Goal: Task Accomplishment & Management: Manage account settings

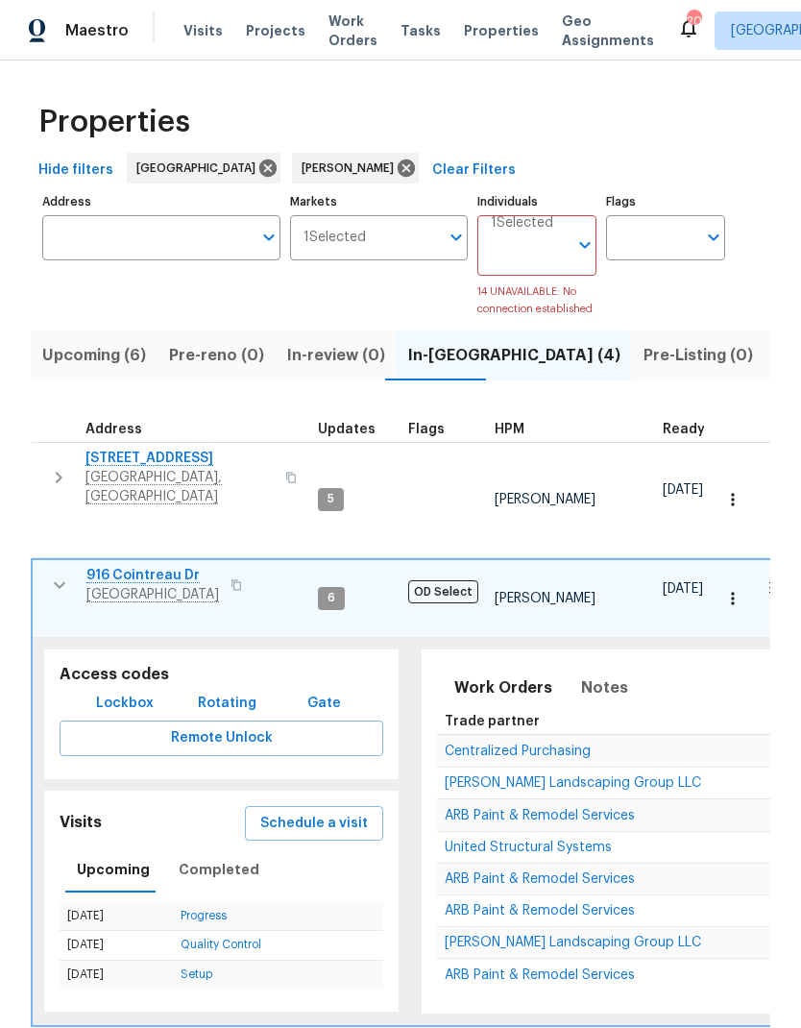
scroll to position [15, 11]
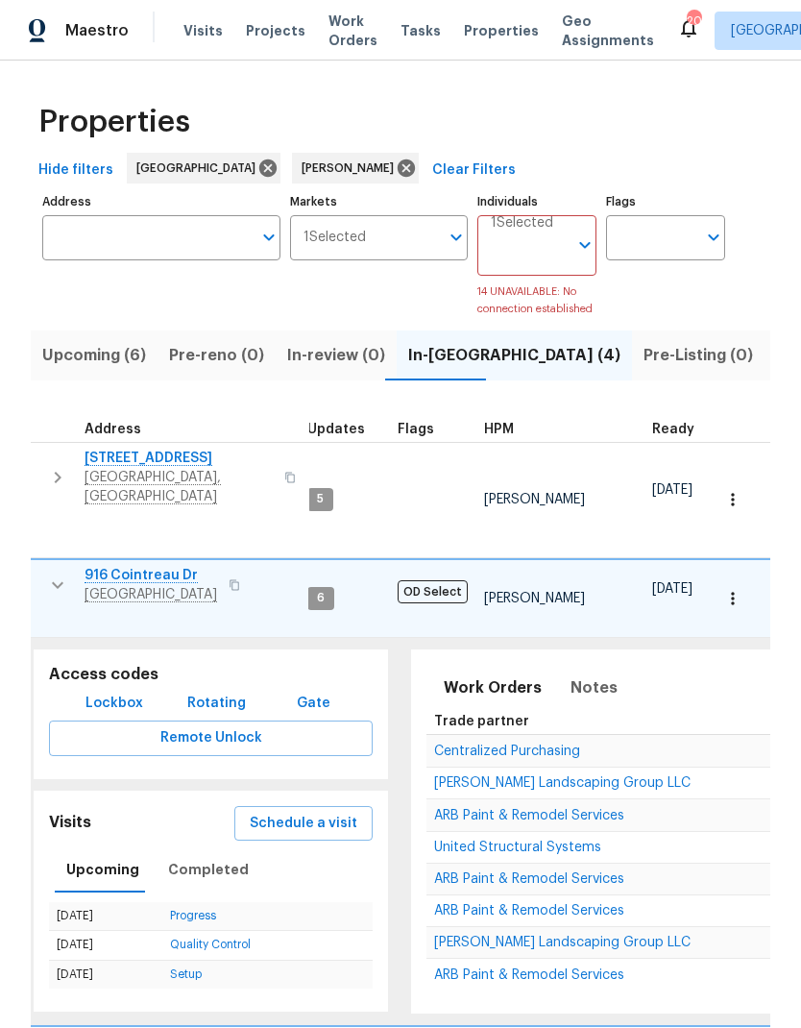
click at [776, 359] on span "Listed (11)" at bounding box center [814, 355] width 76 height 27
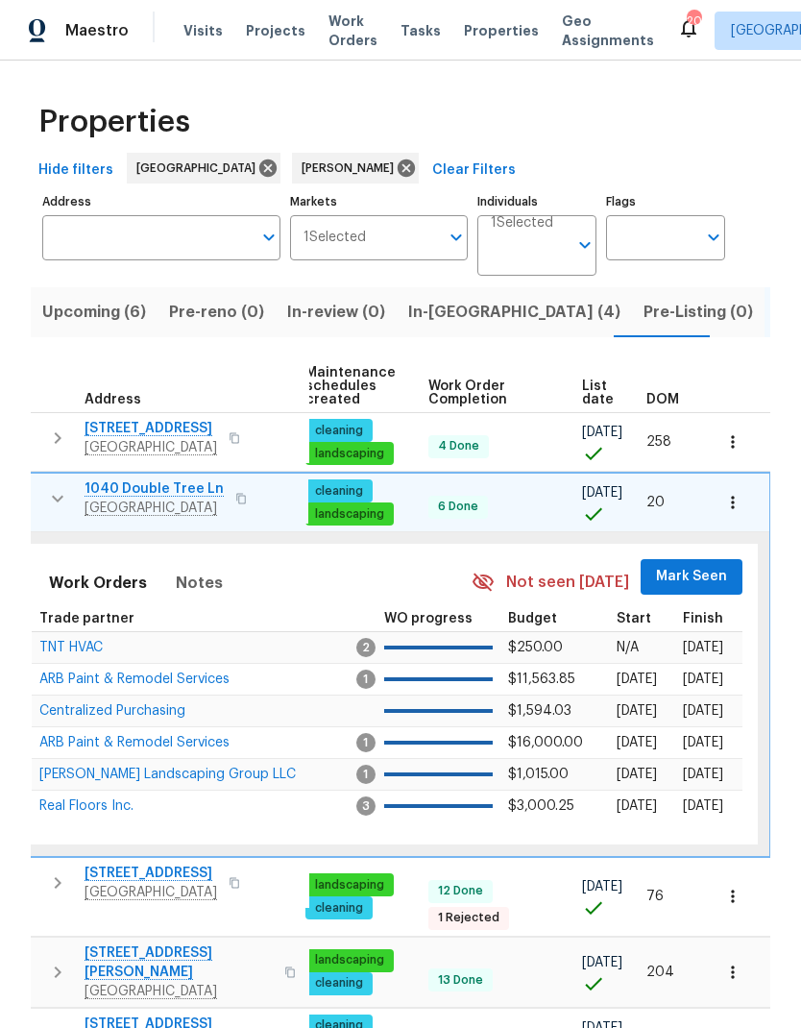
scroll to position [0, 281]
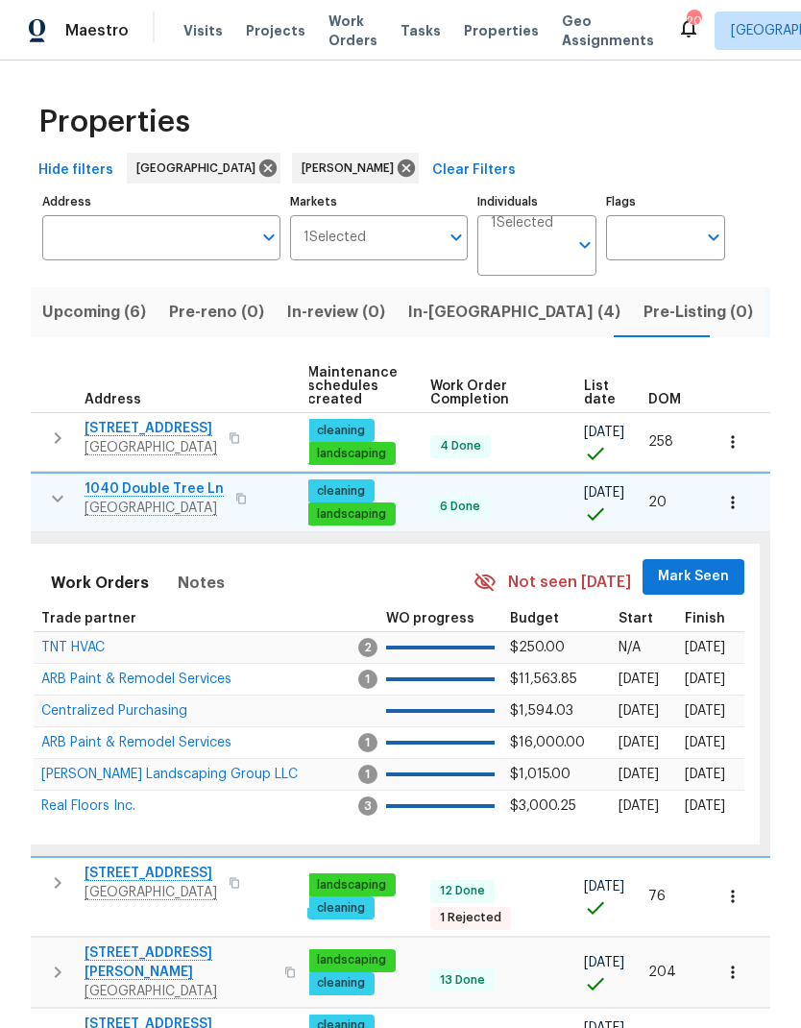
click at [591, 396] on span "List date" at bounding box center [600, 392] width 32 height 27
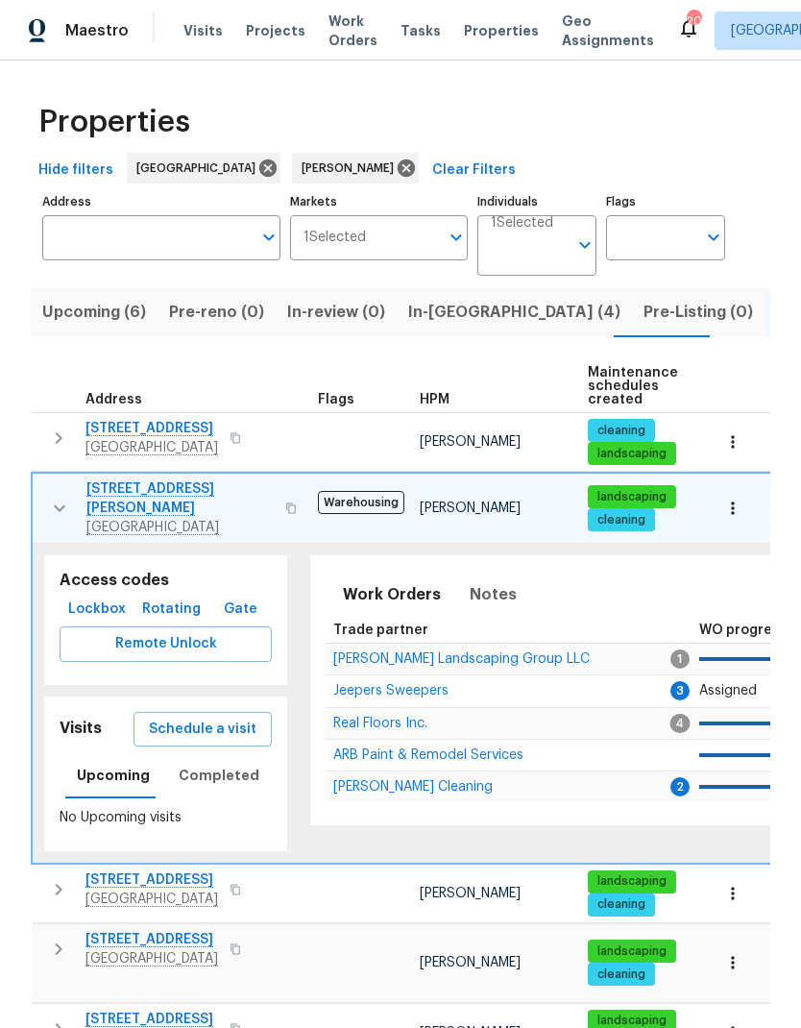
click at [45, 485] on button "button" at bounding box center [59, 508] width 38 height 58
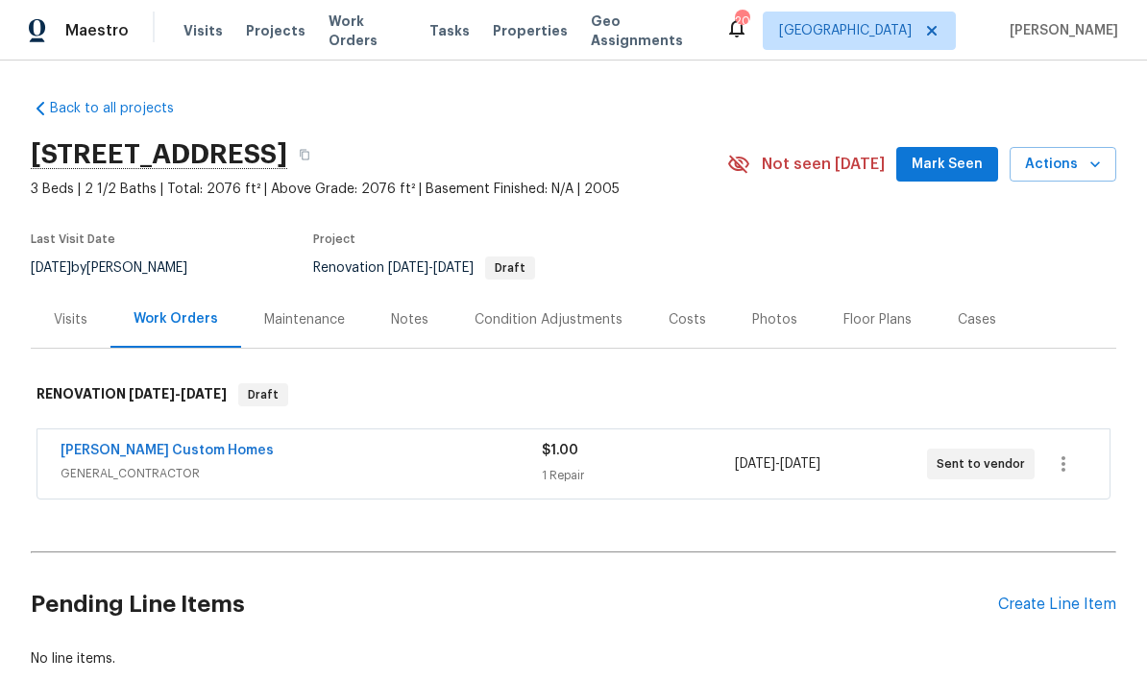
click at [452, 302] on div "Condition Adjustments" at bounding box center [549, 319] width 194 height 57
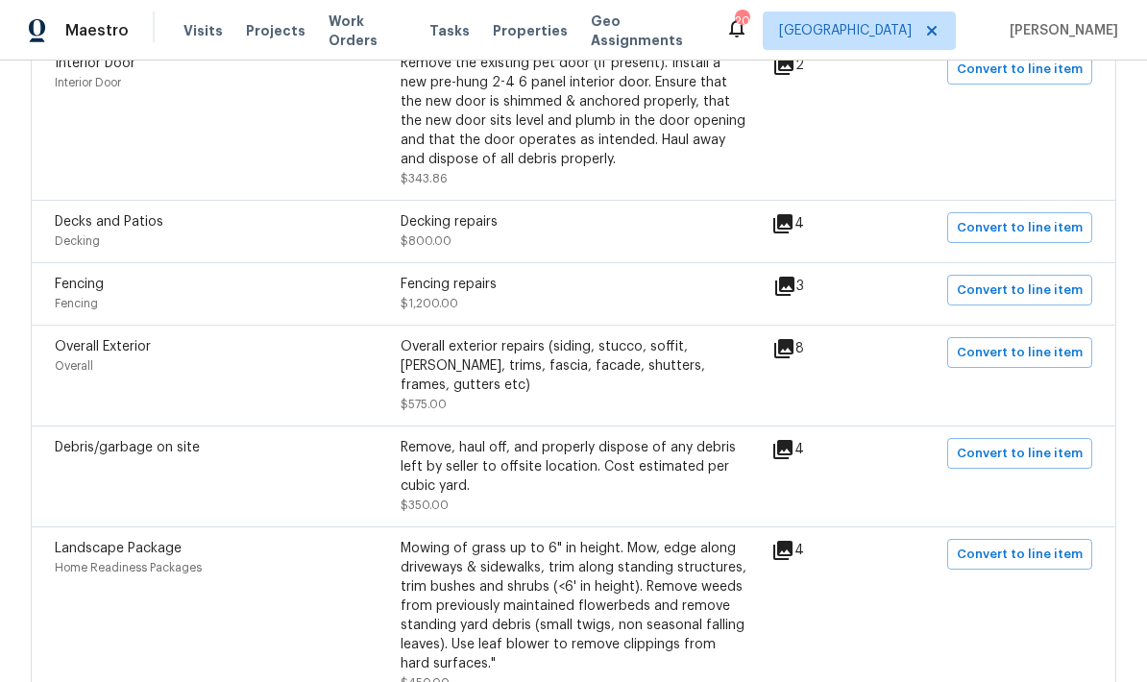
scroll to position [719, 0]
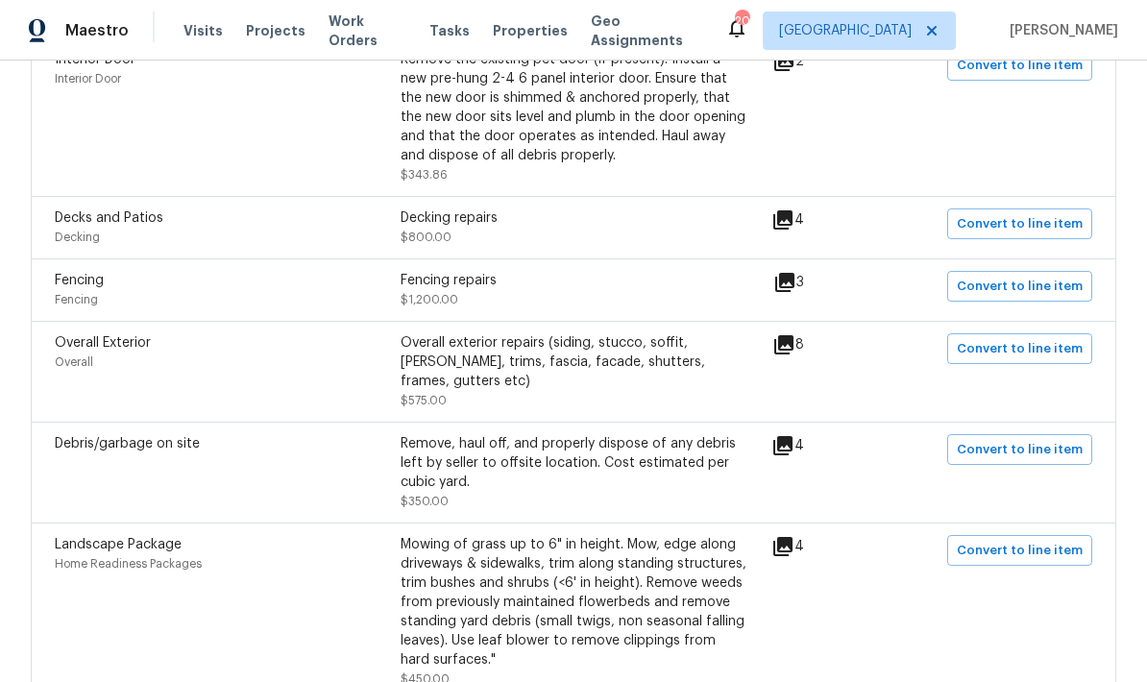
click at [793, 217] on icon at bounding box center [782, 219] width 19 height 19
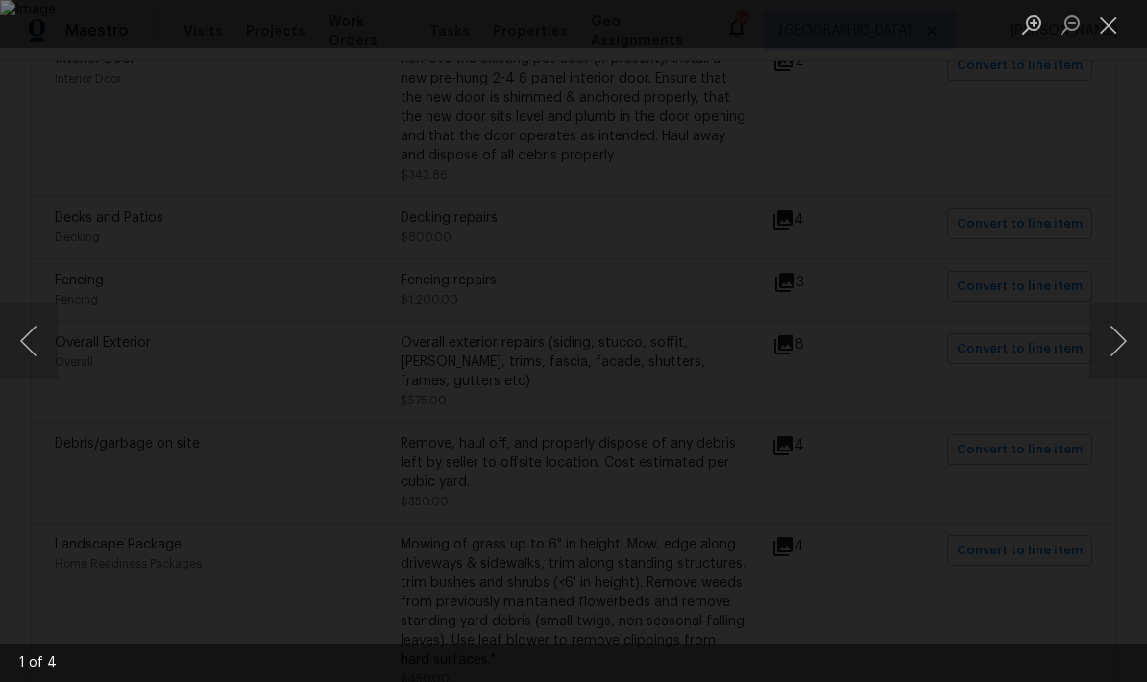
click at [800, 340] on button "Next image" at bounding box center [1118, 341] width 58 height 77
click at [800, 366] on button "Next image" at bounding box center [1118, 341] width 58 height 77
click at [800, 25] on button "Close lightbox" at bounding box center [1108, 25] width 38 height 34
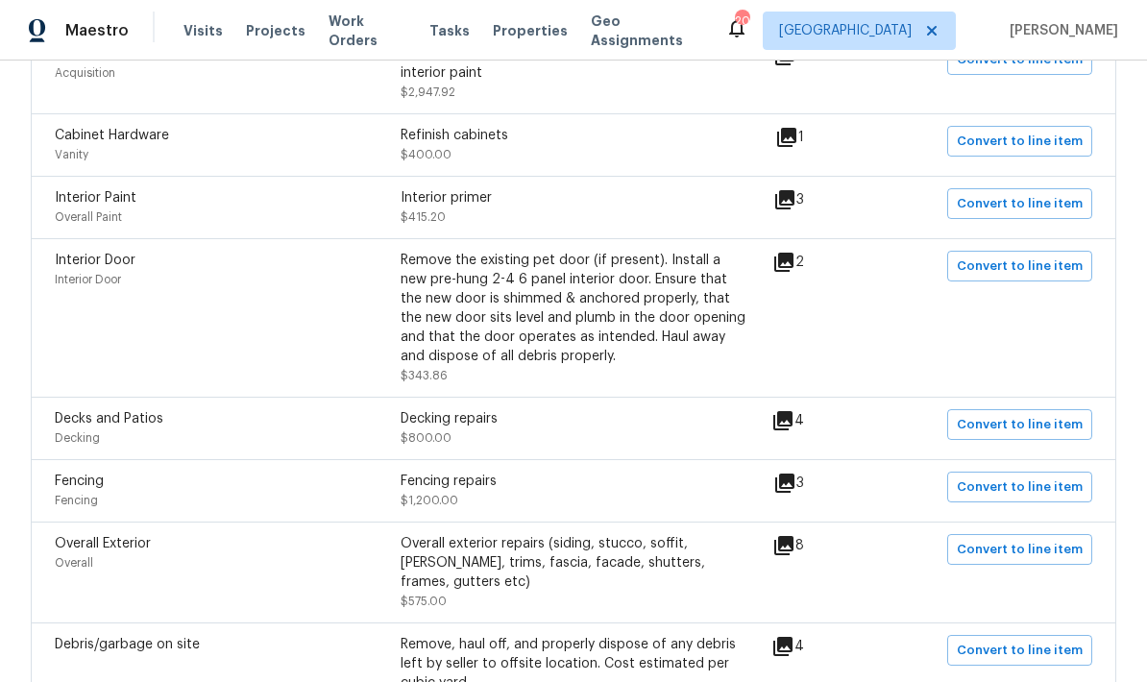
scroll to position [519, 0]
click at [772, 280] on div "Interior Door Interior Door Remove the existing pet door (if present). Install …" at bounding box center [414, 317] width 718 height 135
click at [795, 259] on icon at bounding box center [783, 261] width 23 height 23
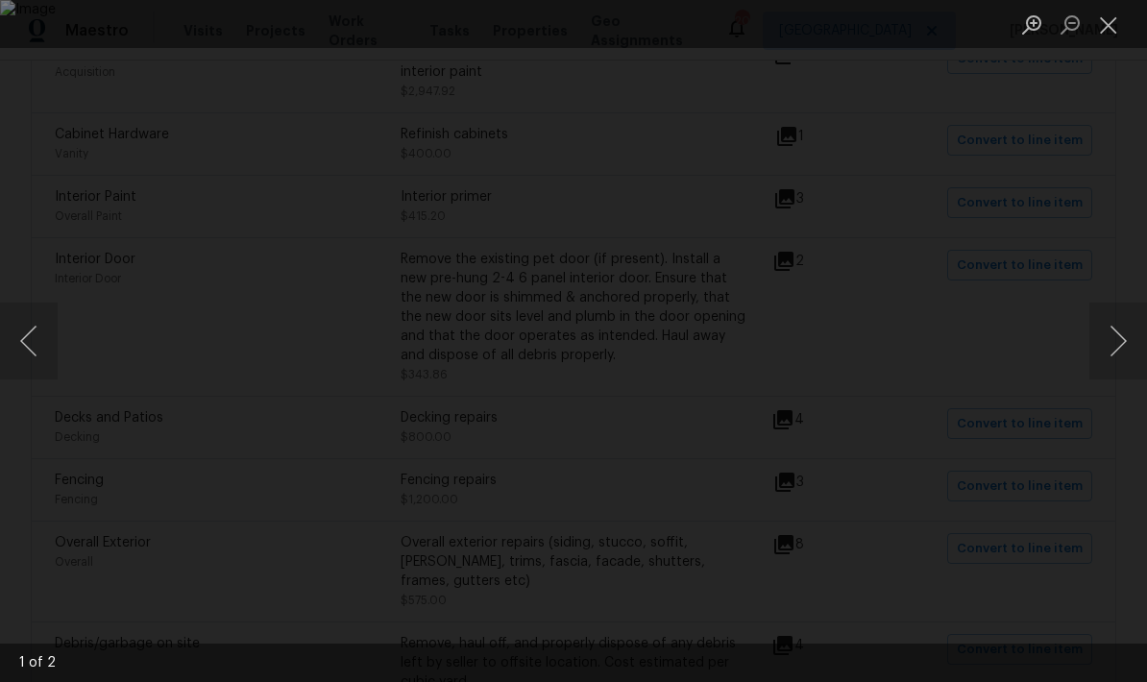
click at [800, 346] on button "Next image" at bounding box center [1118, 341] width 58 height 77
click at [800, 342] on div "Lightbox" at bounding box center [573, 341] width 1147 height 682
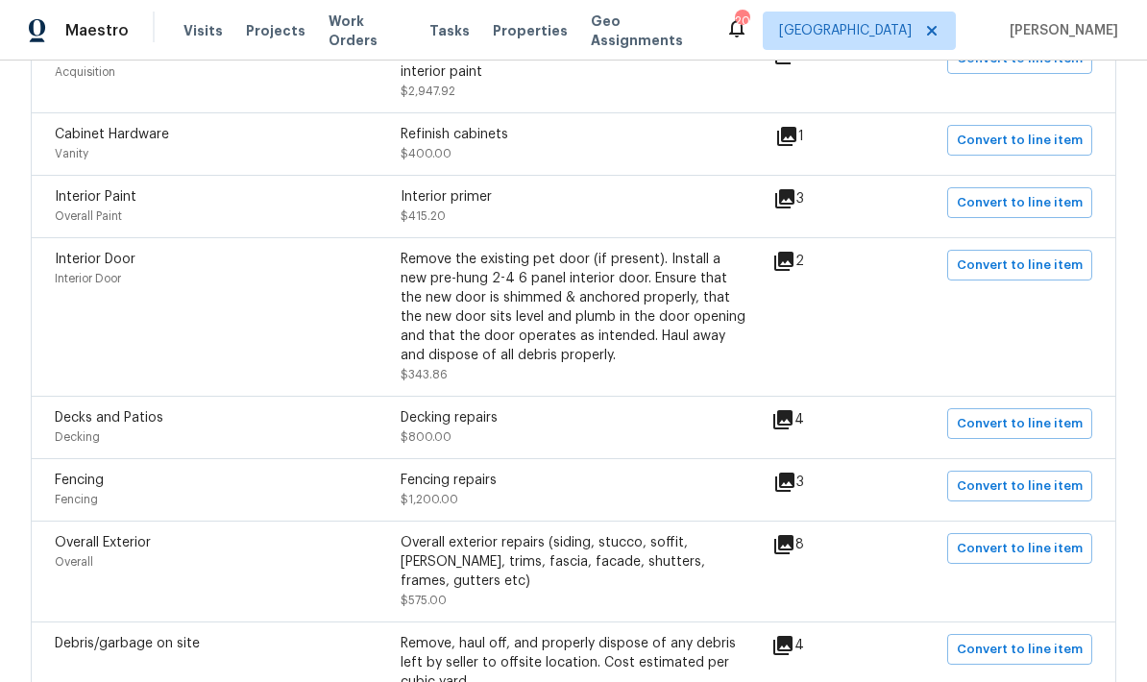
click at [784, 260] on icon at bounding box center [783, 261] width 23 height 23
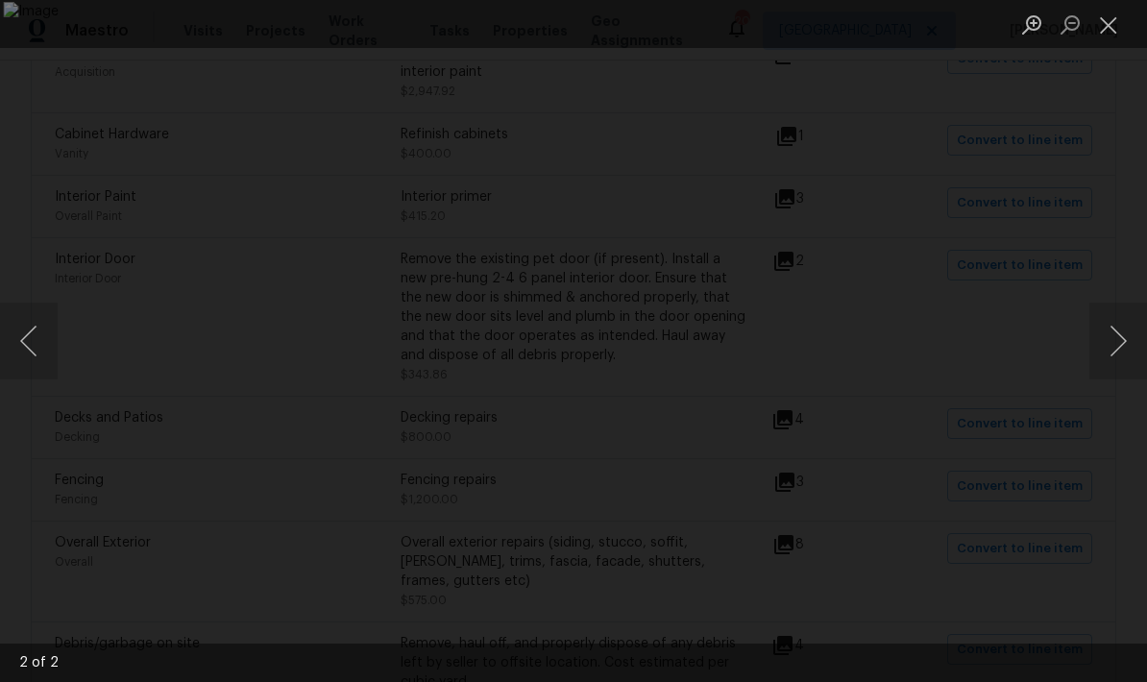
click at [800, 339] on button "Next image" at bounding box center [1118, 341] width 58 height 77
click at [800, 37] on button "Close lightbox" at bounding box center [1108, 25] width 38 height 34
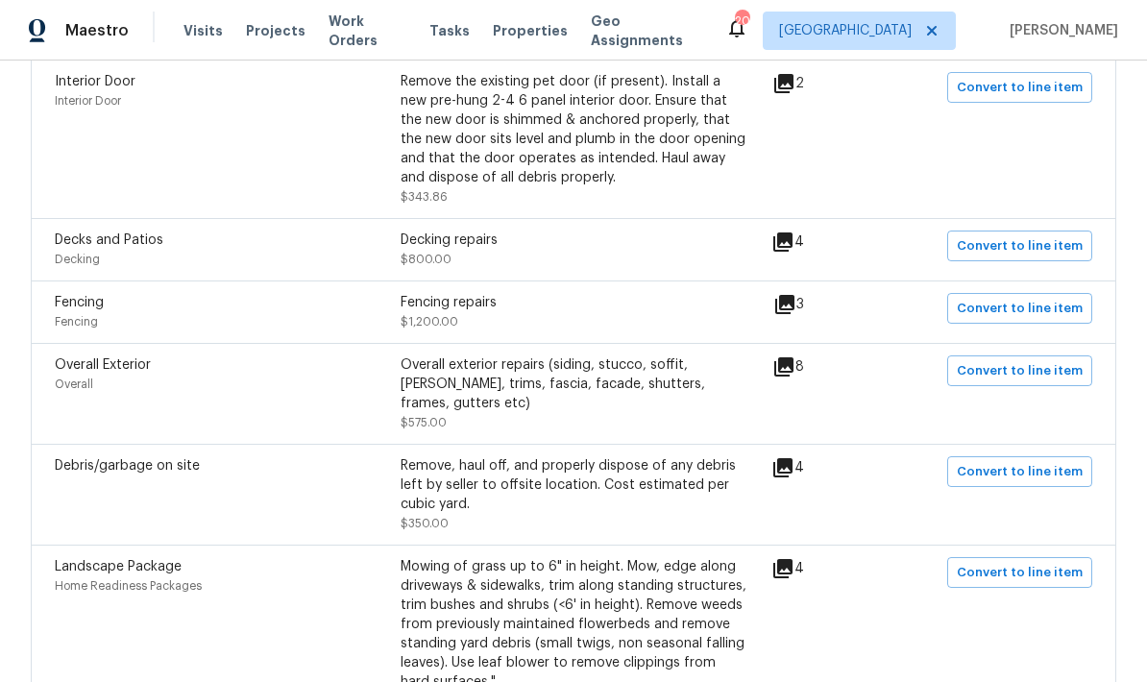
scroll to position [698, 0]
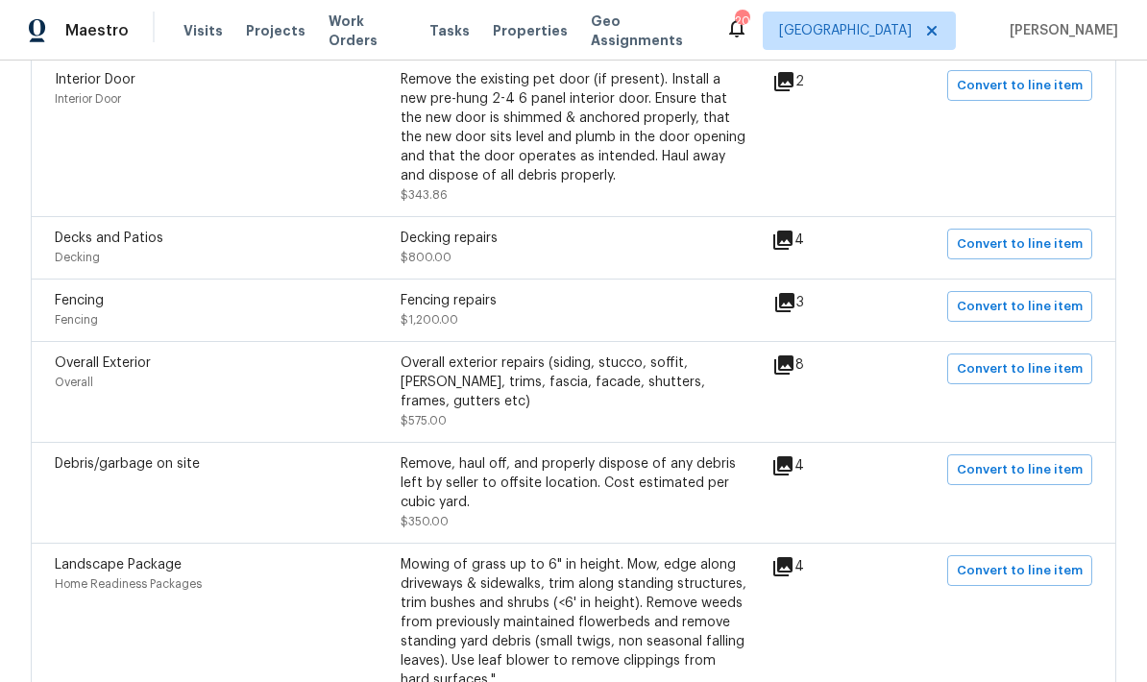
click at [791, 367] on icon at bounding box center [783, 364] width 19 height 19
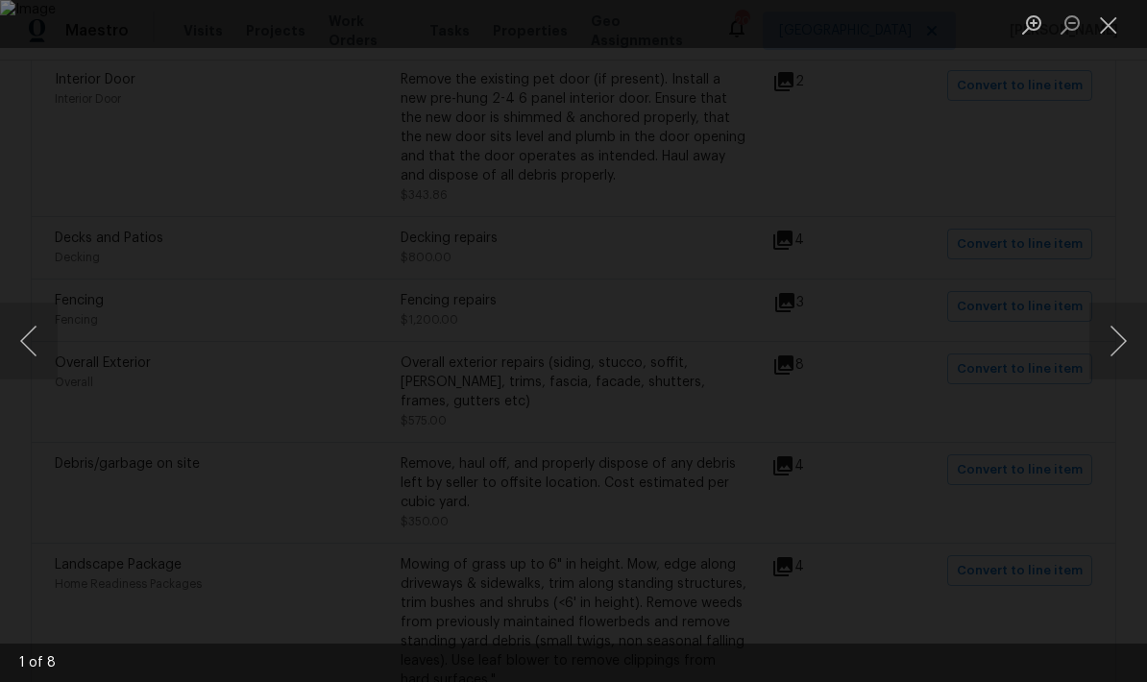
click at [800, 35] on button "Close lightbox" at bounding box center [1108, 25] width 38 height 34
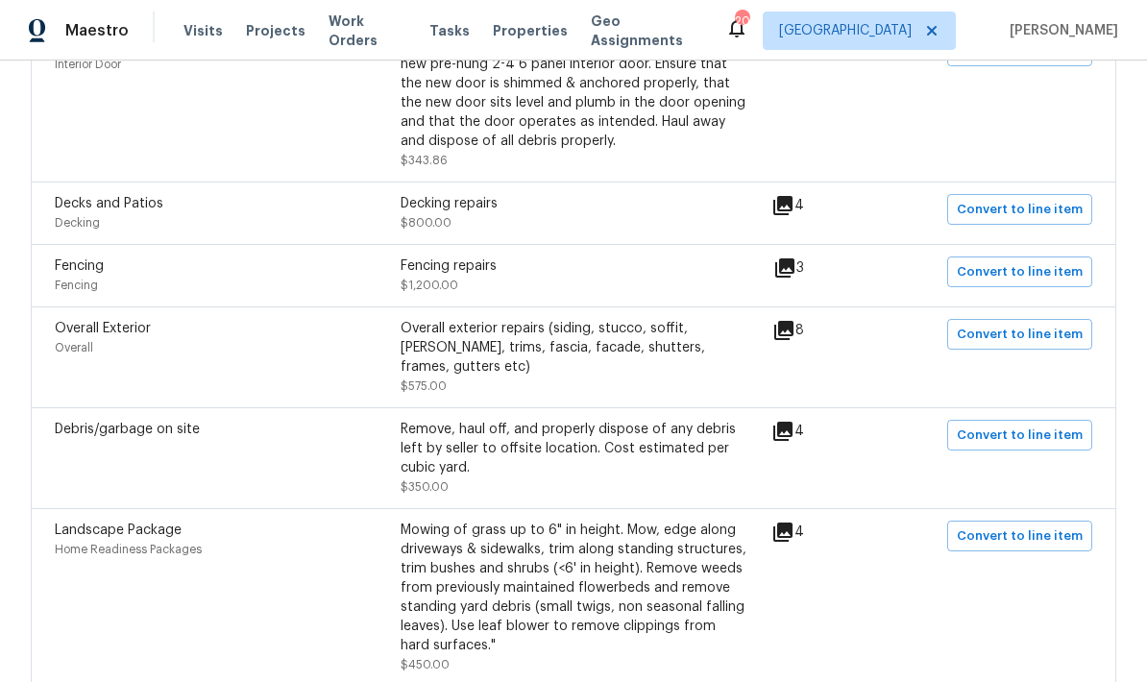
scroll to position [729, 0]
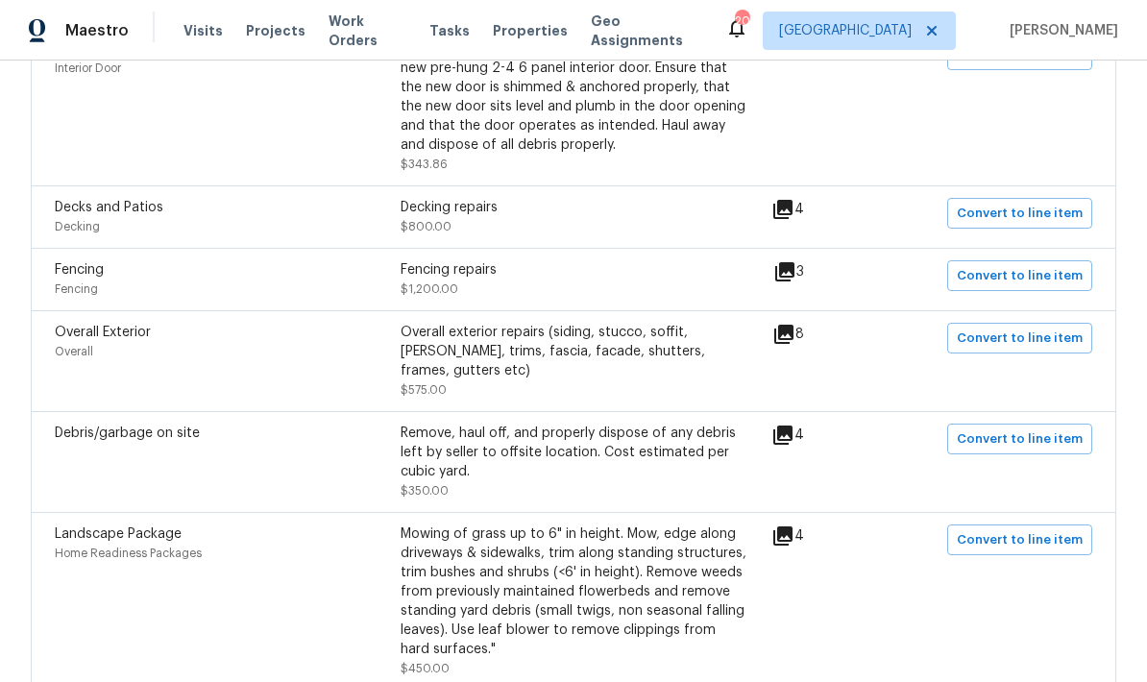
click at [666, 365] on div "Overall exterior repairs (siding, stucco, soffit, eaves, trims, fascia, facade,…" at bounding box center [574, 352] width 346 height 58
click at [794, 344] on icon at bounding box center [783, 334] width 19 height 19
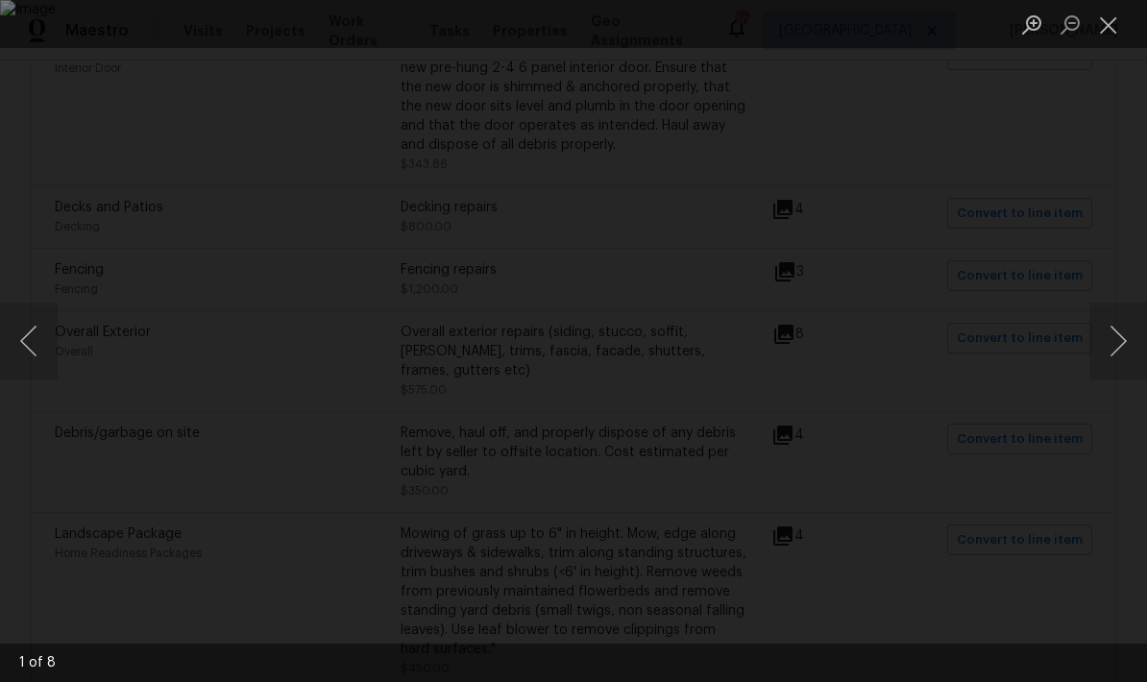
click at [800, 341] on button "Next image" at bounding box center [1118, 341] width 58 height 77
click at [800, 371] on button "Next image" at bounding box center [1118, 341] width 58 height 77
click at [800, 370] on button "Next image" at bounding box center [1118, 341] width 58 height 77
click at [800, 364] on button "Next image" at bounding box center [1118, 341] width 58 height 77
click at [800, 365] on button "Next image" at bounding box center [1118, 341] width 58 height 77
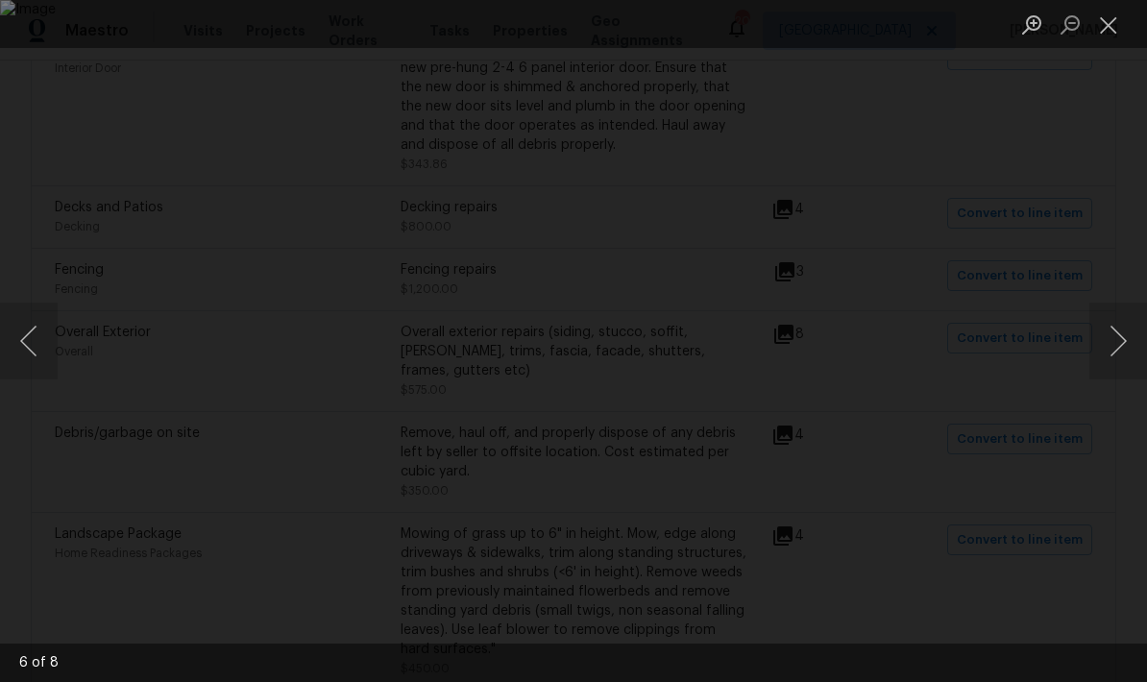
click at [800, 359] on div "Lightbox" at bounding box center [573, 341] width 1147 height 682
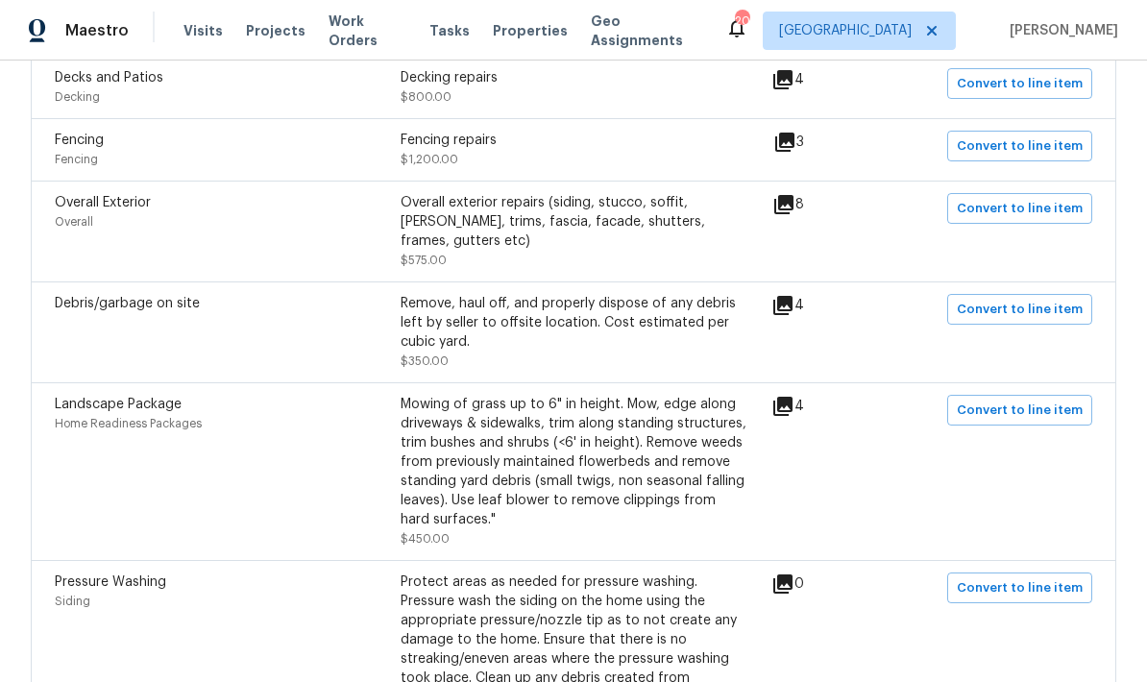
scroll to position [939, 0]
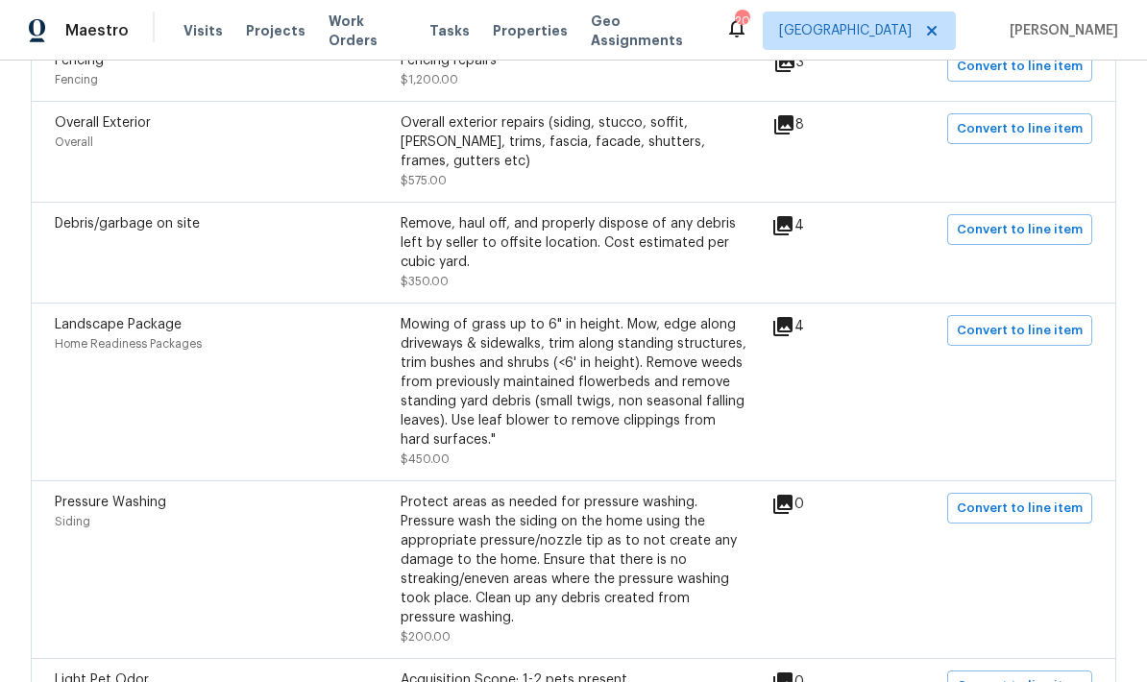
click at [789, 216] on icon at bounding box center [782, 225] width 19 height 19
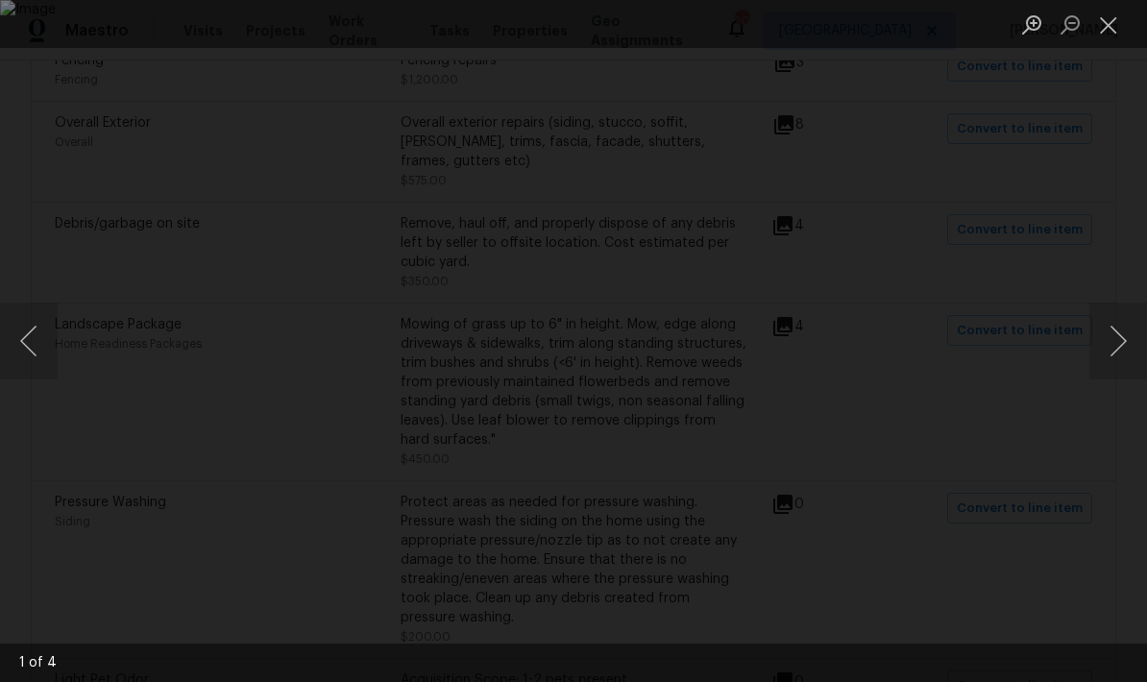
click at [800, 338] on button "Next image" at bounding box center [1118, 341] width 58 height 77
click at [800, 340] on button "Next image" at bounding box center [1118, 341] width 58 height 77
click at [800, 34] on button "Close lightbox" at bounding box center [1108, 25] width 38 height 34
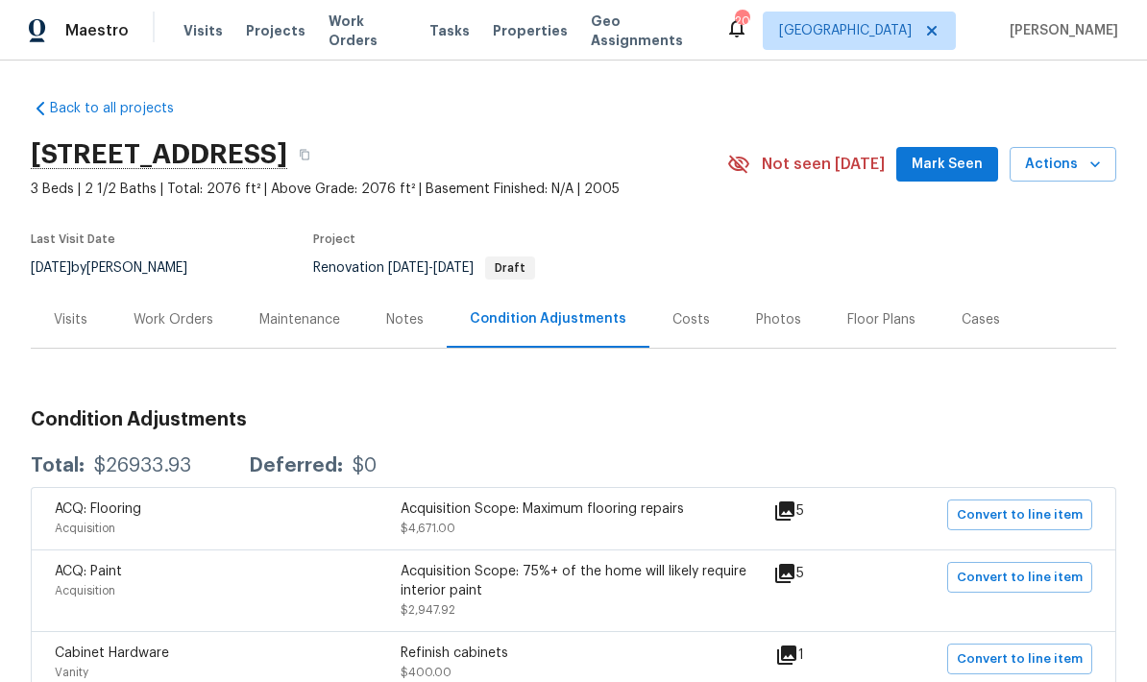
scroll to position [0, 0]
click at [800, 153] on span "Mark Seen" at bounding box center [947, 165] width 71 height 24
click at [83, 310] on div "Visits" at bounding box center [71, 319] width 34 height 19
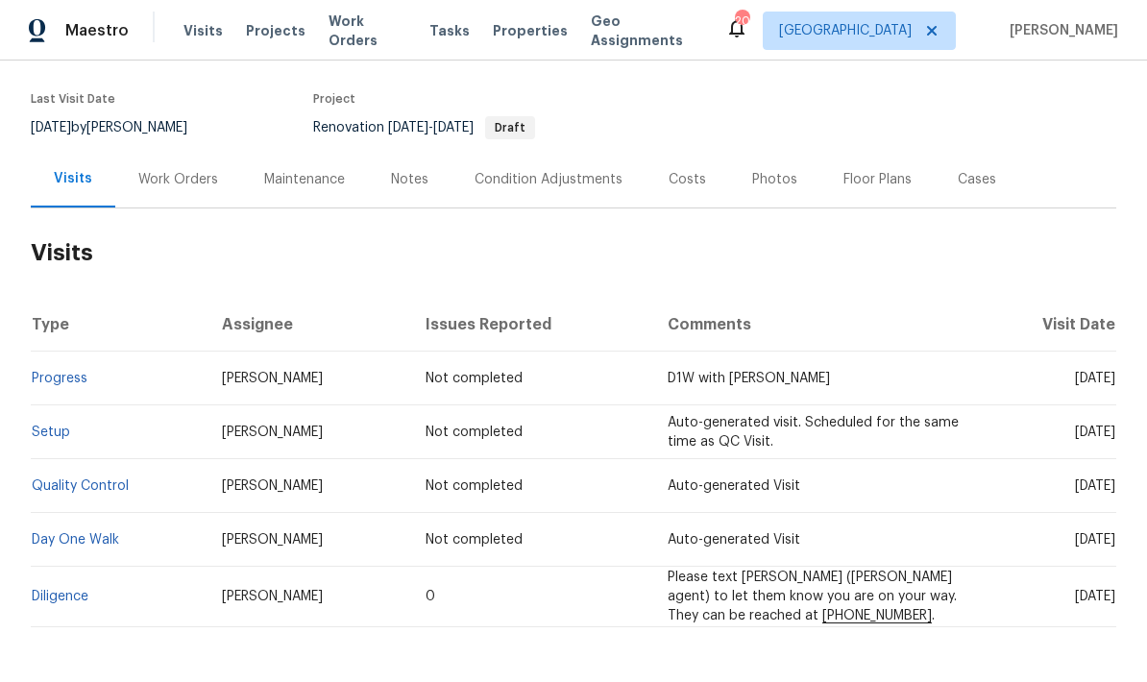
scroll to position [139, 0]
click at [79, 591] on link "Diligence" at bounding box center [60, 597] width 57 height 13
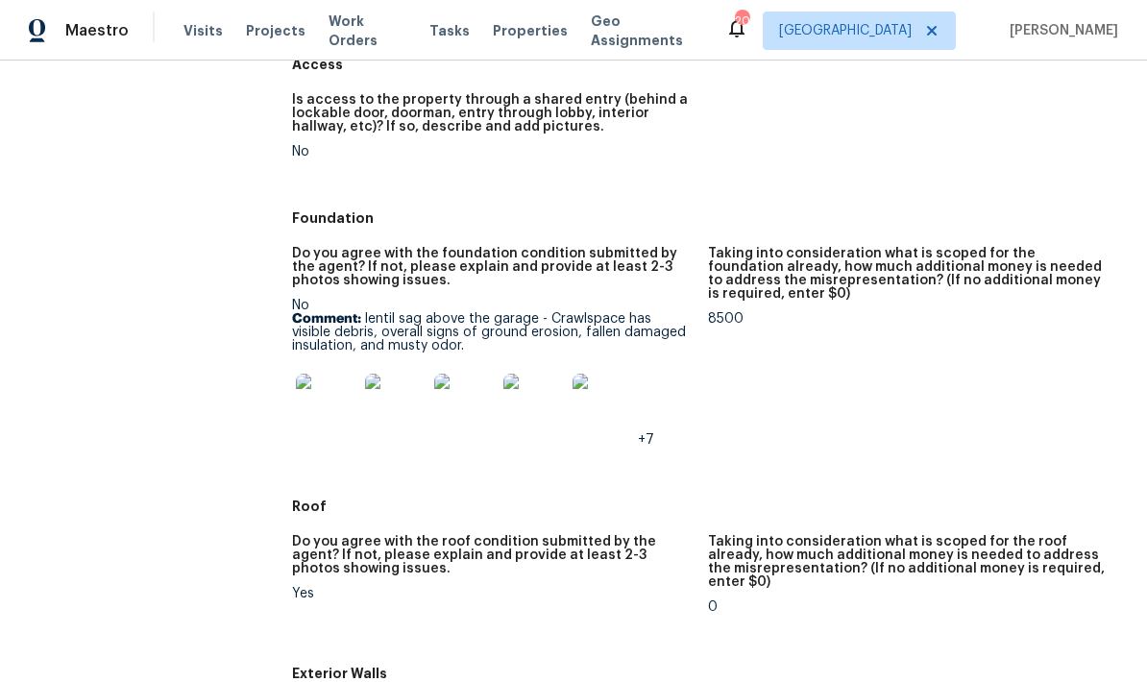
scroll to position [544, 0]
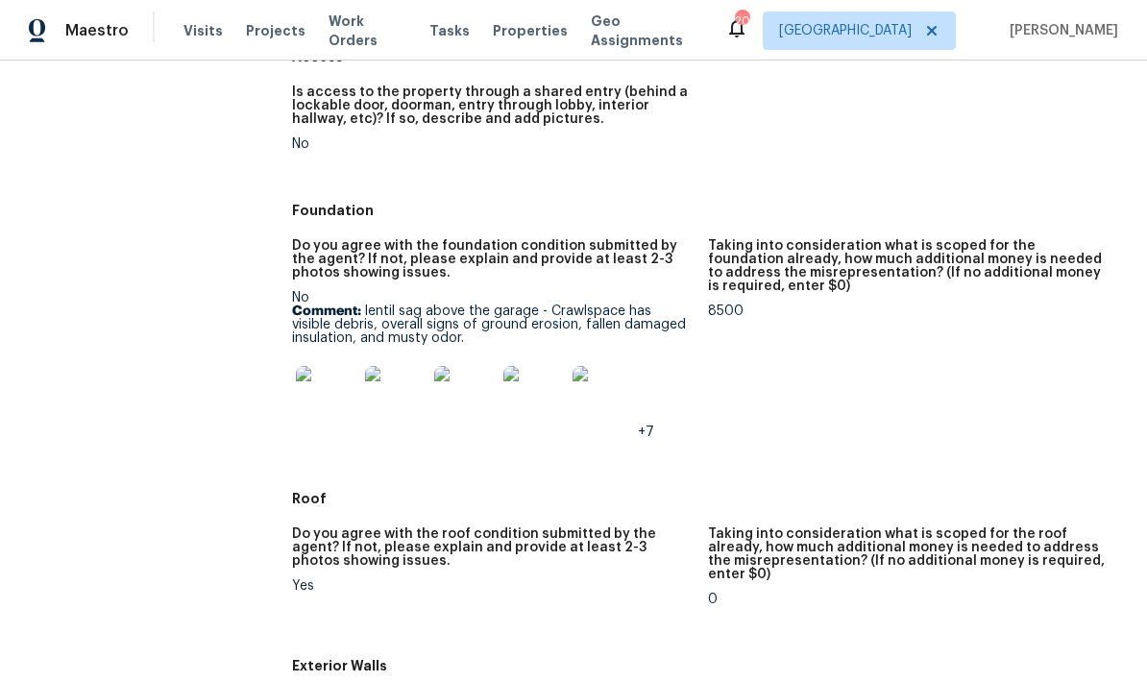
click at [325, 382] on img at bounding box center [326, 396] width 61 height 61
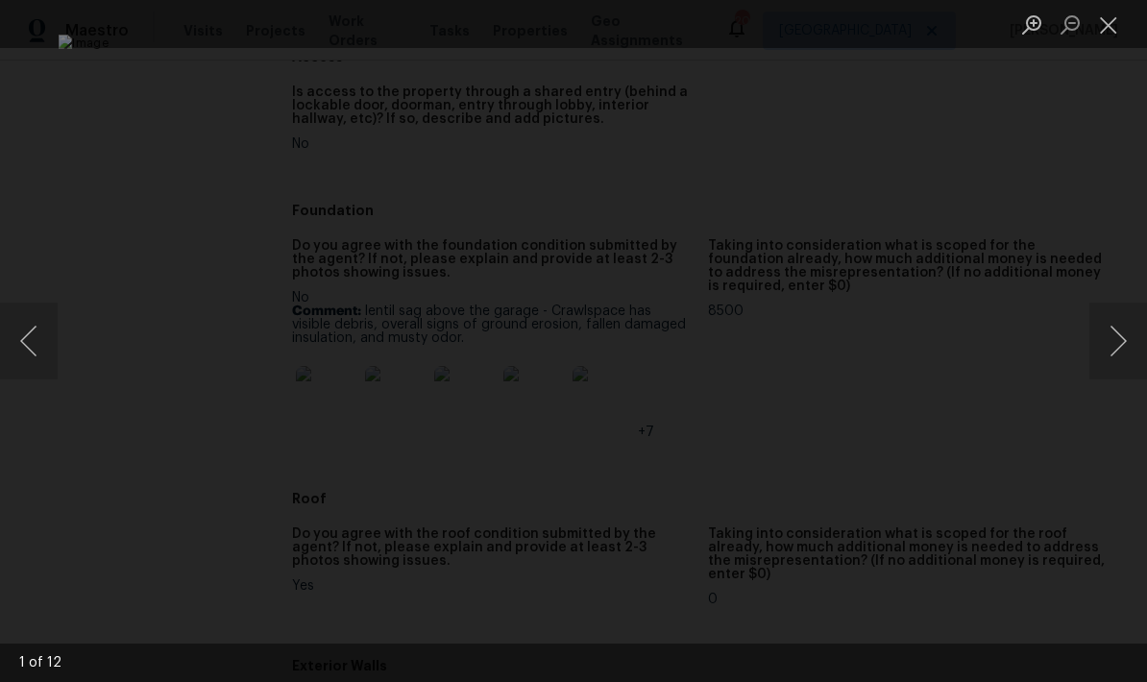
click at [800, 343] on button "Next image" at bounding box center [1118, 341] width 58 height 77
click at [800, 348] on button "Next image" at bounding box center [1118, 341] width 58 height 77
click at [800, 340] on button "Next image" at bounding box center [1118, 341] width 58 height 77
click at [800, 29] on button "Close lightbox" at bounding box center [1108, 25] width 38 height 34
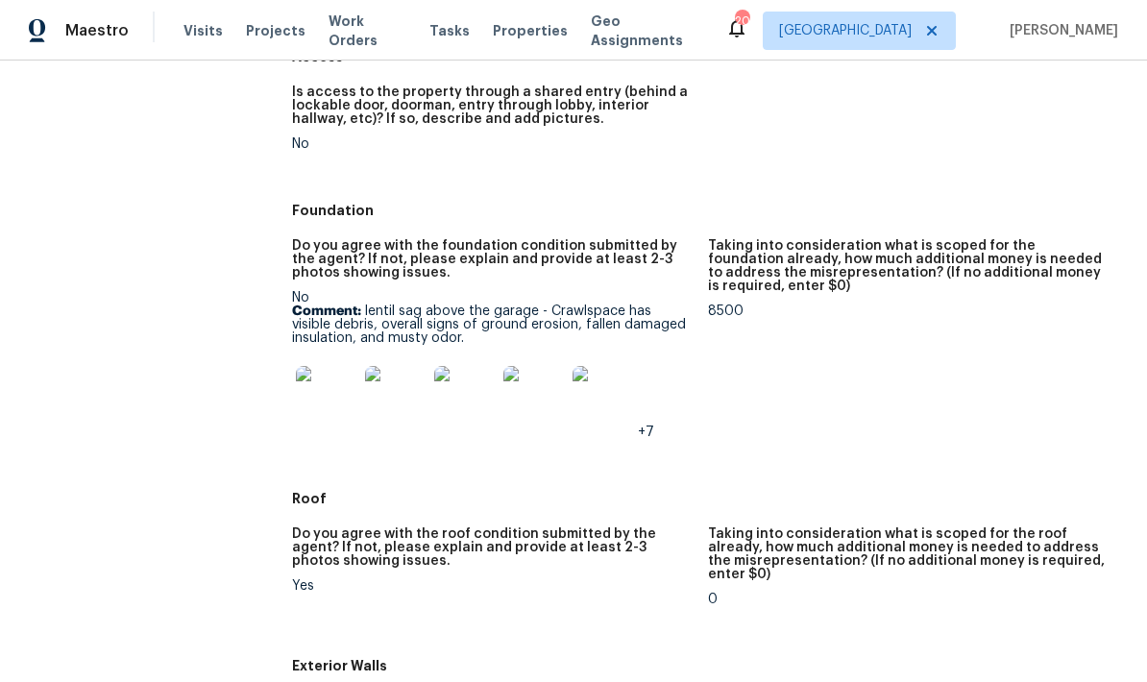
click at [325, 385] on img at bounding box center [326, 396] width 61 height 61
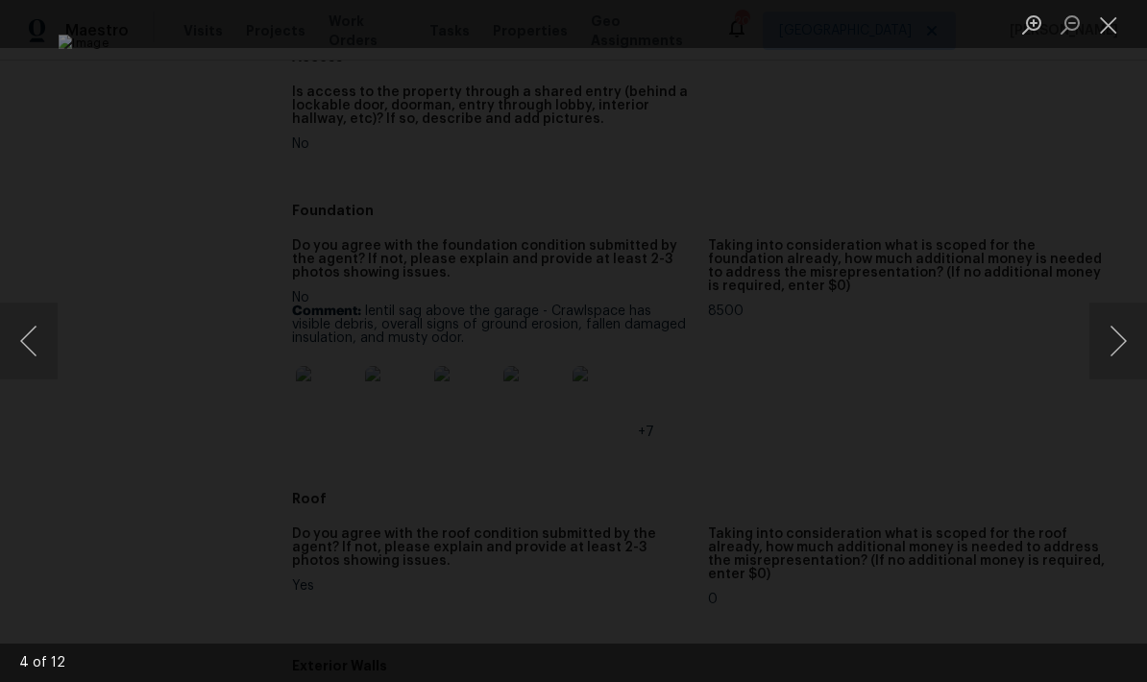
click at [800, 348] on button "Next image" at bounding box center [1118, 341] width 58 height 77
click at [800, 340] on button "Next image" at bounding box center [1118, 341] width 58 height 77
click at [800, 342] on button "Next image" at bounding box center [1118, 341] width 58 height 77
click at [800, 25] on button "Close lightbox" at bounding box center [1108, 25] width 38 height 34
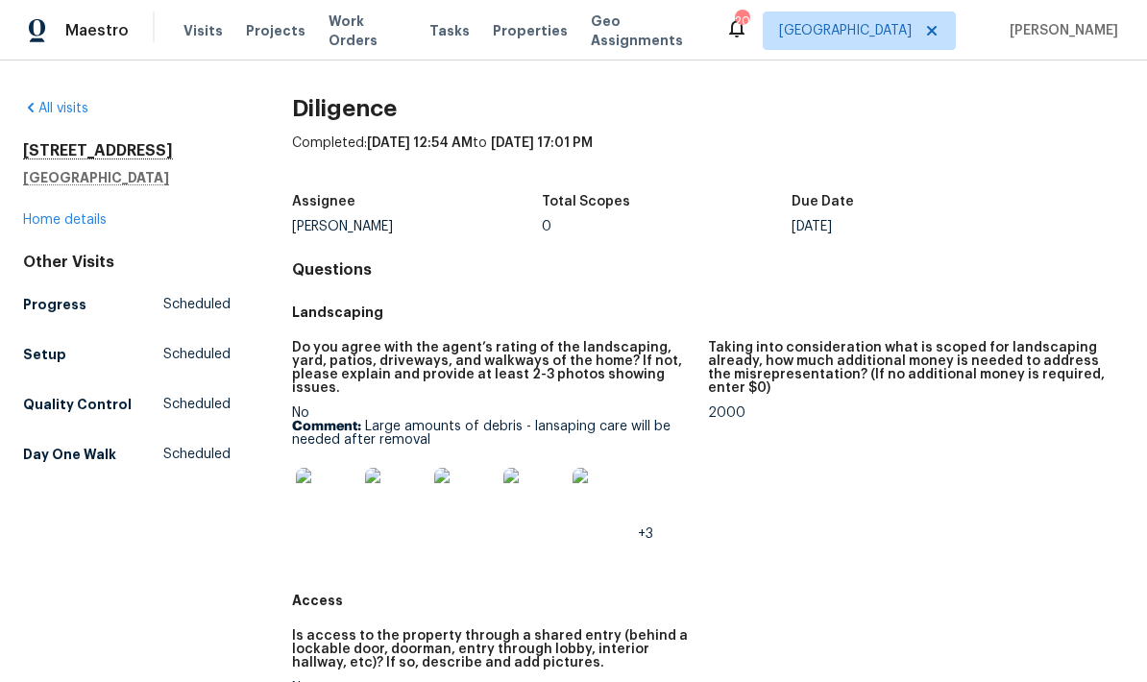
scroll to position [0, 0]
click at [79, 225] on link "Home details" at bounding box center [65, 219] width 84 height 13
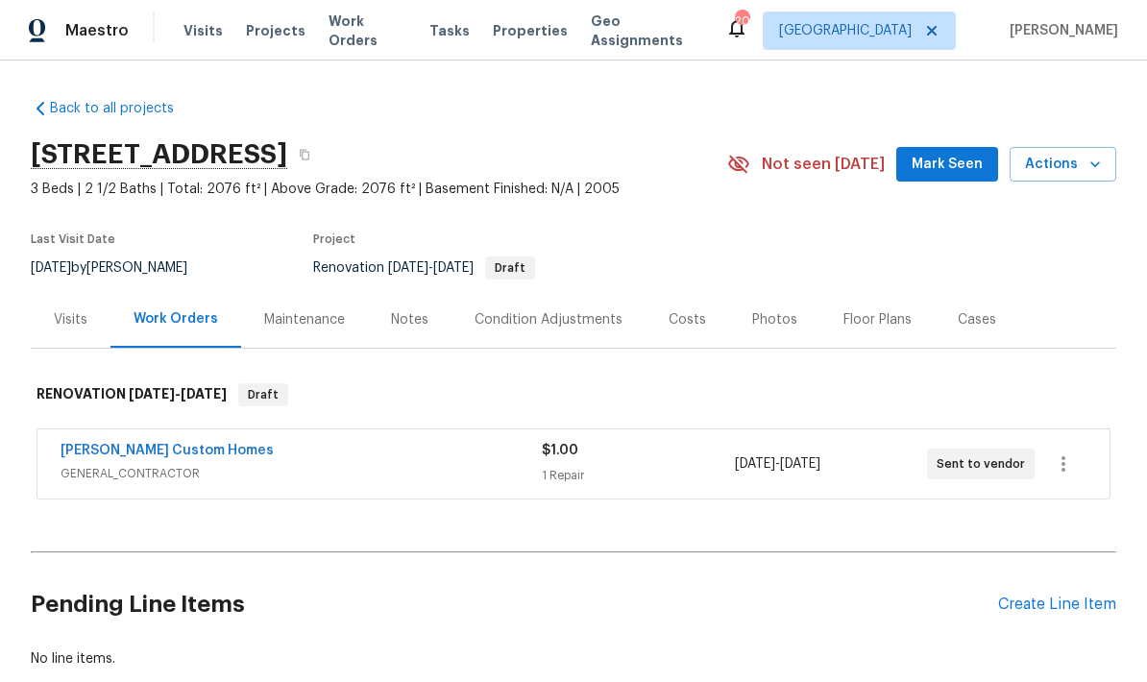
click at [75, 319] on div "Visits" at bounding box center [71, 319] width 34 height 19
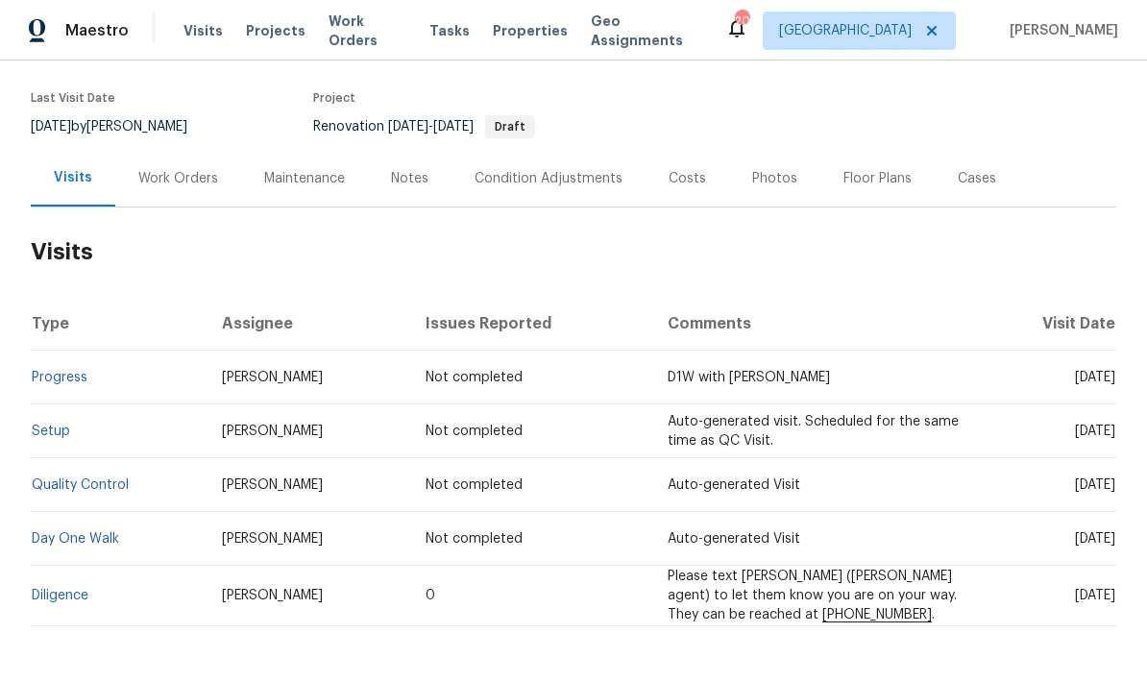
scroll to position [139, 0]
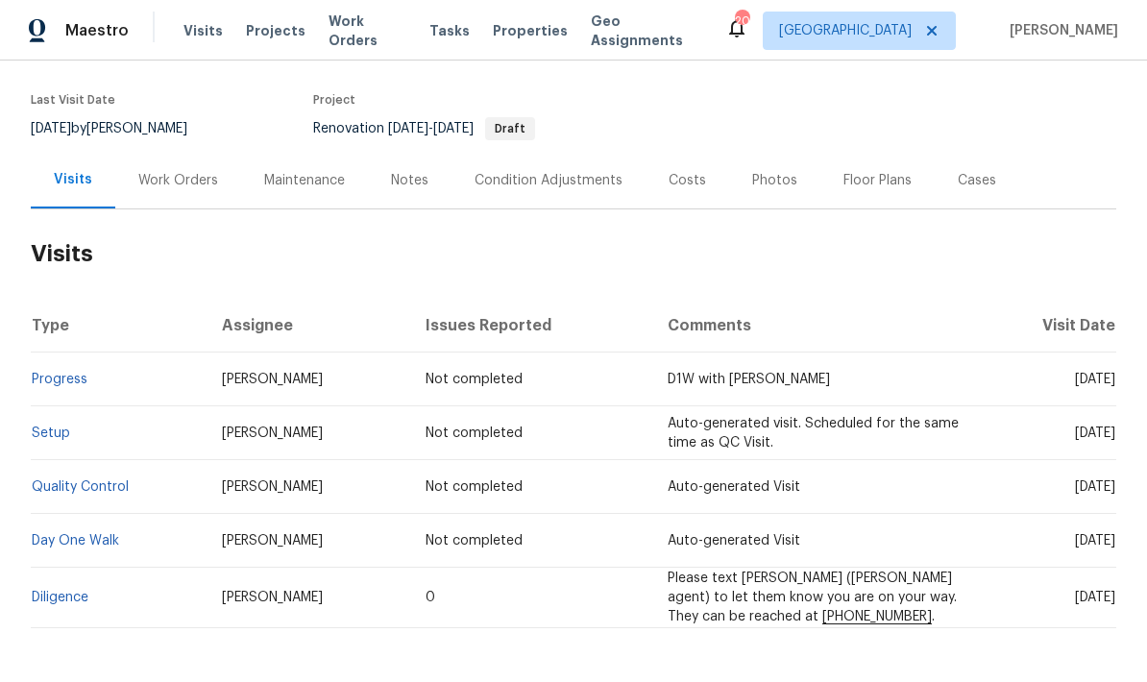
click at [61, 602] on link "Diligence" at bounding box center [60, 597] width 57 height 13
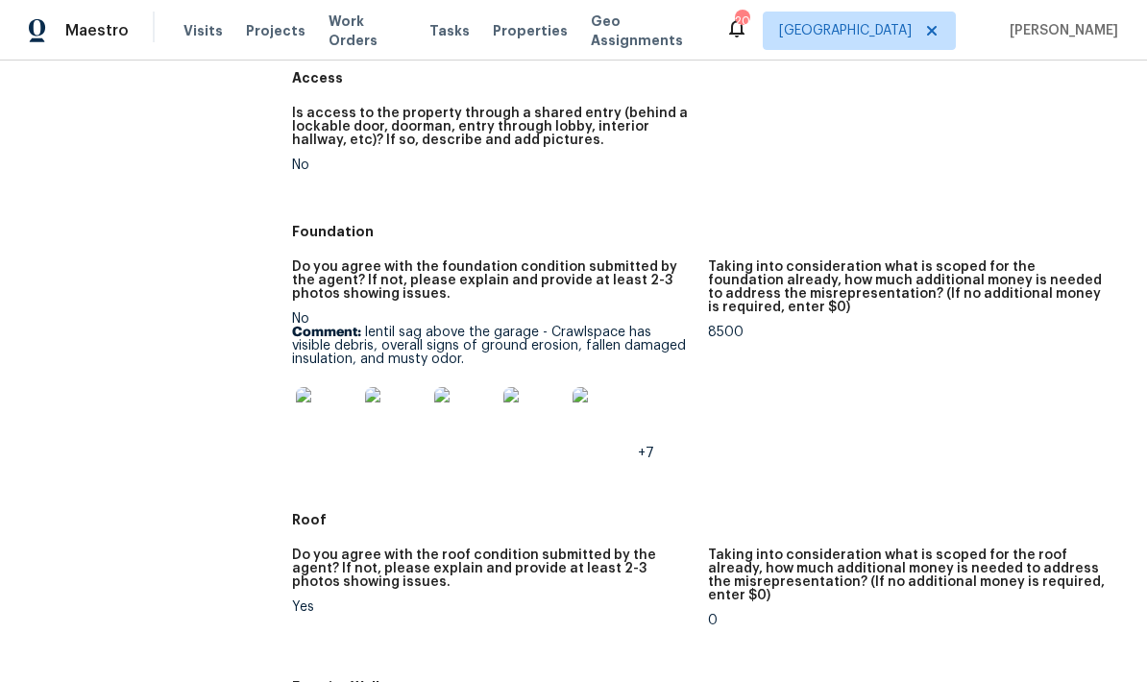
scroll to position [591, 0]
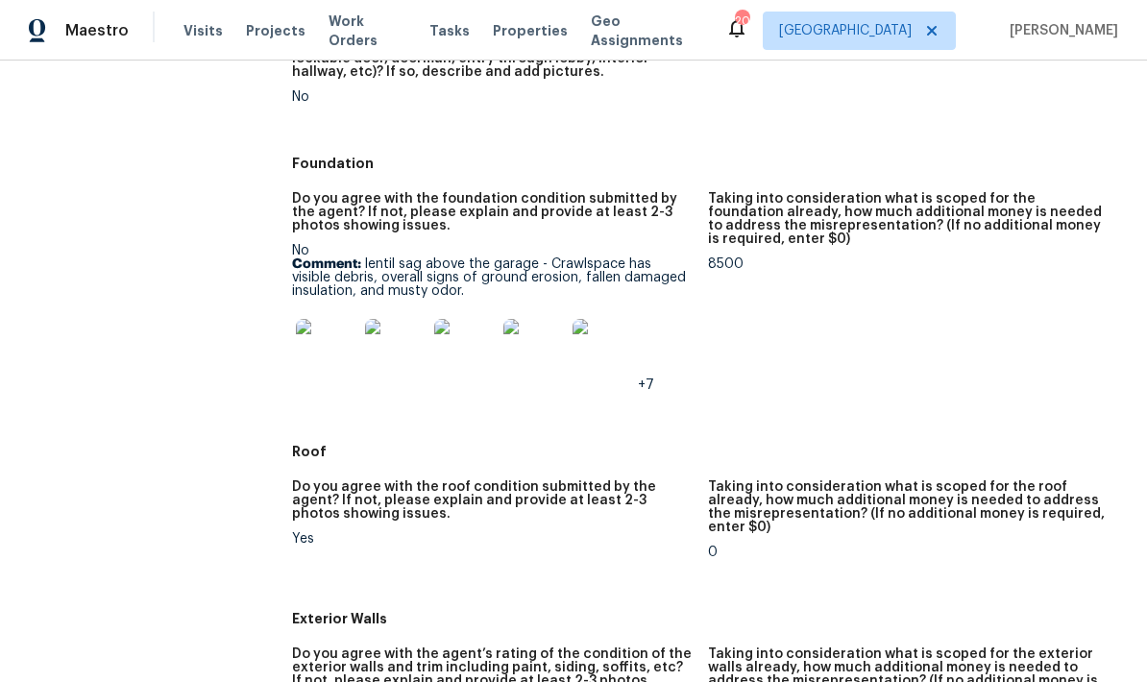
click at [319, 353] on img at bounding box center [326, 349] width 61 height 61
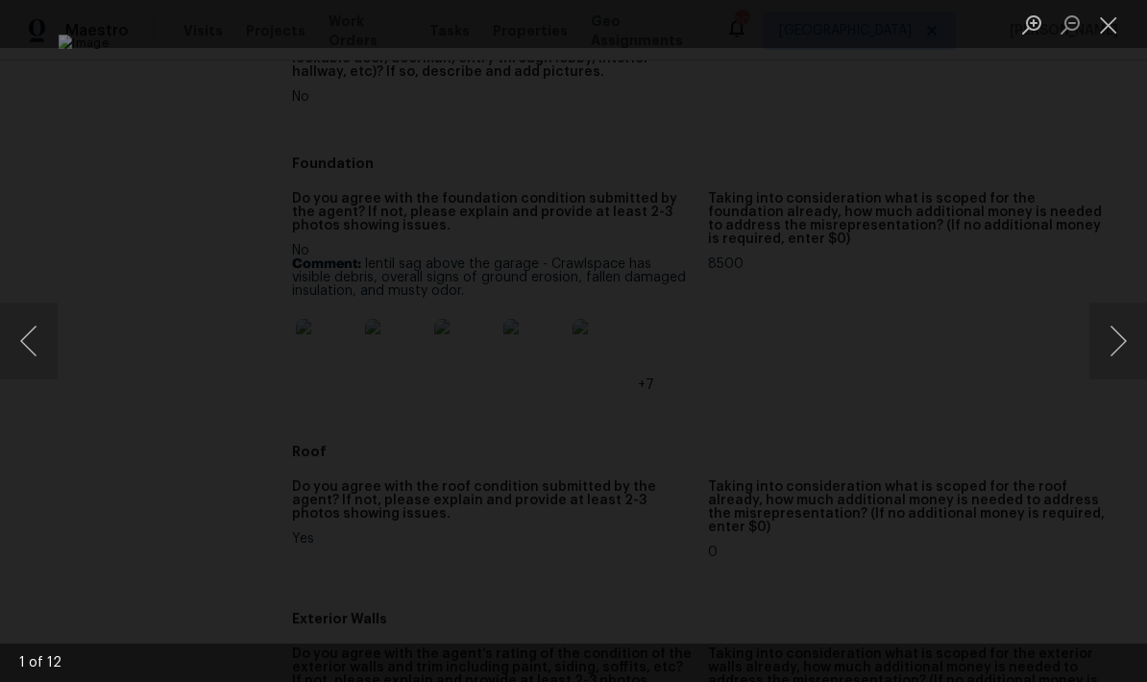
click at [800, 356] on button "Next image" at bounding box center [1118, 341] width 58 height 77
click at [800, 341] on button "Next image" at bounding box center [1118, 341] width 58 height 77
click at [800, 364] on button "Next image" at bounding box center [1118, 341] width 58 height 77
click at [800, 353] on button "Next image" at bounding box center [1118, 341] width 58 height 77
click at [800, 347] on button "Next image" at bounding box center [1118, 341] width 58 height 77
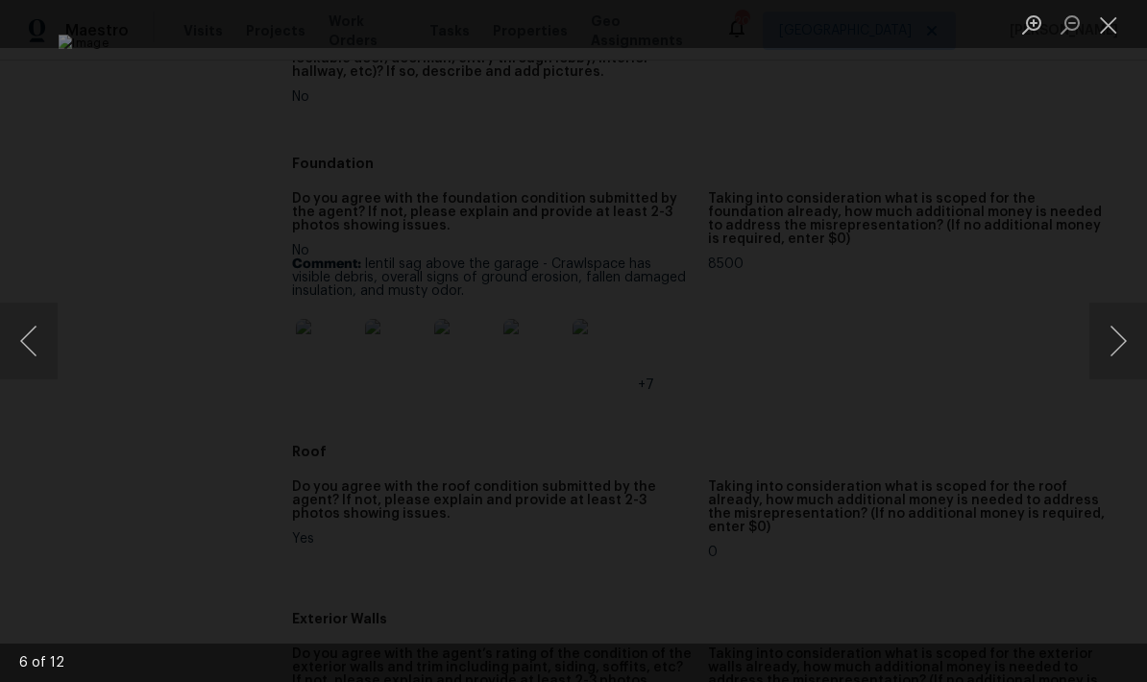
click at [800, 352] on button "Next image" at bounding box center [1118, 341] width 58 height 77
click at [800, 354] on button "Next image" at bounding box center [1118, 341] width 58 height 77
click at [800, 350] on button "Next image" at bounding box center [1118, 341] width 58 height 77
click at [800, 353] on button "Next image" at bounding box center [1118, 341] width 58 height 77
click at [800, 350] on button "Next image" at bounding box center [1118, 341] width 58 height 77
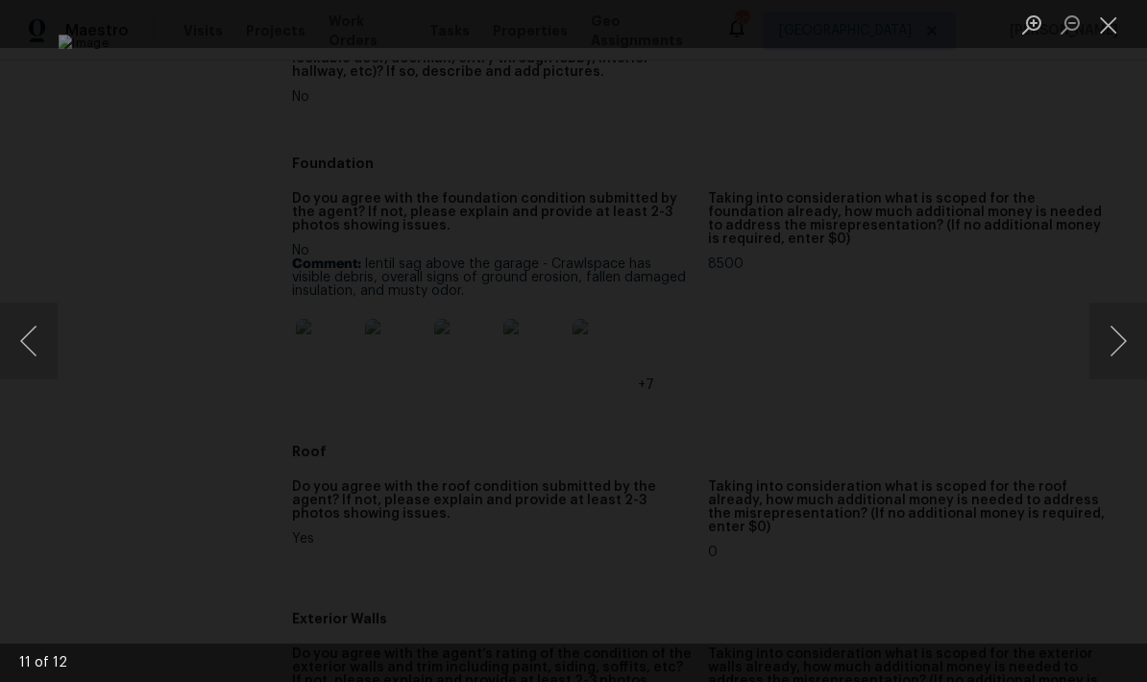
click at [800, 332] on button "Next image" at bounding box center [1118, 341] width 58 height 77
click at [800, 330] on button "Next image" at bounding box center [1118, 341] width 58 height 77
click at [800, 317] on button "Next image" at bounding box center [1118, 341] width 58 height 77
click at [800, 312] on button "Next image" at bounding box center [1118, 341] width 58 height 77
click at [800, 325] on button "Next image" at bounding box center [1118, 341] width 58 height 77
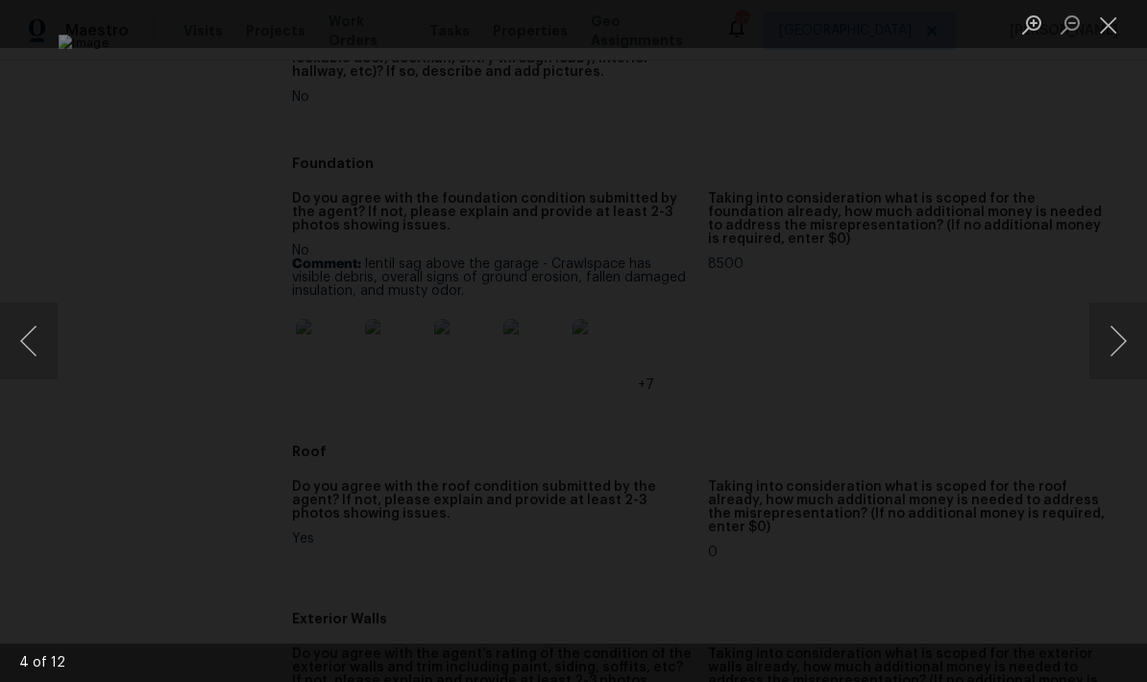
click at [800, 336] on button "Next image" at bounding box center [1118, 341] width 58 height 77
click at [800, 341] on button "Next image" at bounding box center [1118, 341] width 58 height 77
click at [800, 335] on button "Next image" at bounding box center [1118, 341] width 58 height 77
click at [800, 355] on button "Next image" at bounding box center [1118, 341] width 58 height 77
click at [800, 356] on button "Next image" at bounding box center [1118, 341] width 58 height 77
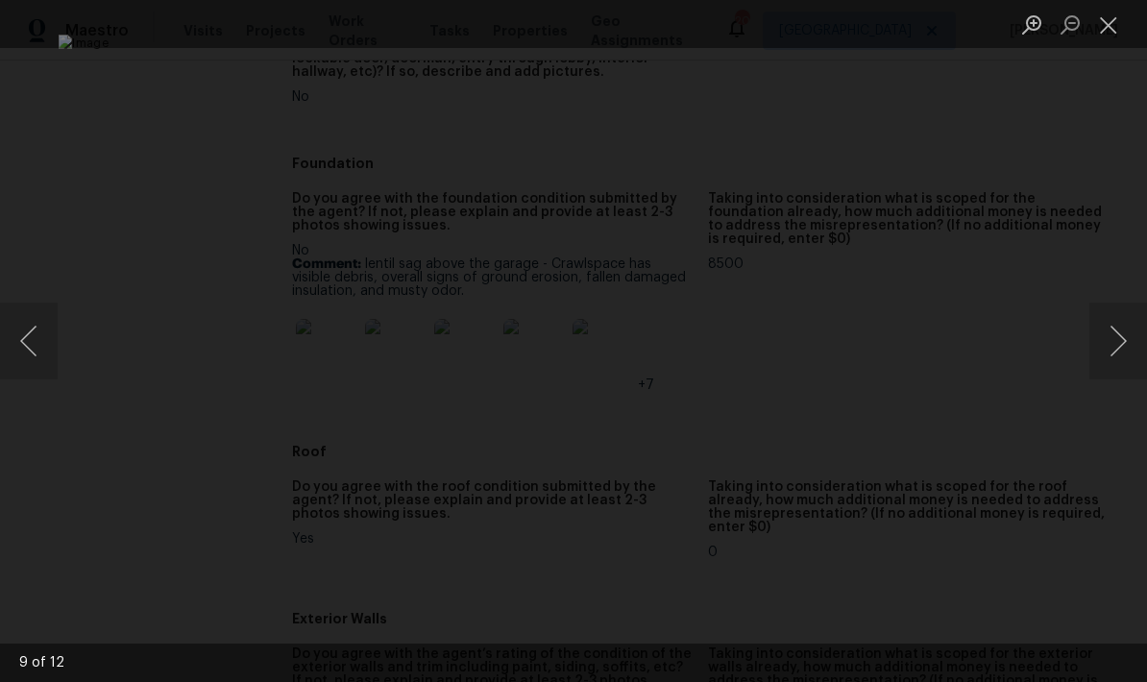
click at [800, 367] on button "Next image" at bounding box center [1118, 341] width 58 height 77
click at [800, 357] on button "Next image" at bounding box center [1118, 341] width 58 height 77
click at [800, 360] on button "Next image" at bounding box center [1118, 341] width 58 height 77
click at [800, 363] on button "Next image" at bounding box center [1118, 341] width 58 height 77
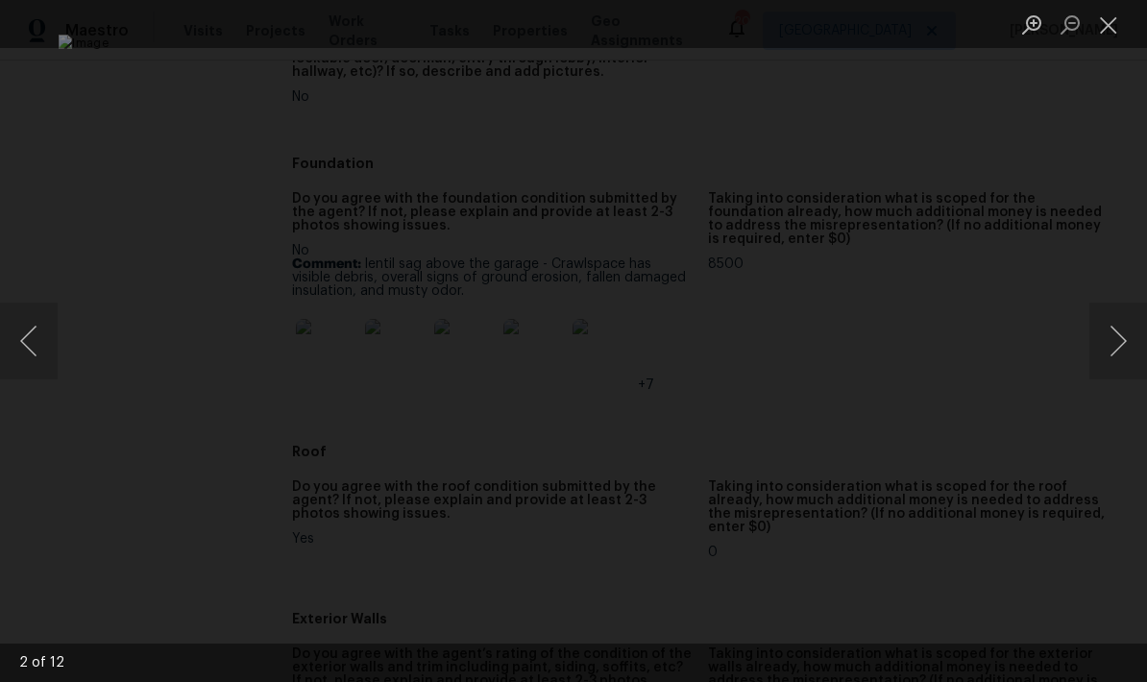
click at [800, 360] on button "Next image" at bounding box center [1118, 341] width 58 height 77
click at [800, 368] on button "Next image" at bounding box center [1118, 341] width 58 height 77
click at [800, 355] on button "Next image" at bounding box center [1118, 341] width 58 height 77
click at [800, 366] on button "Next image" at bounding box center [1118, 341] width 58 height 77
click at [800, 21] on button "Close lightbox" at bounding box center [1108, 25] width 38 height 34
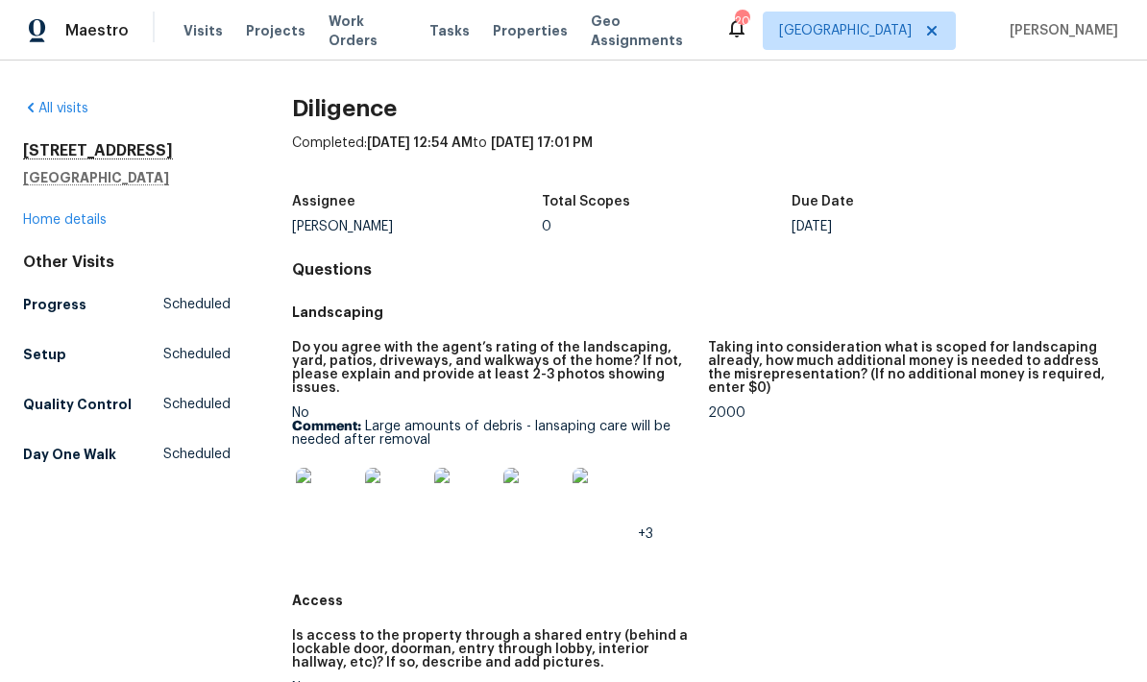
scroll to position [0, 0]
click at [65, 214] on link "Home details" at bounding box center [65, 219] width 84 height 13
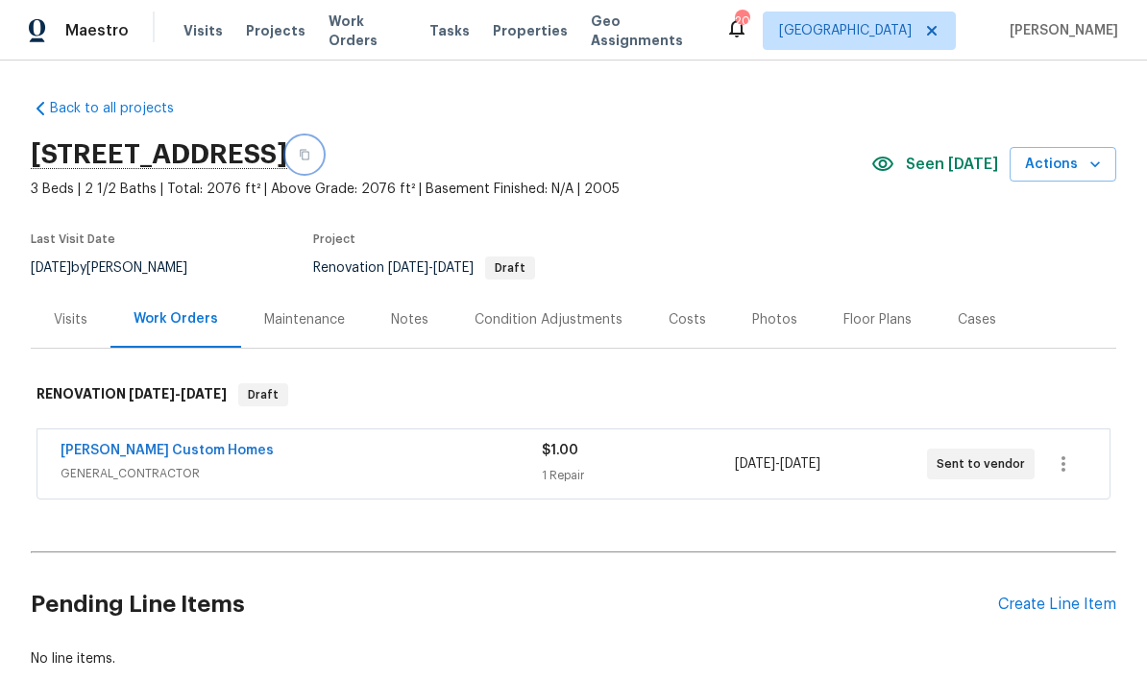
click at [310, 158] on icon "button" at bounding box center [305, 155] width 12 height 12
click at [86, 337] on div "Visits" at bounding box center [71, 319] width 80 height 57
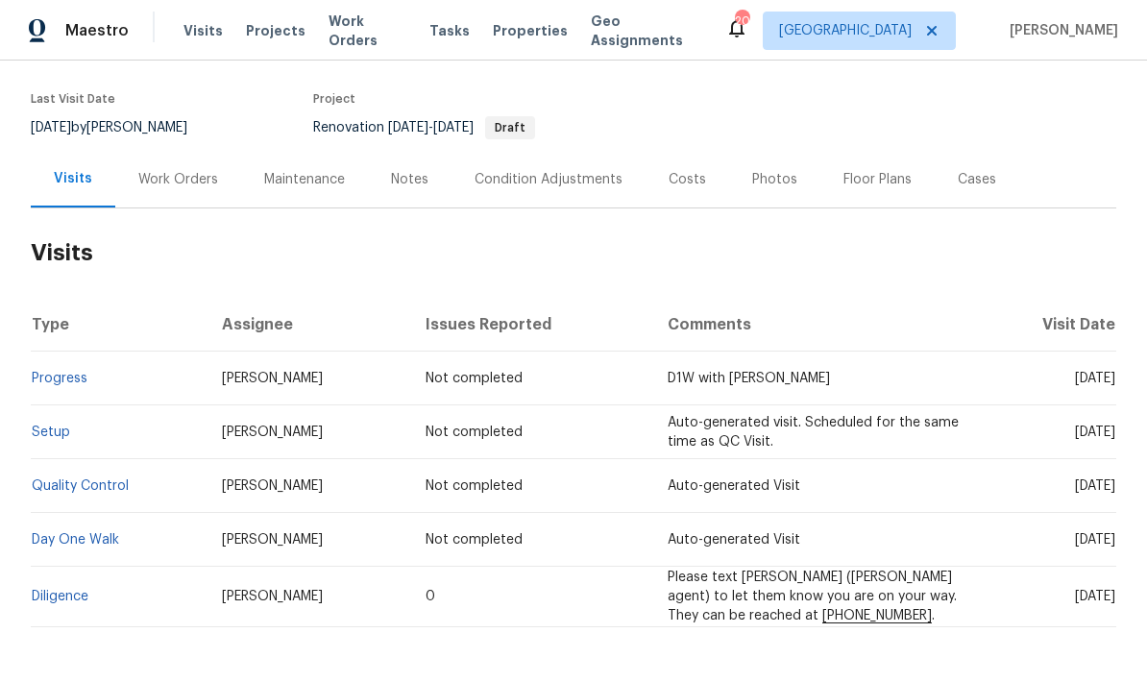
scroll to position [139, 0]
click at [39, 602] on link "Diligence" at bounding box center [60, 597] width 57 height 13
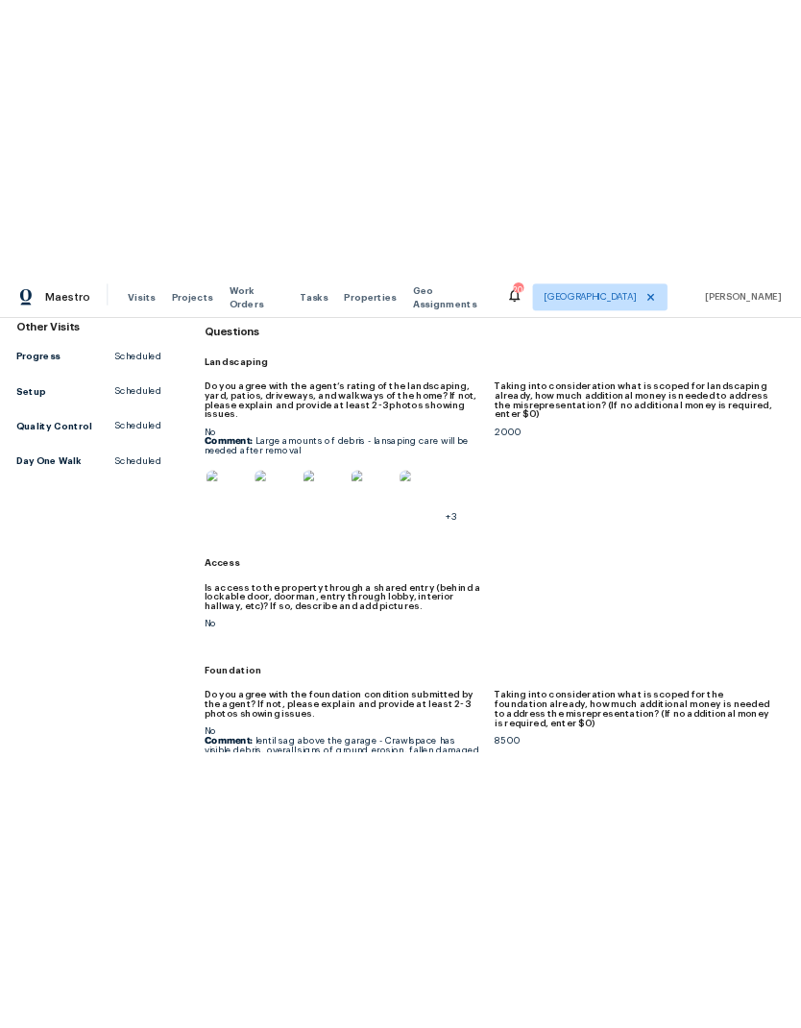
scroll to position [645, 0]
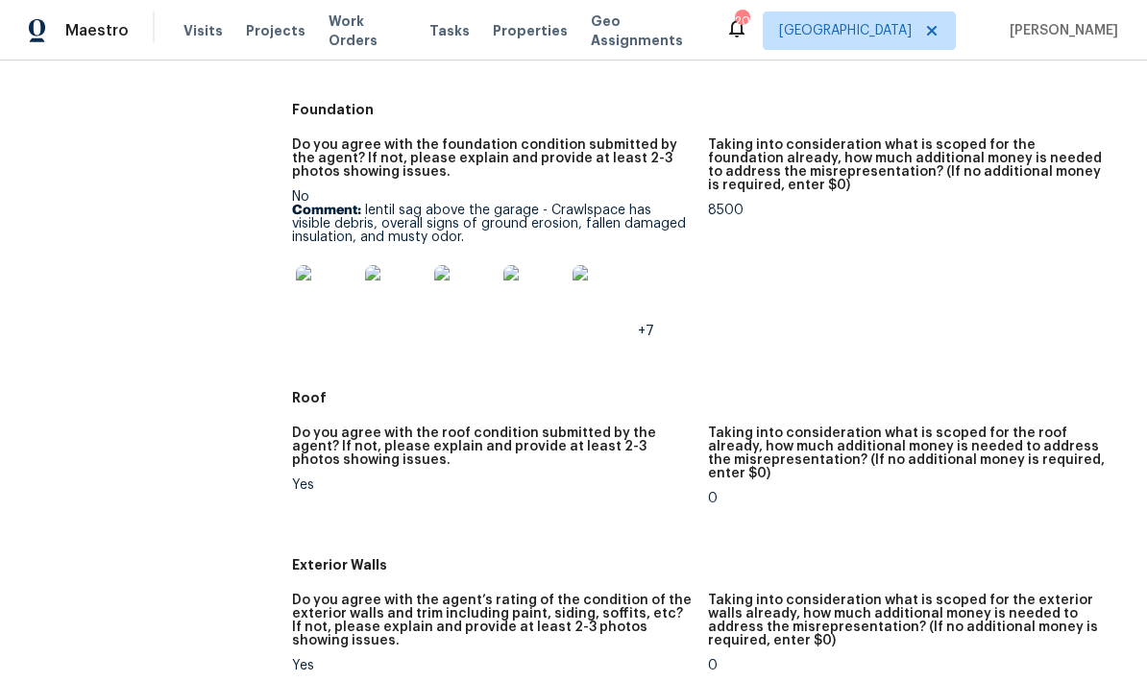
click at [333, 312] on img at bounding box center [326, 295] width 61 height 61
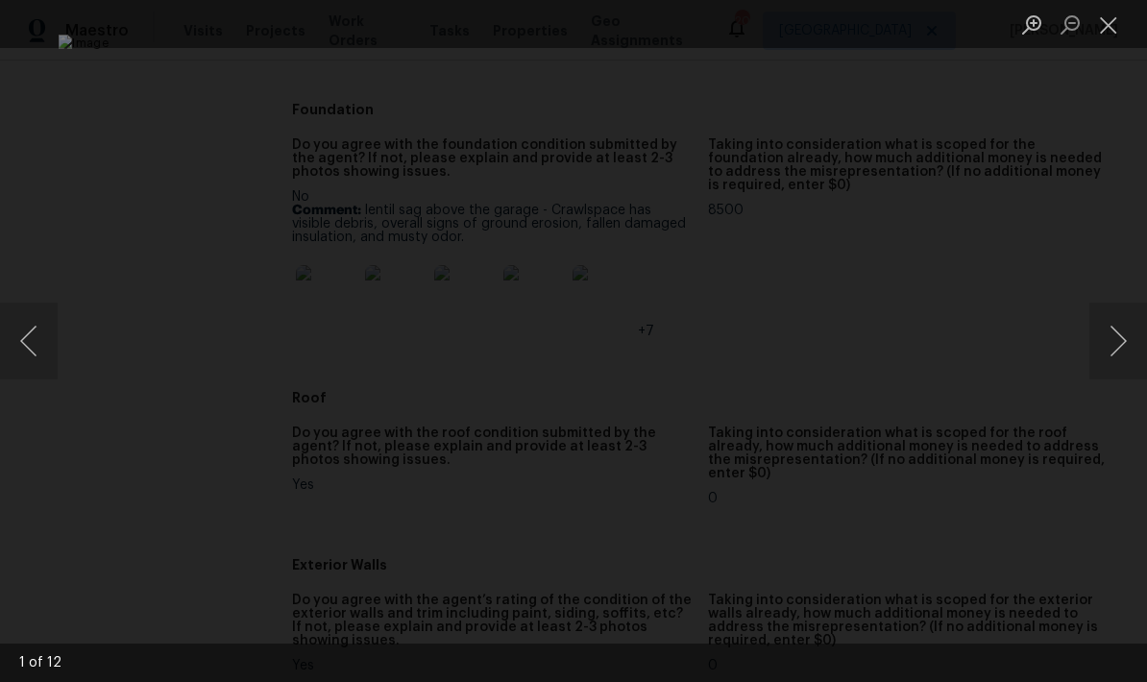
click at [800, 348] on button "Next image" at bounding box center [1118, 341] width 58 height 77
click at [800, 353] on button "Next image" at bounding box center [1118, 341] width 58 height 77
click at [800, 346] on button "Next image" at bounding box center [1118, 341] width 58 height 77
click at [800, 355] on button "Next image" at bounding box center [1118, 341] width 58 height 77
click at [800, 353] on button "Next image" at bounding box center [1118, 341] width 58 height 77
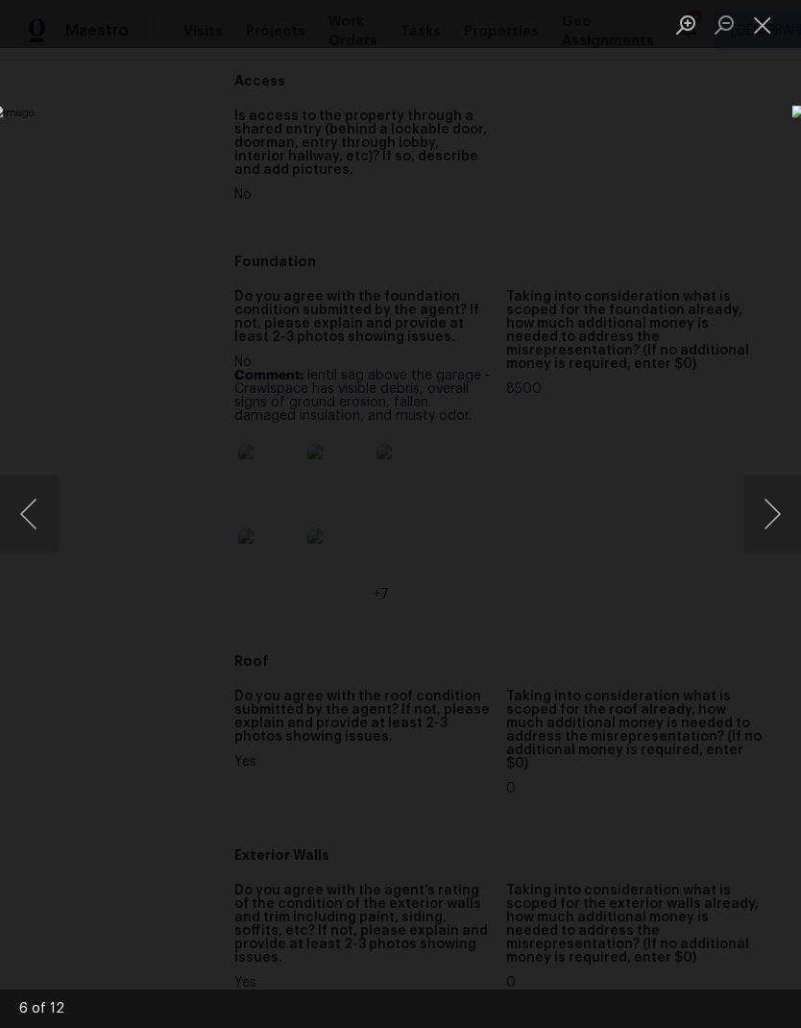
click at [752, 33] on button "Close lightbox" at bounding box center [763, 25] width 38 height 34
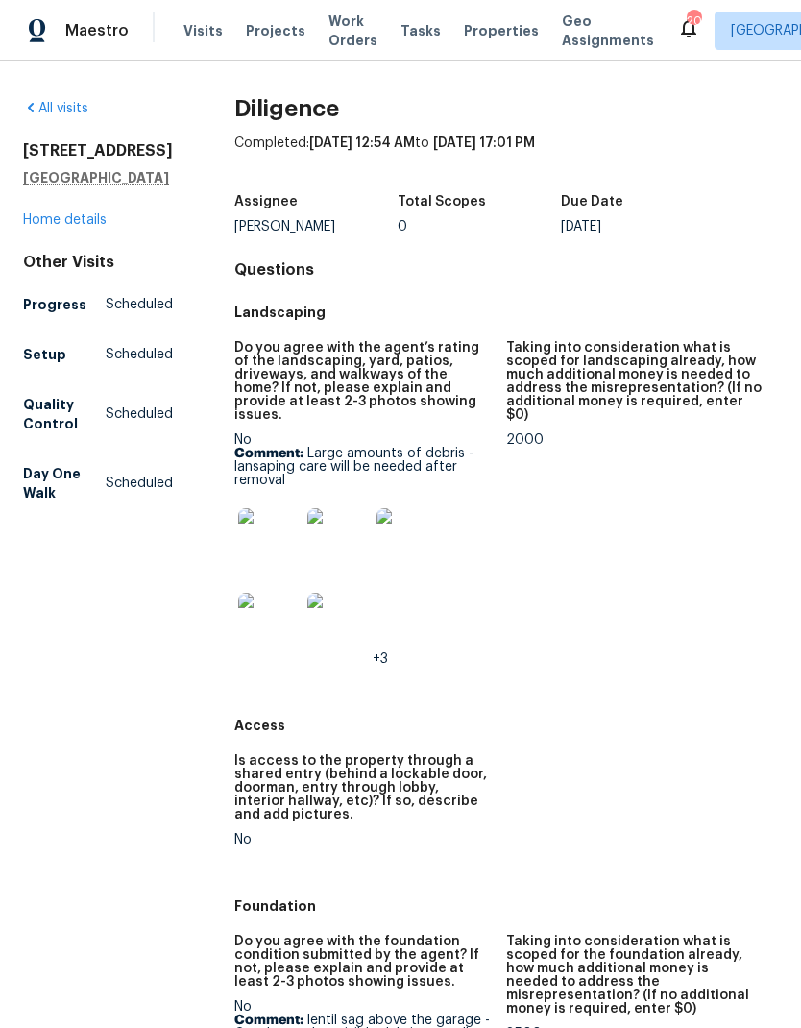
scroll to position [0, 0]
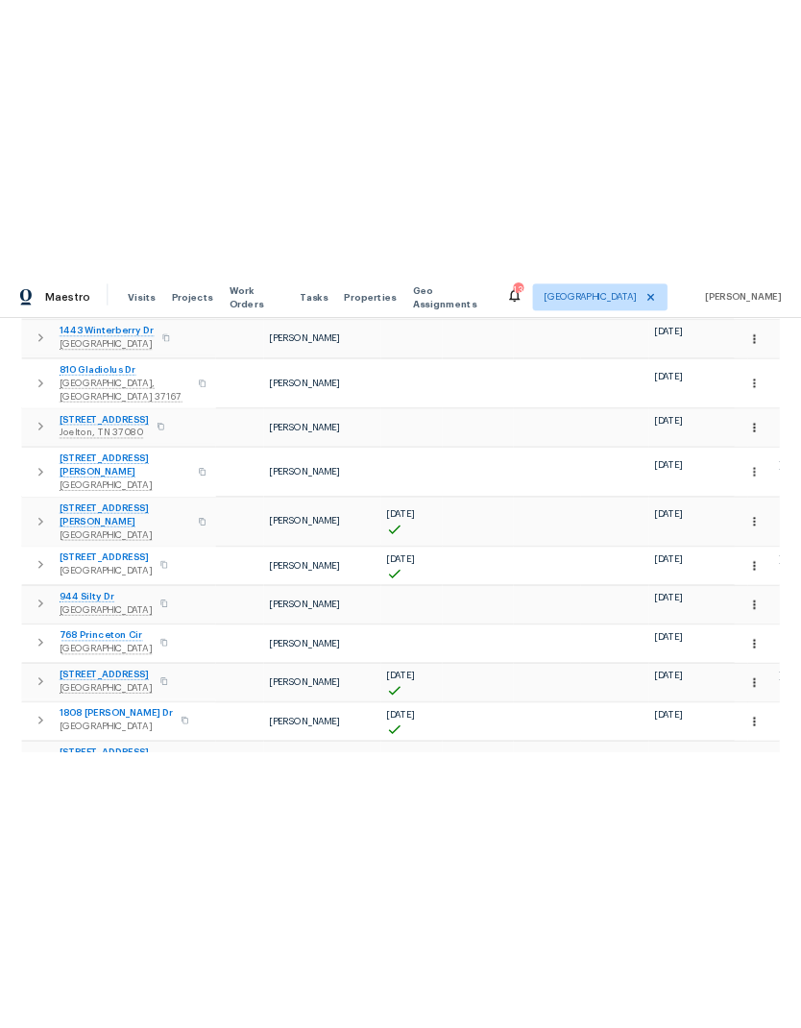
scroll to position [757, 0]
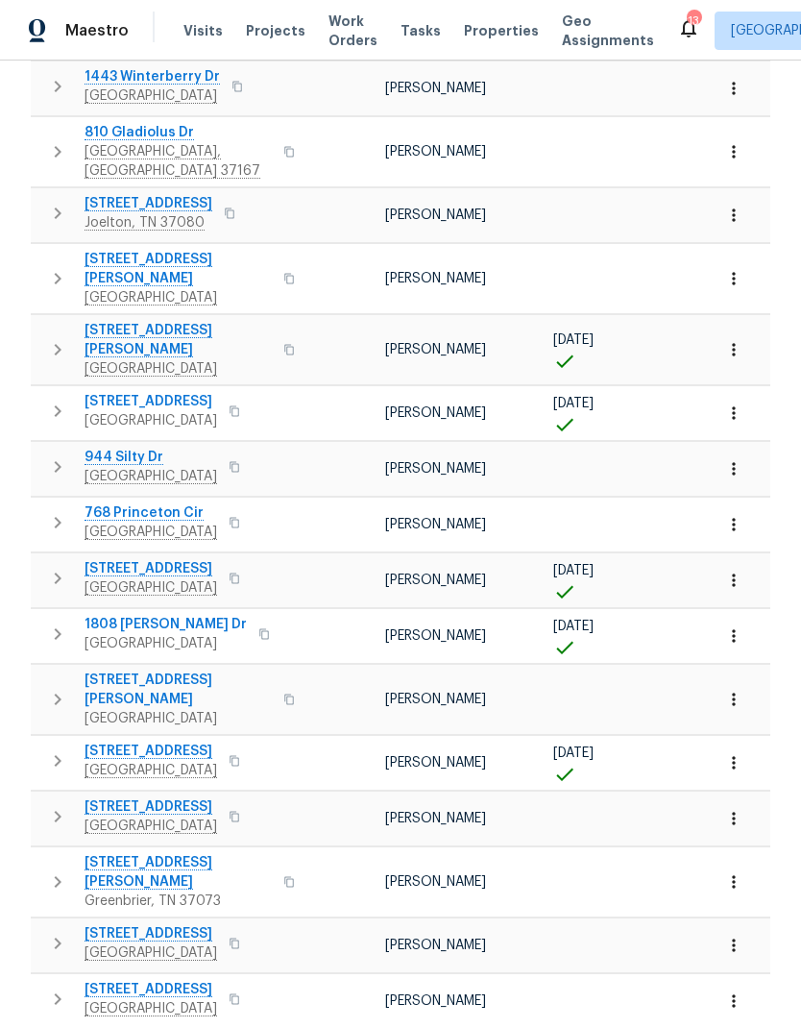
click at [45, 392] on button "button" at bounding box center [57, 411] width 38 height 38
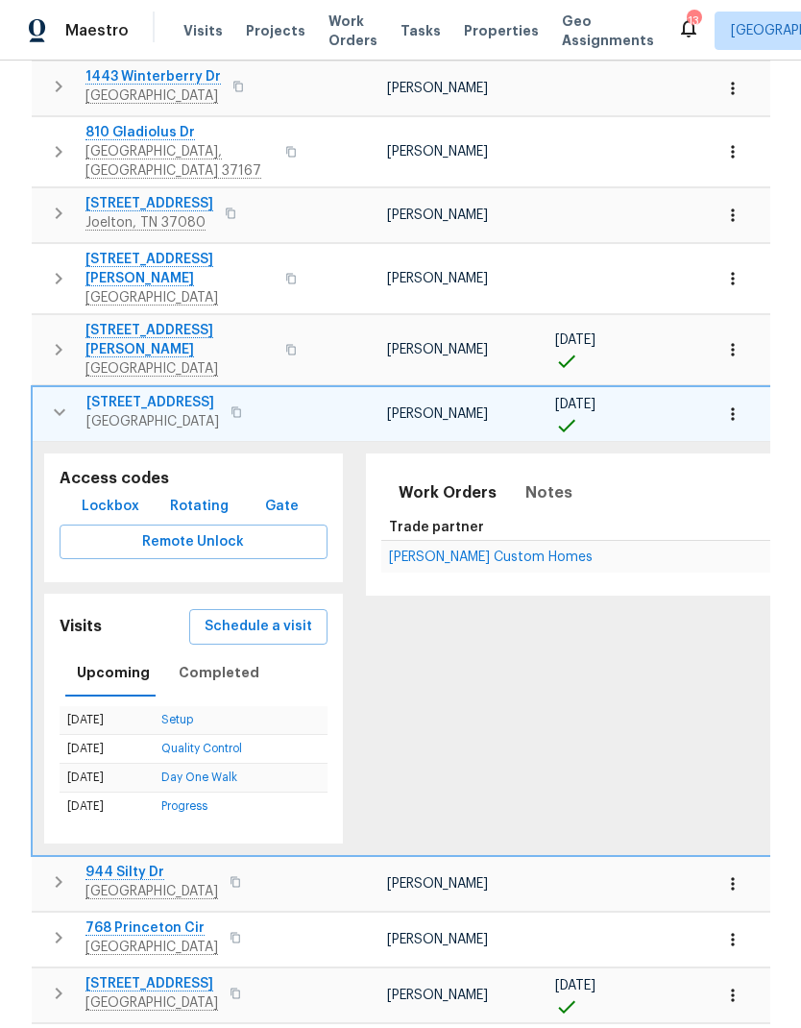
click at [57, 401] on icon "button" at bounding box center [59, 412] width 23 height 23
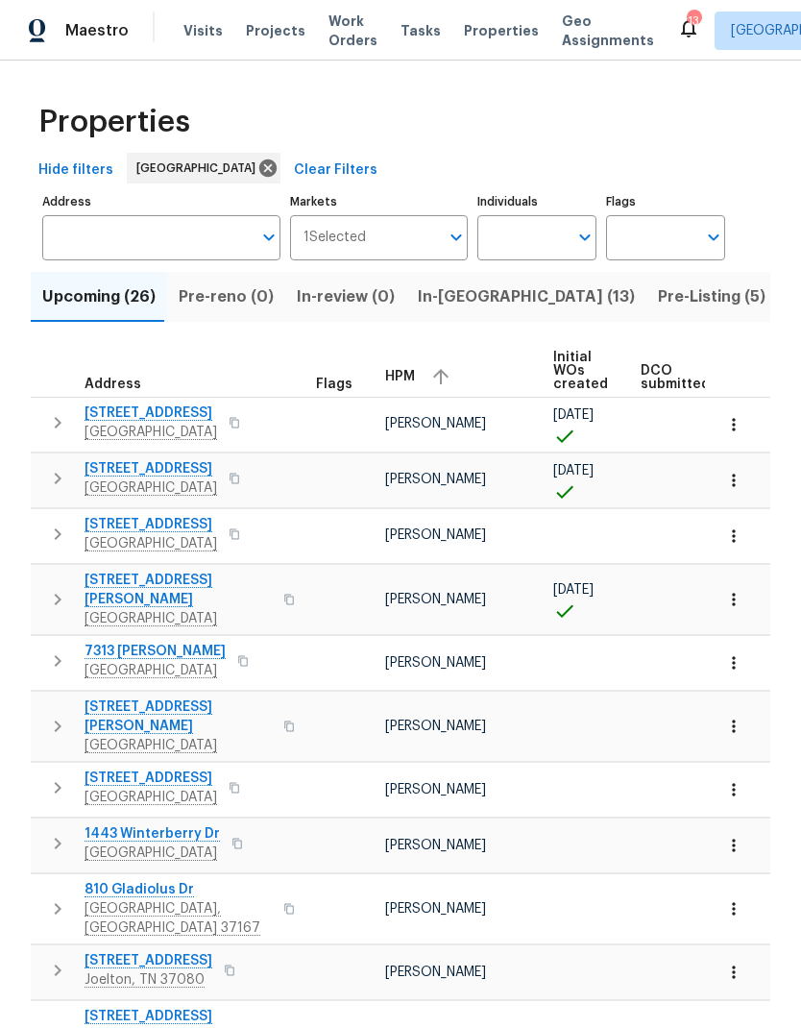
scroll to position [0, 0]
click at [439, 292] on span "In-reno (13)" at bounding box center [526, 296] width 217 height 27
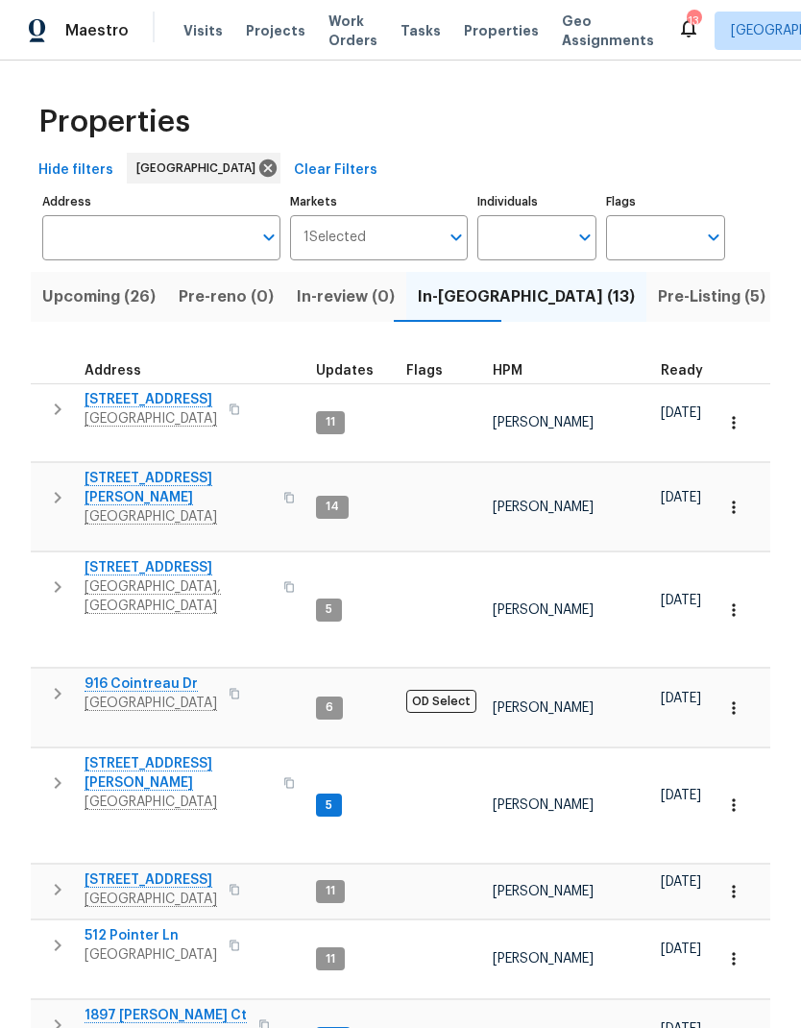
click at [507, 367] on span "HPM" at bounding box center [508, 370] width 30 height 13
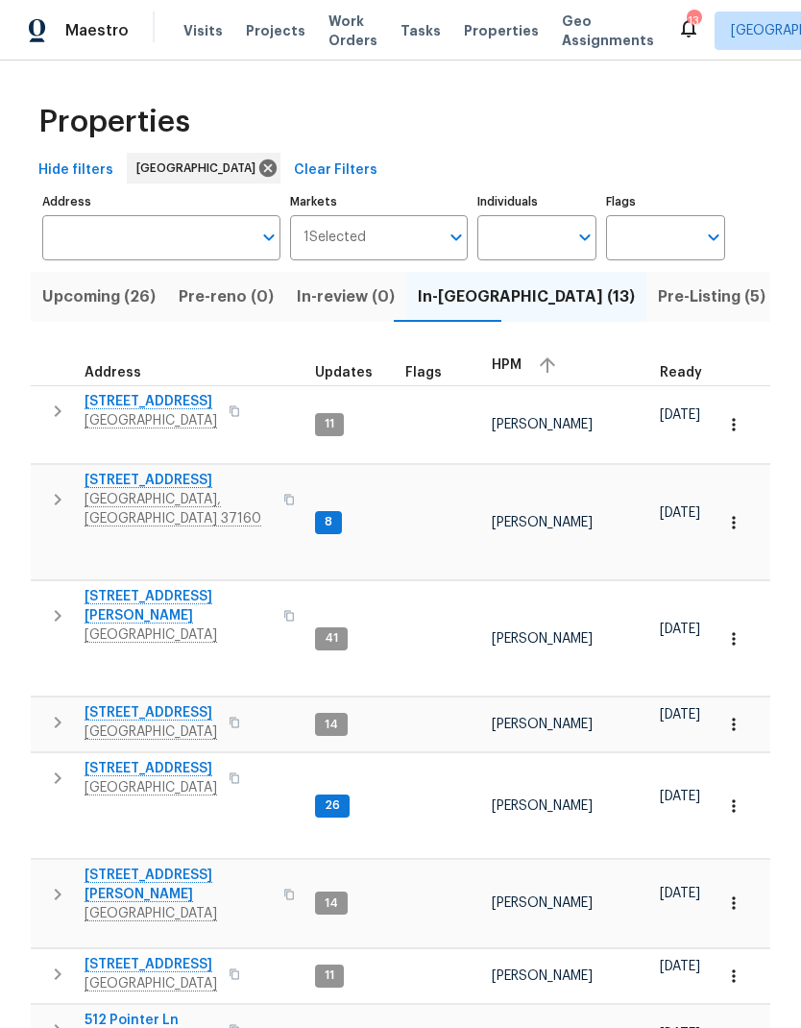
scroll to position [0, 1]
click at [88, 296] on span "Upcoming (26)" at bounding box center [98, 296] width 113 height 27
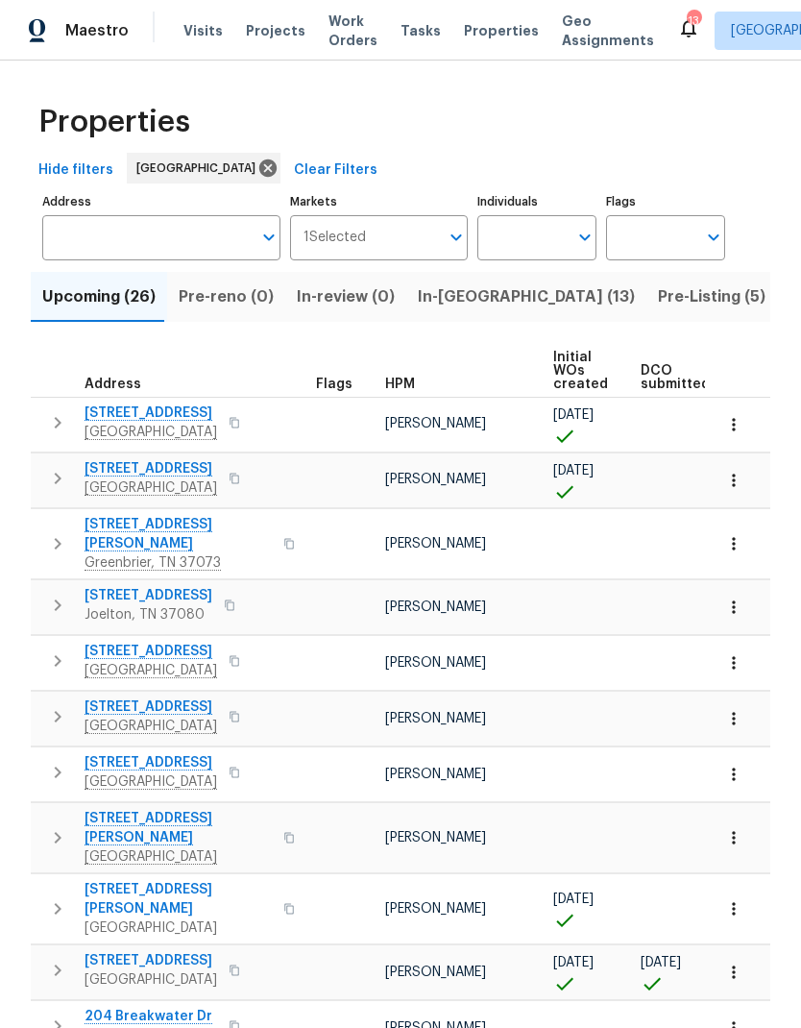
click at [392, 390] on span "HPM" at bounding box center [400, 384] width 30 height 13
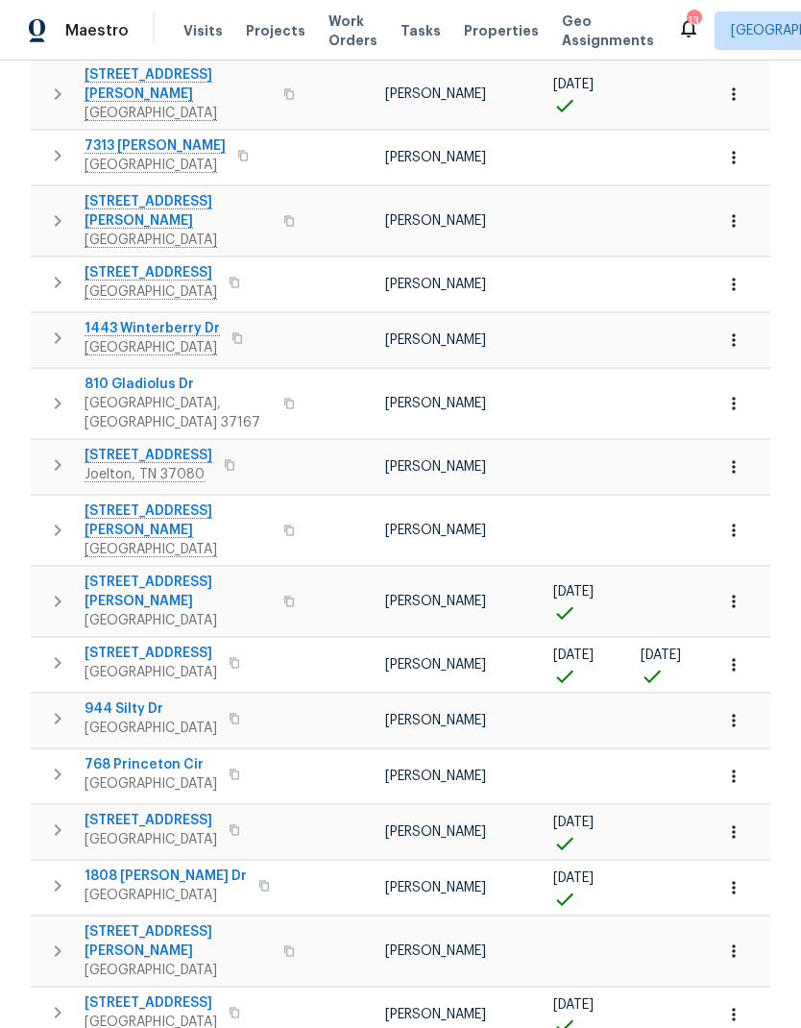
scroll to position [509, 0]
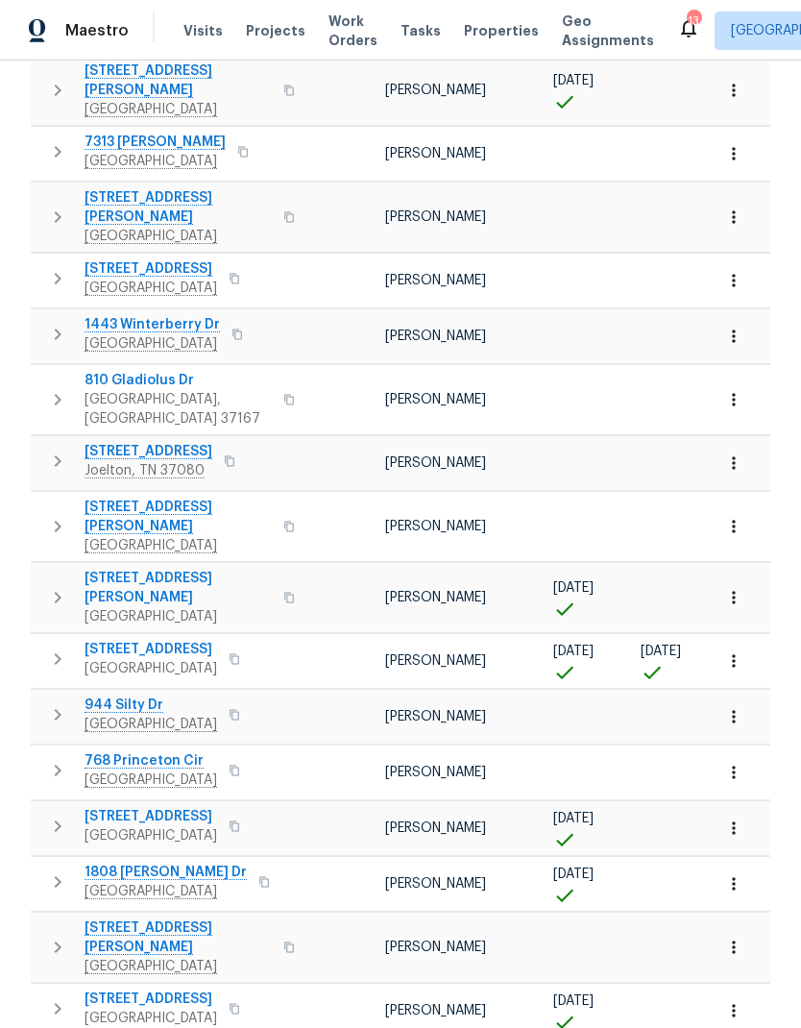
click at [752, 640] on button "button" at bounding box center [734, 661] width 42 height 42
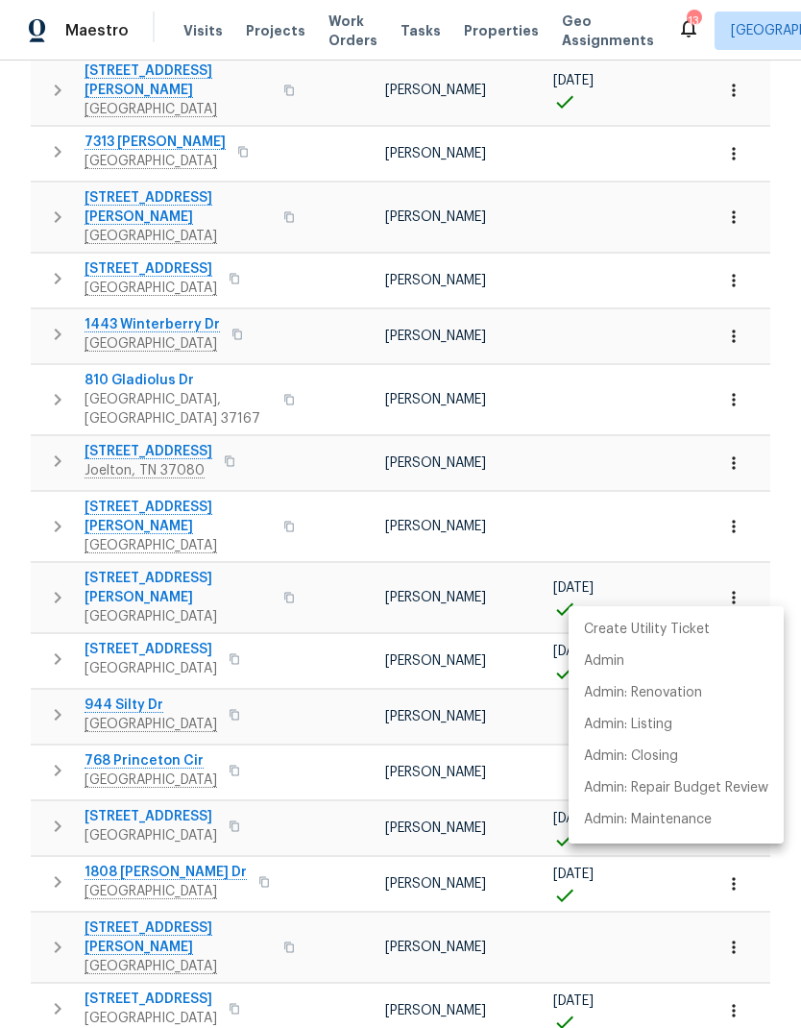
click at [610, 681] on p "Admin: Closing" at bounding box center [631, 757] width 94 height 20
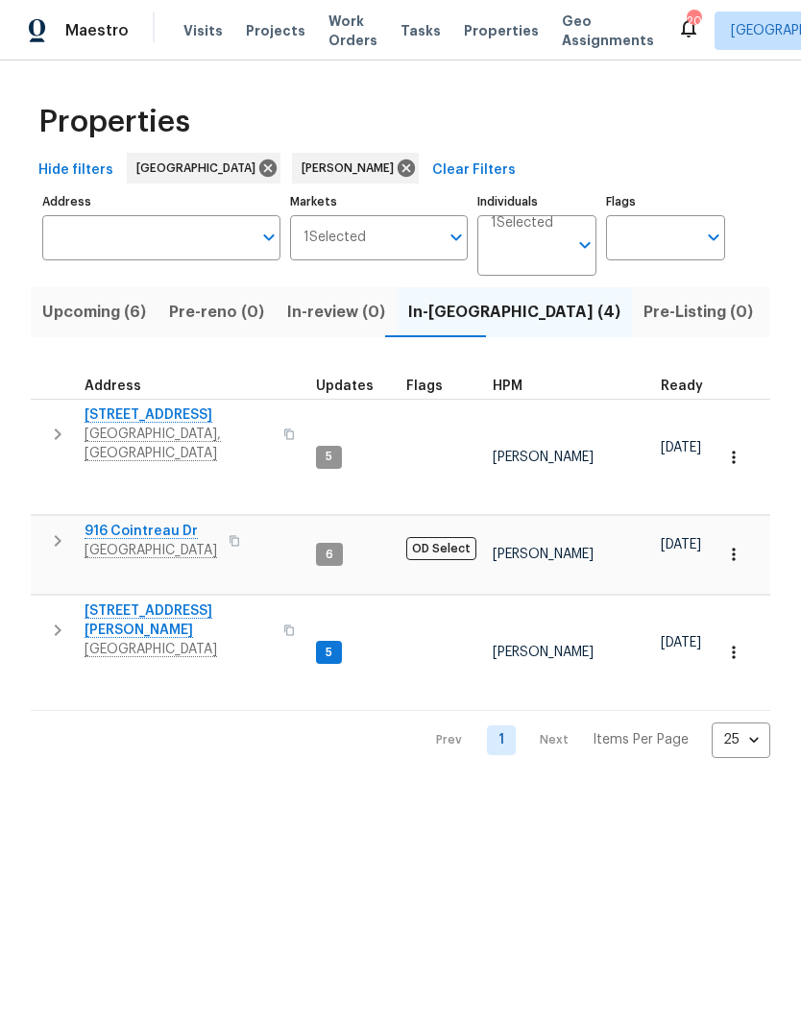
click at [644, 309] on span "Pre-Listing (0)" at bounding box center [699, 312] width 110 height 27
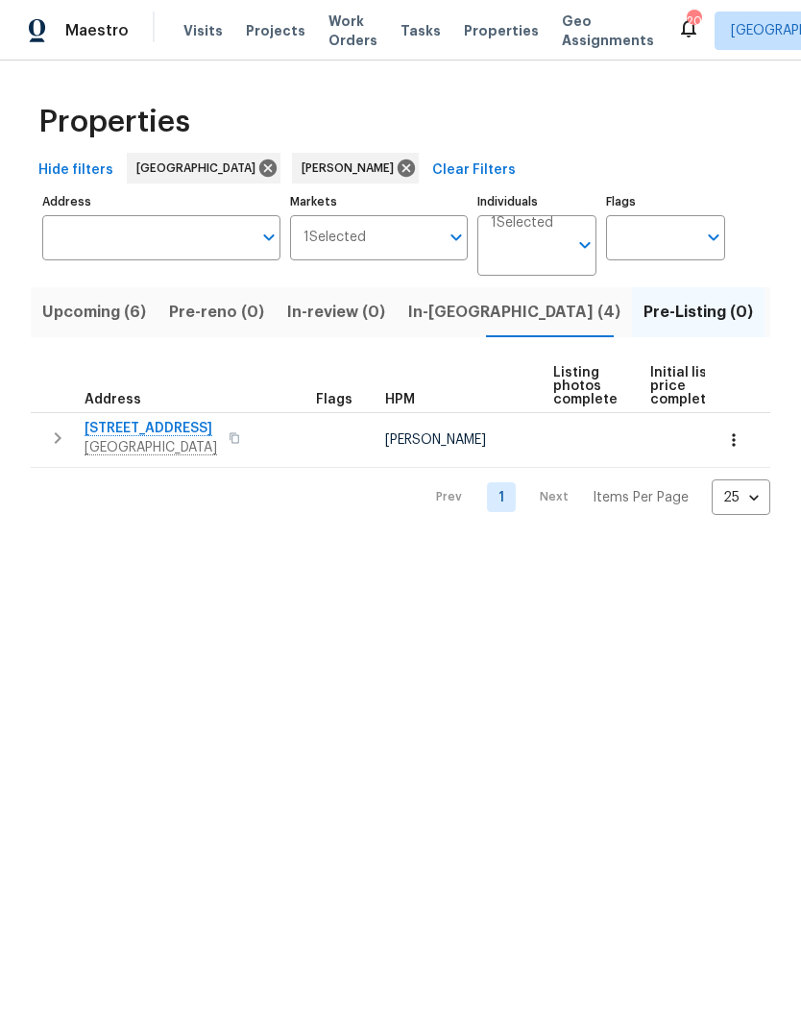
click at [59, 449] on icon "button" at bounding box center [57, 438] width 23 height 23
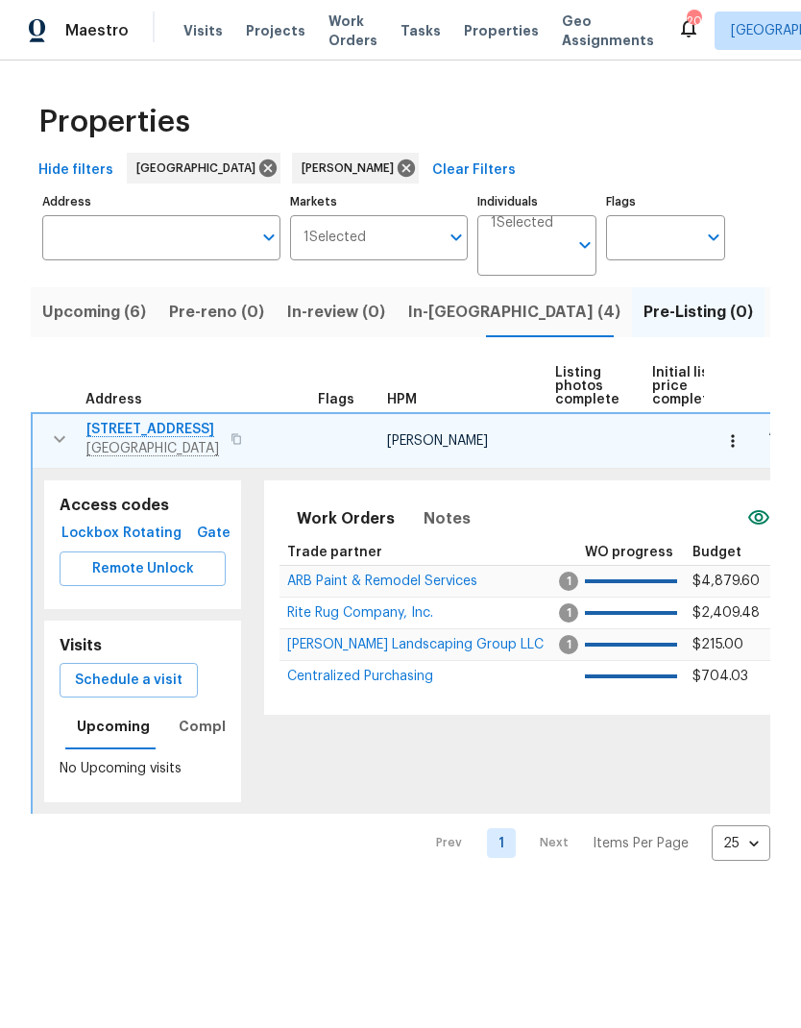
click at [326, 620] on span "Rite Rug Company, Inc." at bounding box center [360, 612] width 146 height 13
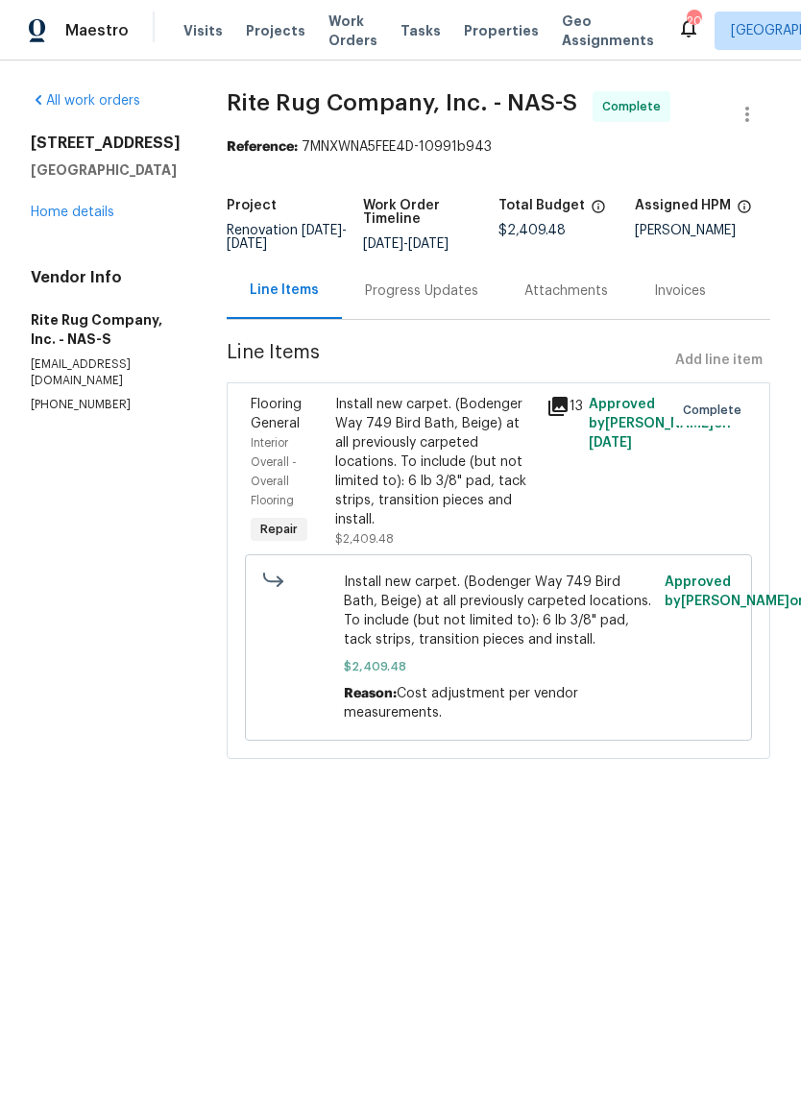
click at [63, 219] on link "Home details" at bounding box center [73, 212] width 84 height 13
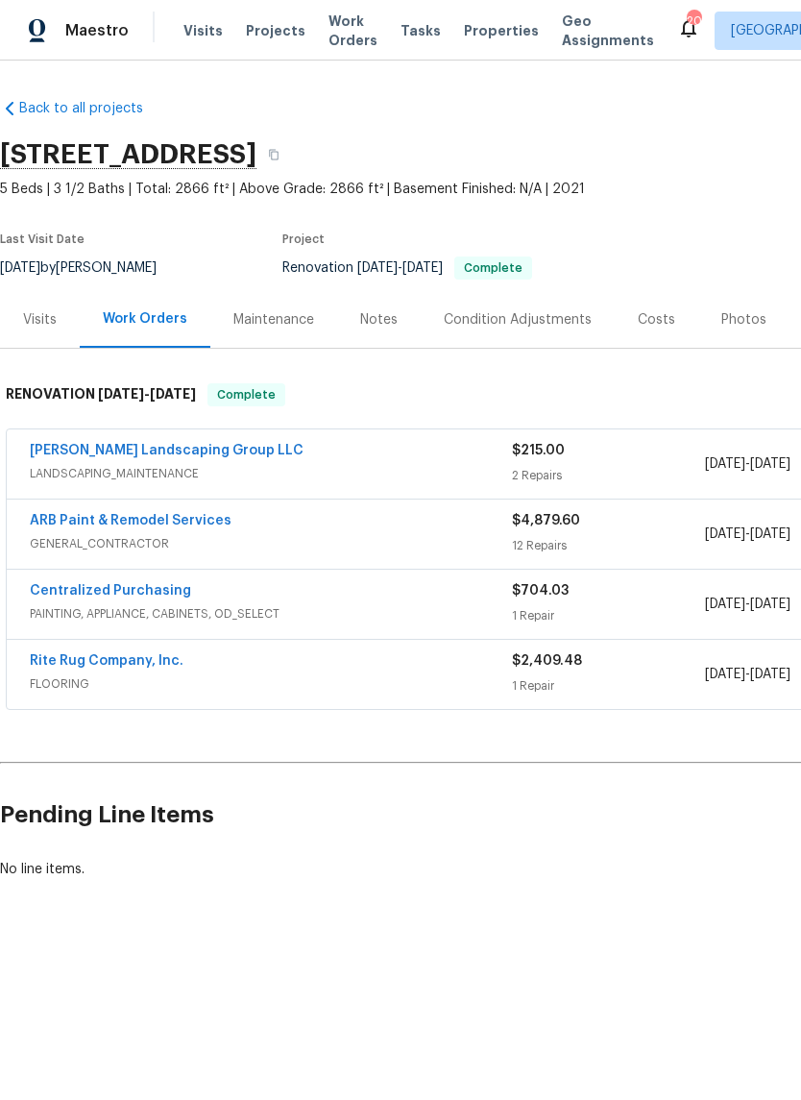
click at [320, 447] on div "[PERSON_NAME] Landscaping Group LLC" at bounding box center [271, 452] width 482 height 23
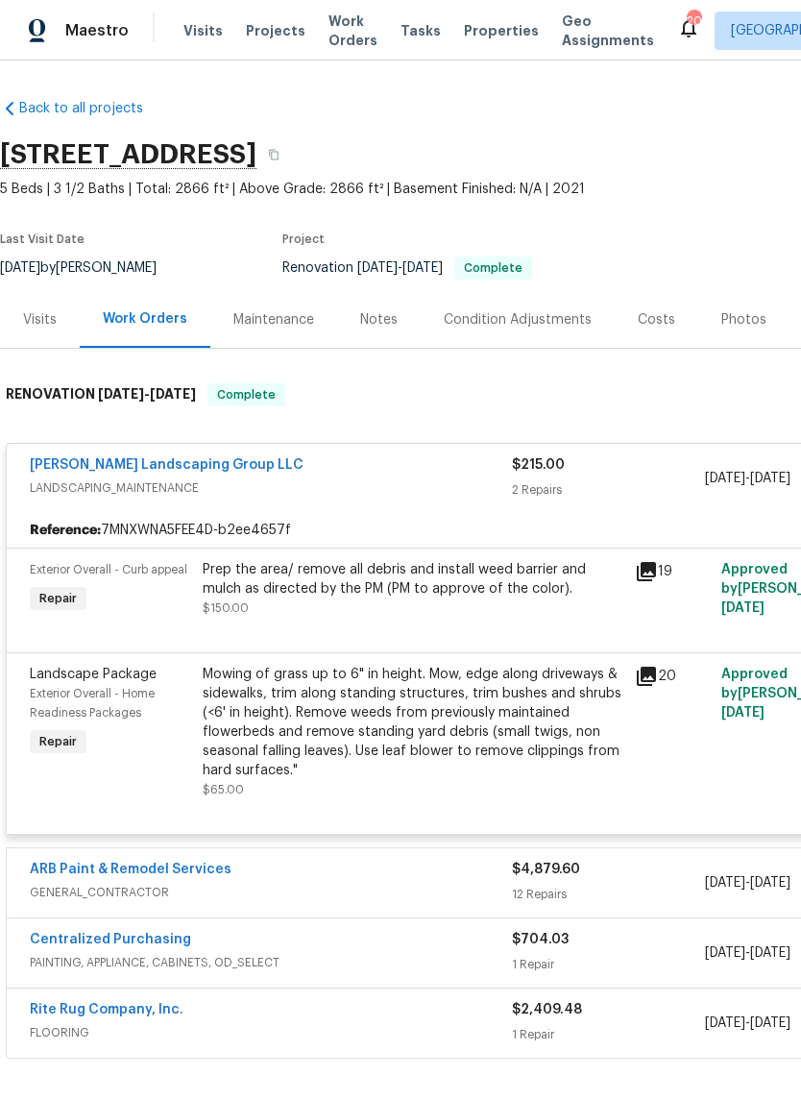
click at [428, 698] on div "Mowing of grass up to 6" in height. Mow, edge along driveways & sidewalks, trim…" at bounding box center [413, 722] width 421 height 115
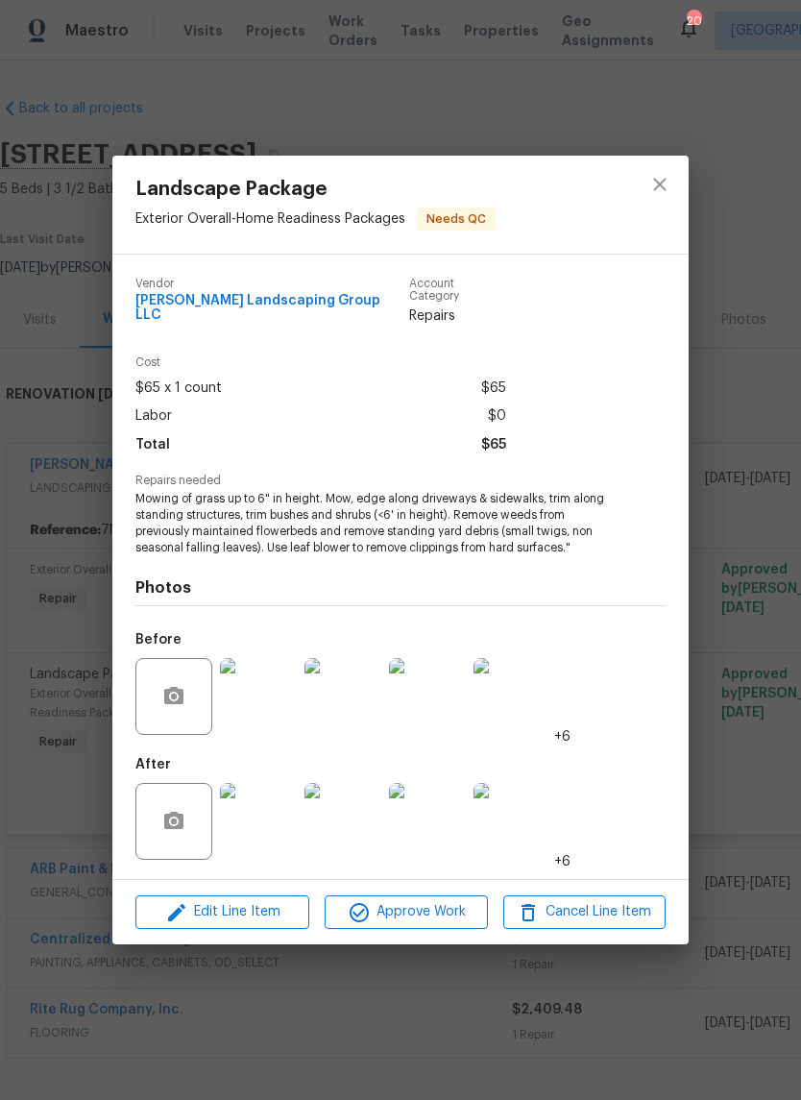
click at [256, 820] on img at bounding box center [258, 821] width 77 height 77
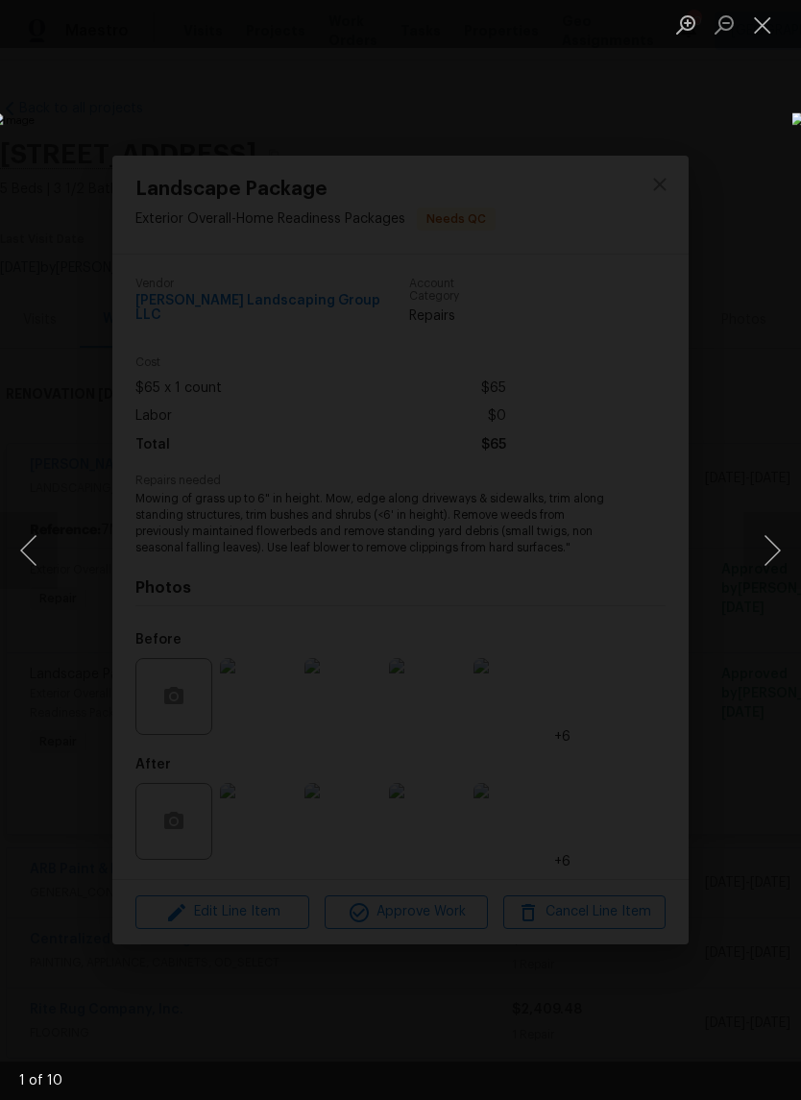
click at [773, 554] on button "Next image" at bounding box center [773, 550] width 58 height 77
click at [768, 565] on button "Next image" at bounding box center [773, 550] width 58 height 77
click at [768, 557] on button "Next image" at bounding box center [773, 550] width 58 height 77
click at [771, 560] on button "Next image" at bounding box center [773, 550] width 58 height 77
click at [765, 17] on button "Close lightbox" at bounding box center [763, 25] width 38 height 34
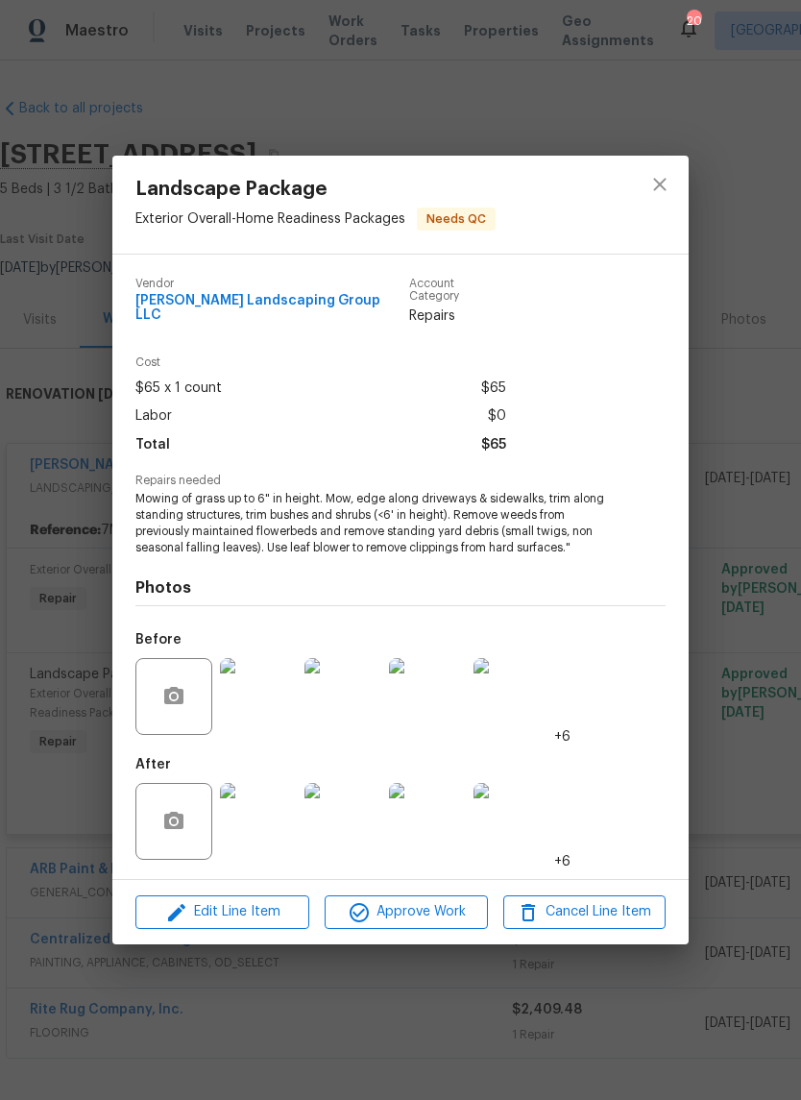
click at [281, 703] on img at bounding box center [258, 696] width 77 height 77
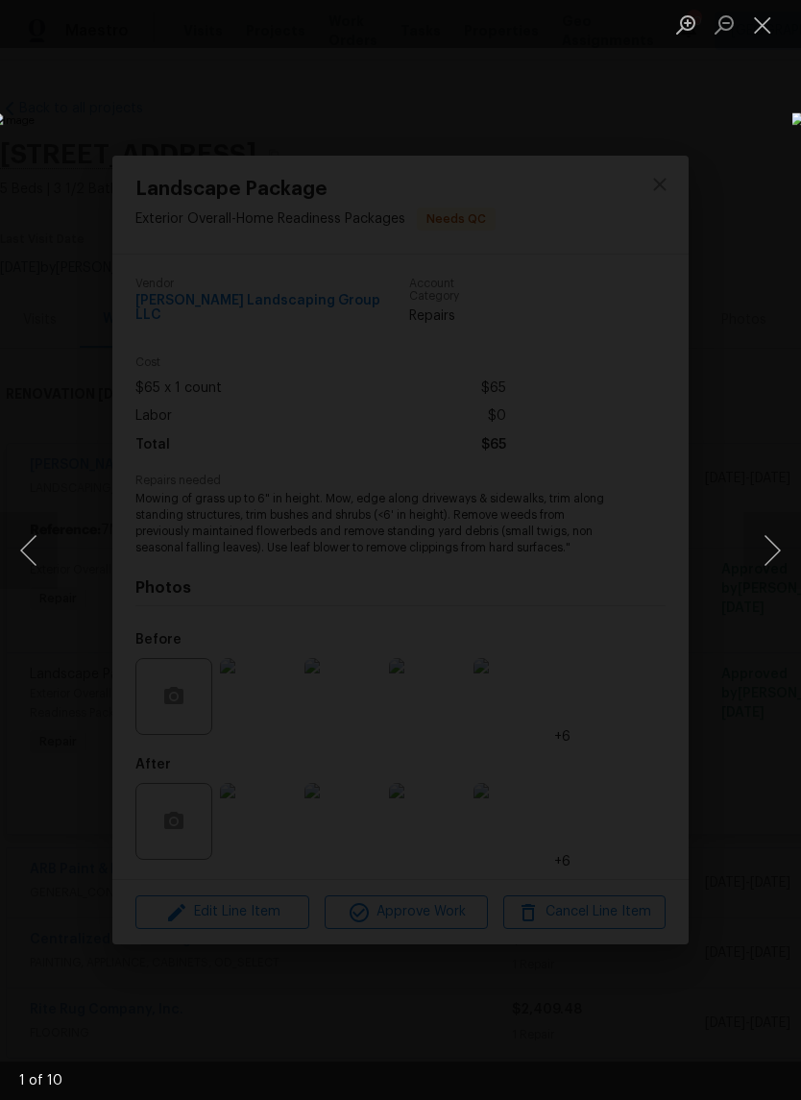
click at [767, 568] on button "Next image" at bounding box center [773, 550] width 58 height 77
click at [773, 565] on button "Next image" at bounding box center [773, 550] width 58 height 77
click at [764, 573] on button "Next image" at bounding box center [773, 550] width 58 height 77
click at [767, 577] on button "Next image" at bounding box center [773, 550] width 58 height 77
click at [760, 12] on button "Close lightbox" at bounding box center [763, 25] width 38 height 34
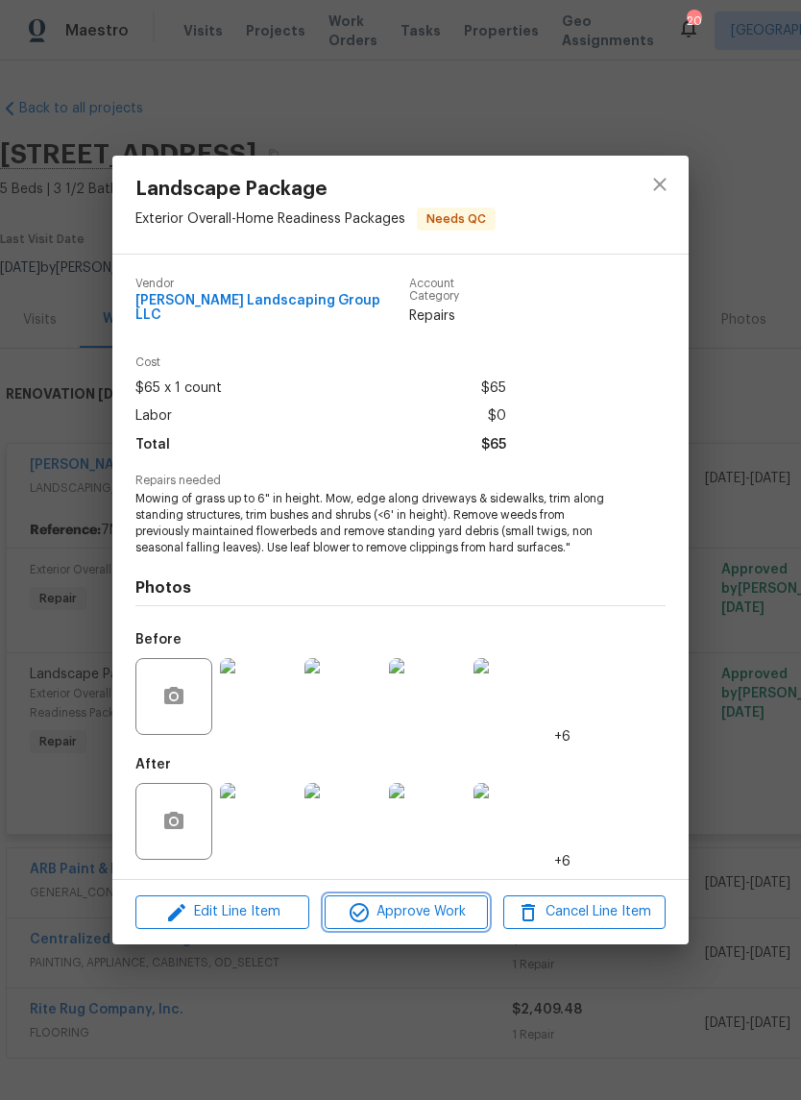
click at [387, 911] on span "Approve Work" at bounding box center [405, 912] width 151 height 24
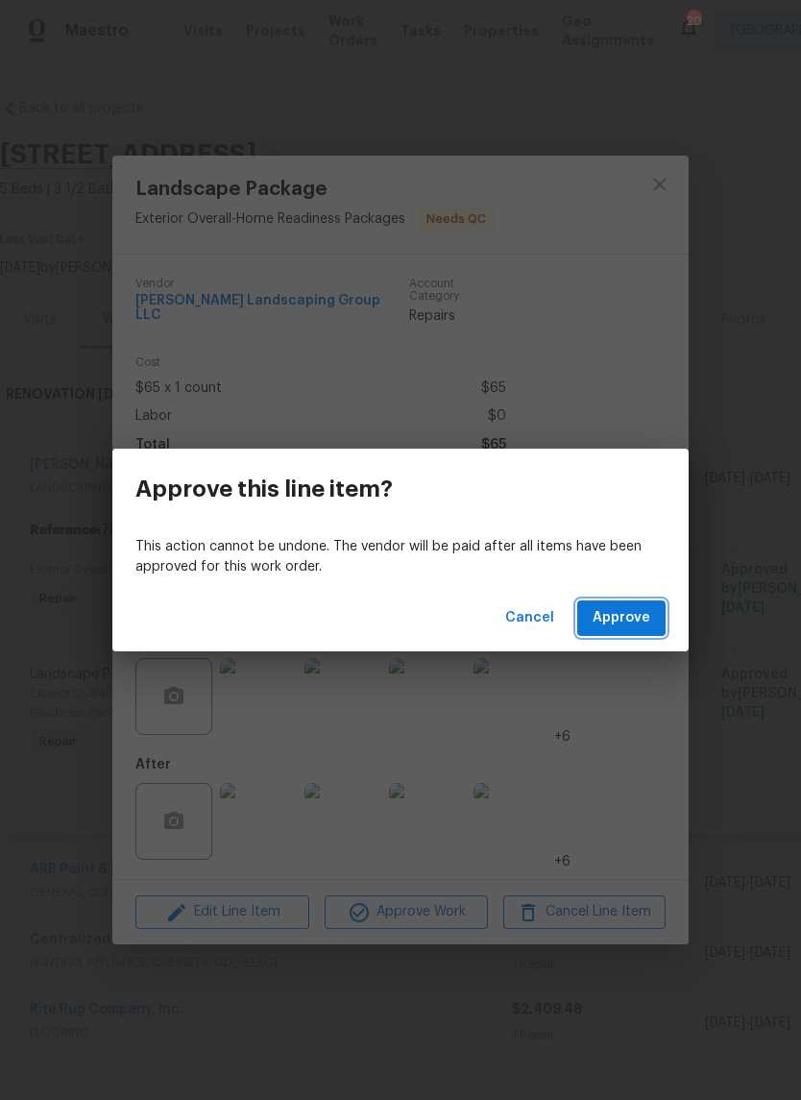
click at [634, 631] on button "Approve" at bounding box center [621, 618] width 88 height 36
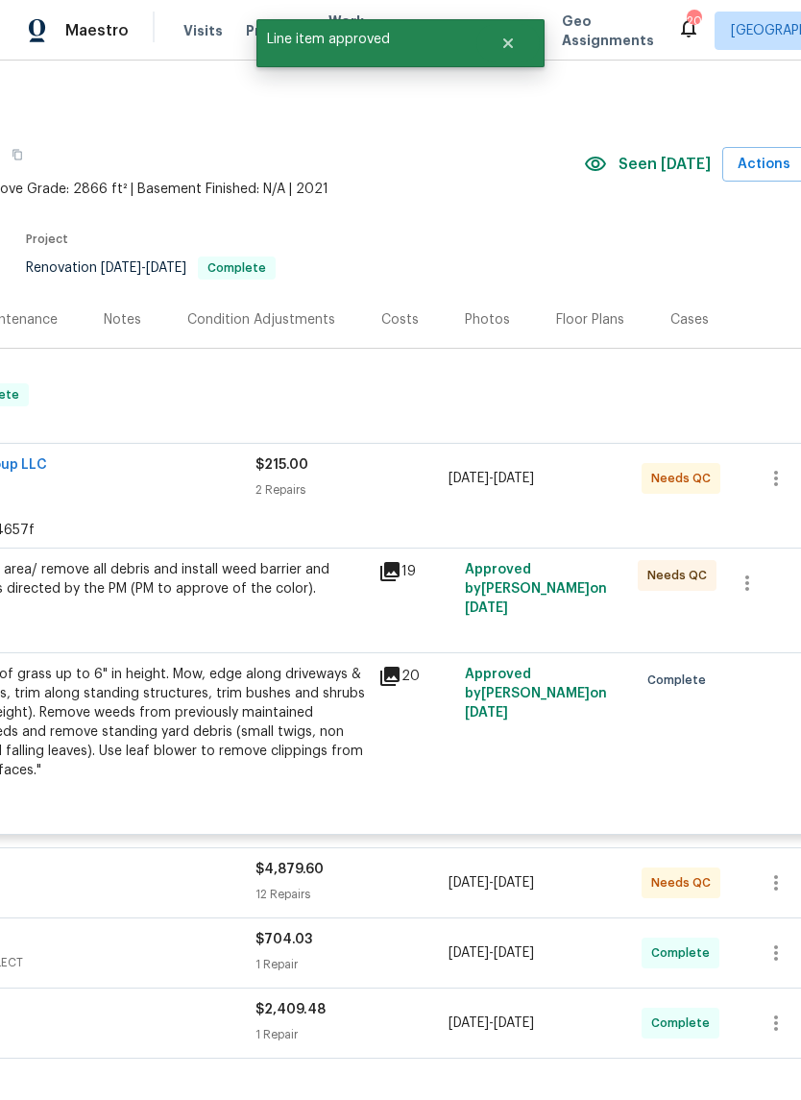
scroll to position [0, 257]
click at [147, 605] on div "Prep the area/ remove all debris and install weed barrier and mulch as directed…" at bounding box center [156, 589] width 421 height 58
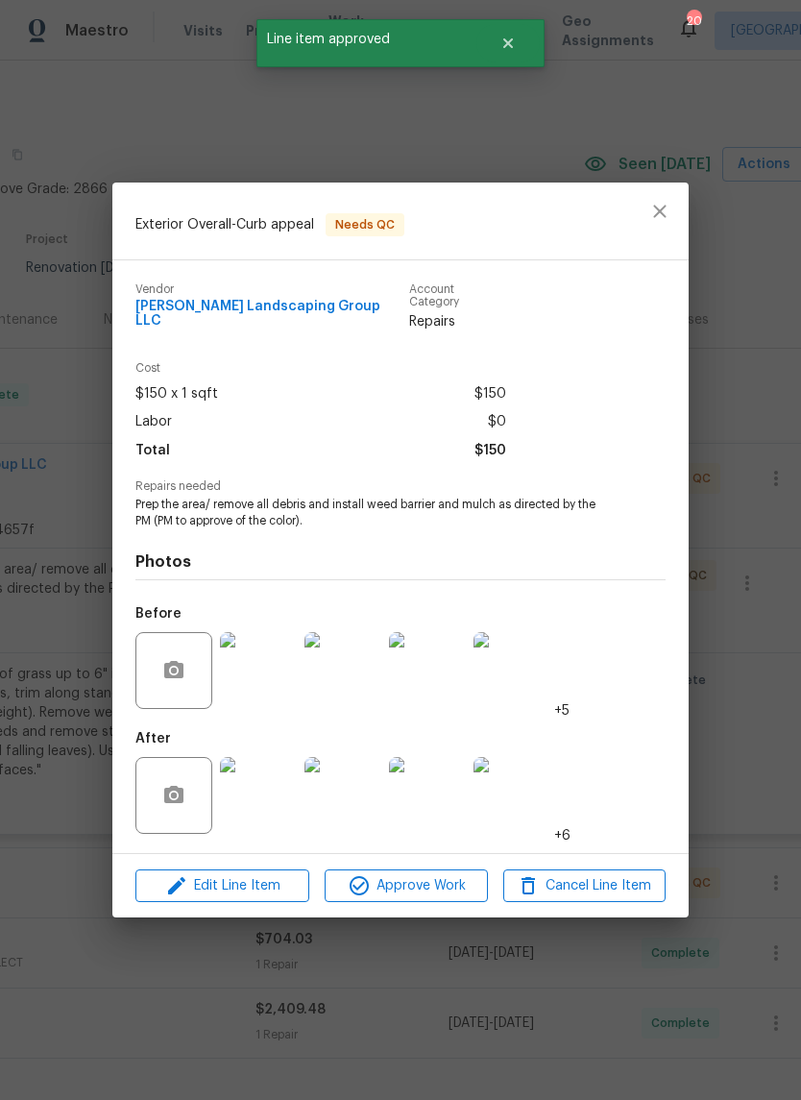
click at [195, 596] on div "Before" at bounding box center [175, 658] width 81 height 125
click at [405, 882] on span "Approve Work" at bounding box center [405, 886] width 151 height 24
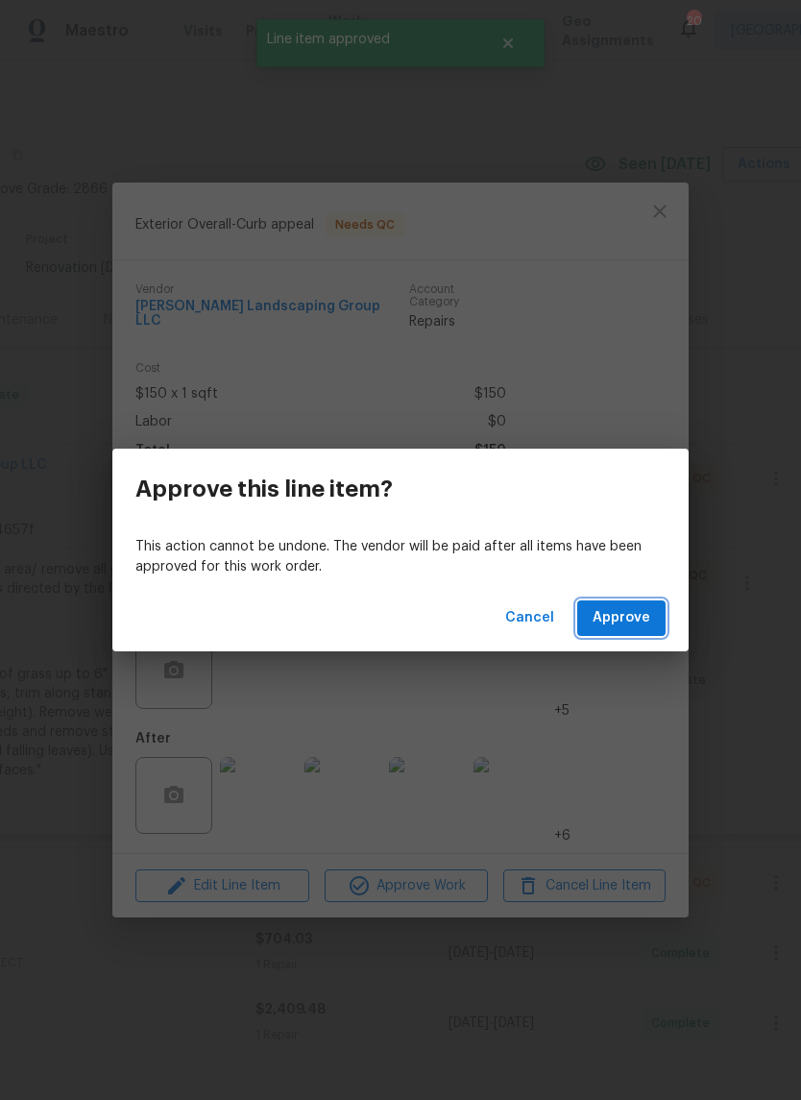
click at [615, 624] on span "Approve" at bounding box center [622, 618] width 58 height 24
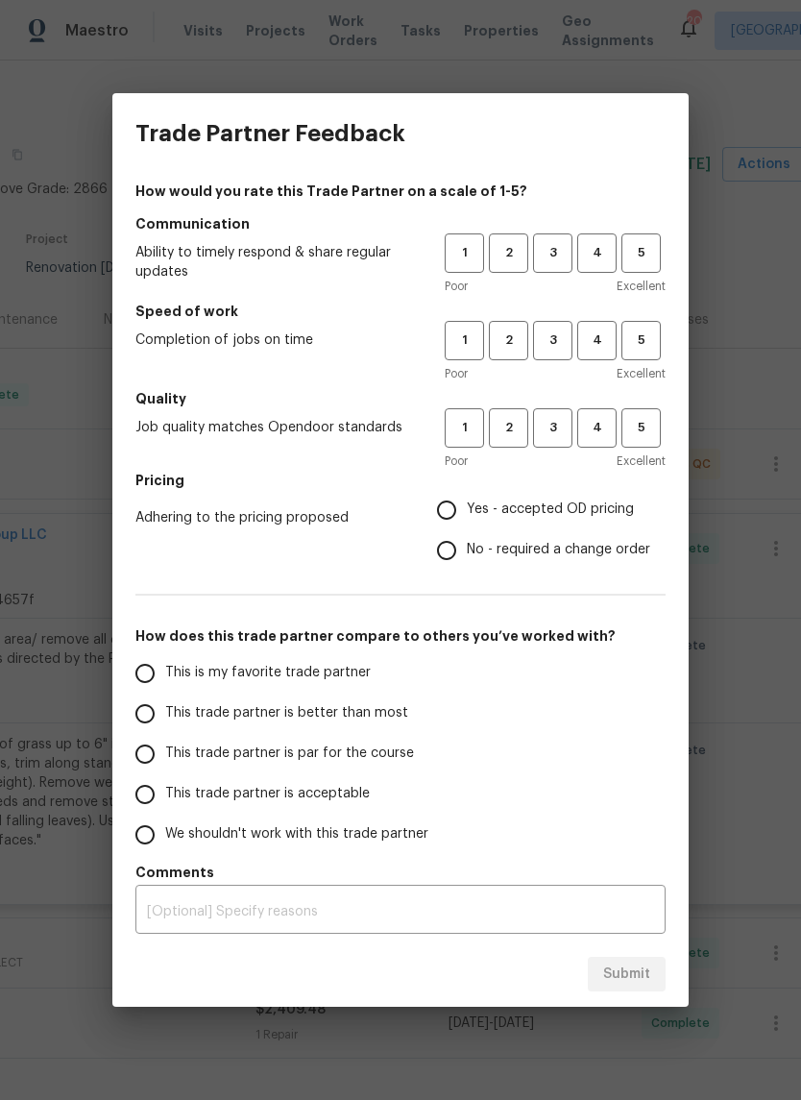
click at [560, 259] on span "3" at bounding box center [553, 253] width 36 height 22
click at [555, 343] on span "3" at bounding box center [553, 341] width 36 height 22
click at [511, 444] on button "2" at bounding box center [508, 427] width 39 height 39
click at [454, 556] on input "No - required a change order" at bounding box center [447, 550] width 40 height 40
radio input "true"
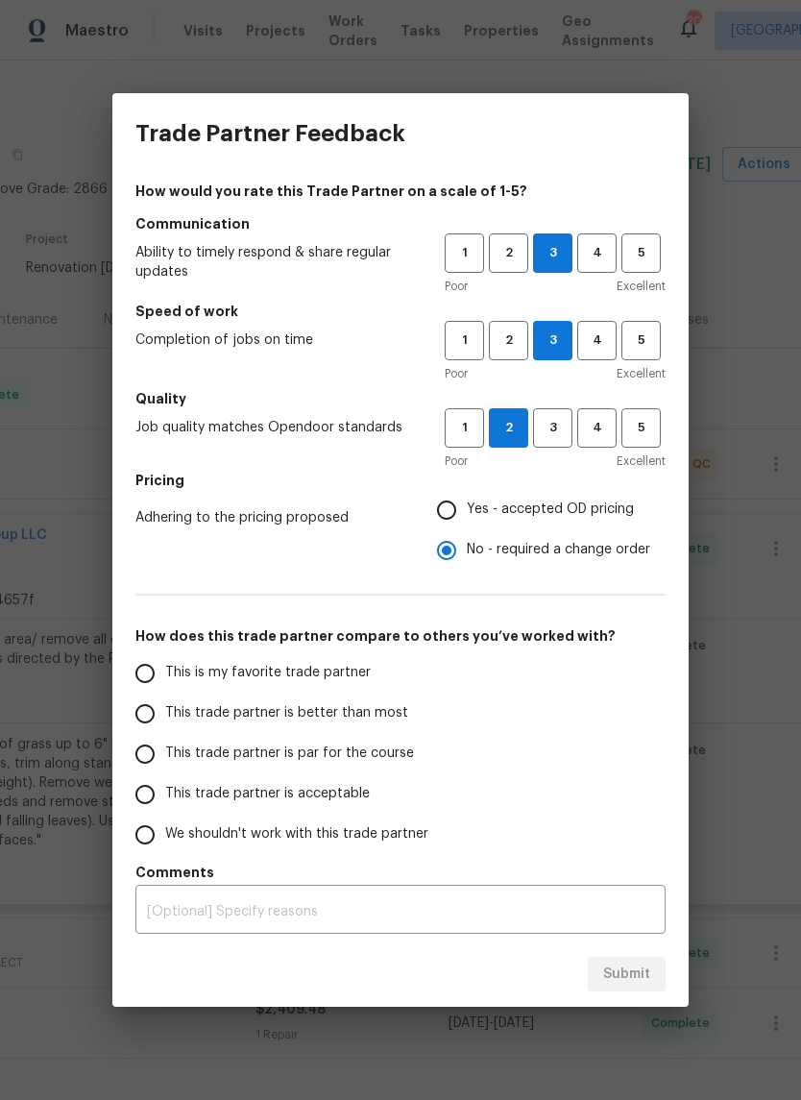
click at [457, 508] on input "Yes - accepted OD pricing" at bounding box center [447, 510] width 40 height 40
radio input "true"
click at [159, 754] on input "This trade partner is par for the course" at bounding box center [145, 754] width 40 height 40
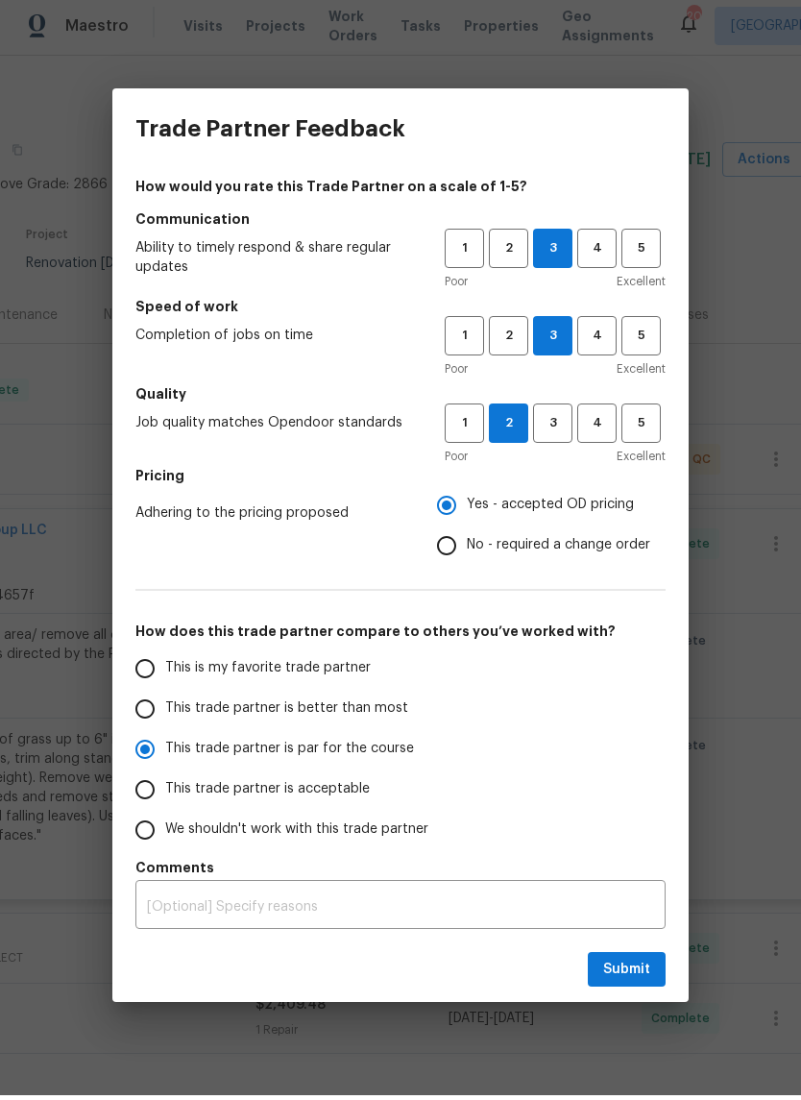
click at [666, 948] on div "Submit" at bounding box center [400, 975] width 576 height 66
click at [625, 964] on span "Submit" at bounding box center [626, 975] width 47 height 24
radio input "true"
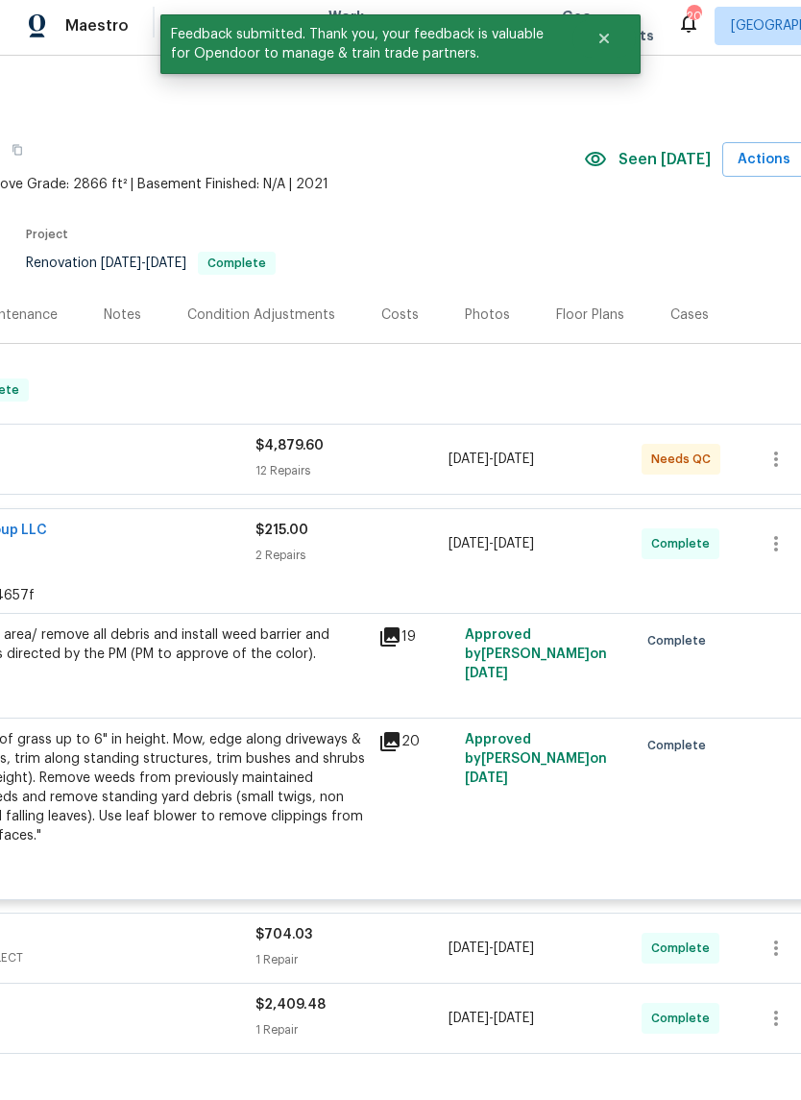
click at [466, 304] on div "Photos" at bounding box center [487, 319] width 91 height 57
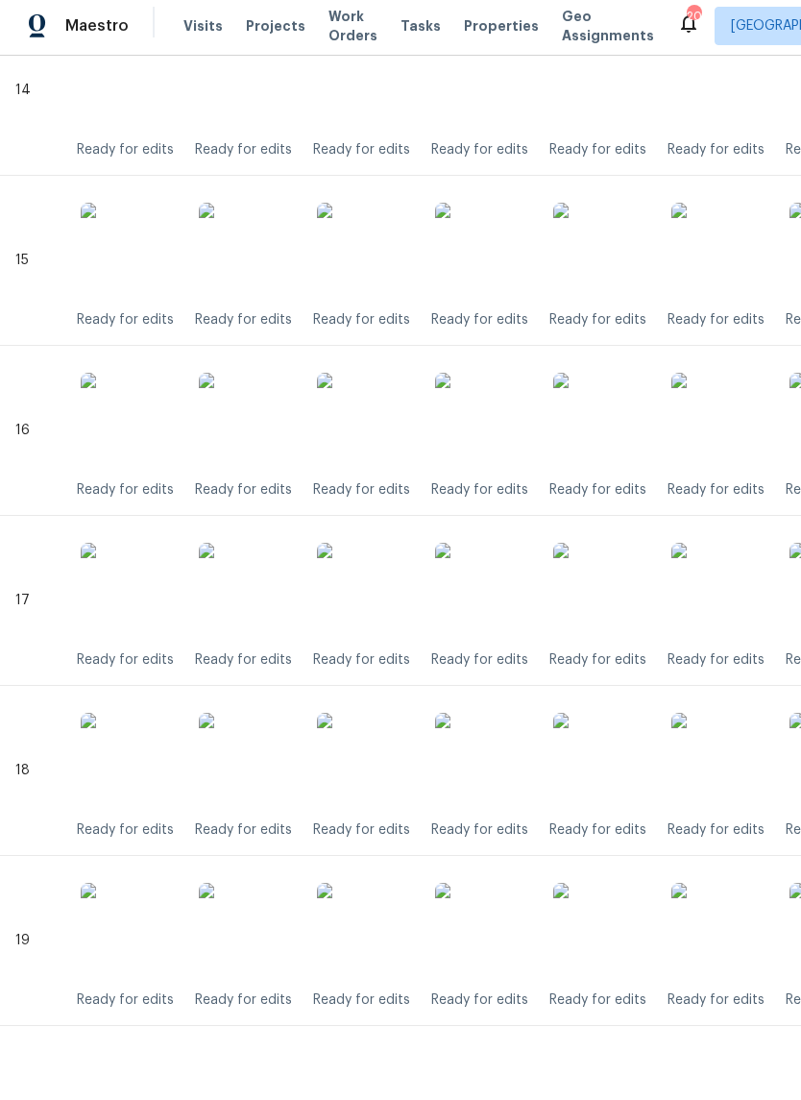
scroll to position [2911, 0]
click at [516, 763] on img at bounding box center [483, 768] width 96 height 96
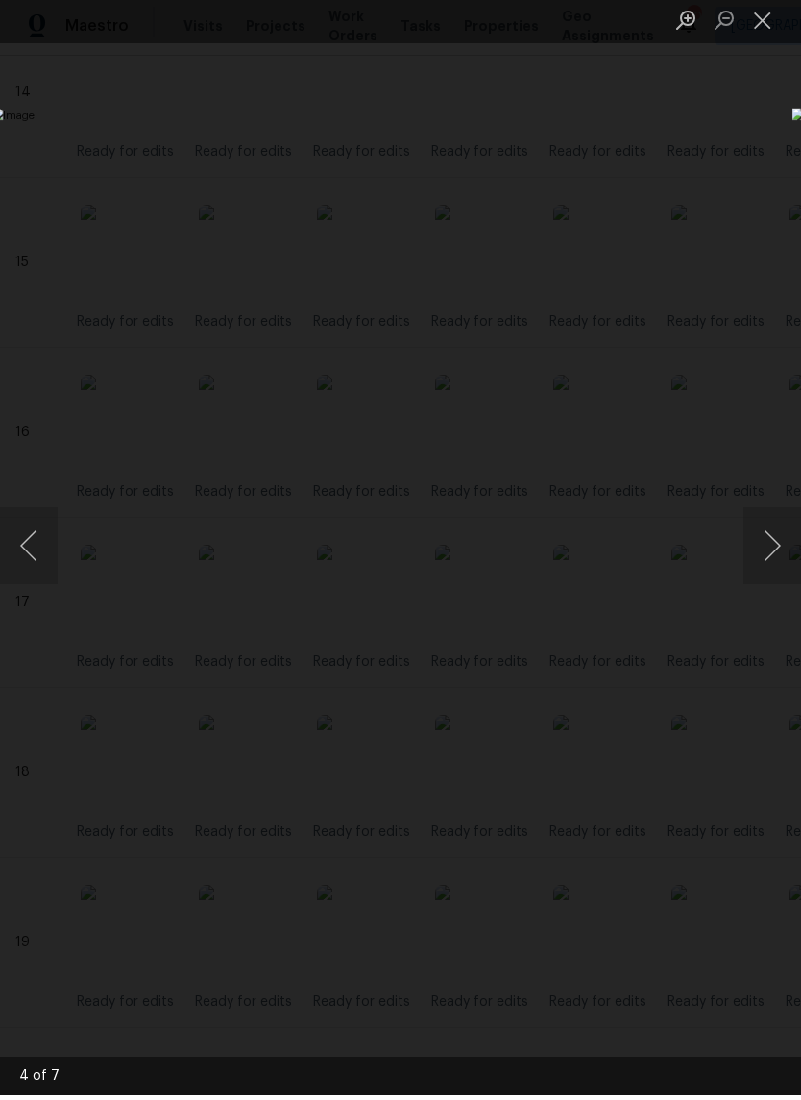
click at [755, 21] on button "Close lightbox" at bounding box center [763, 25] width 38 height 34
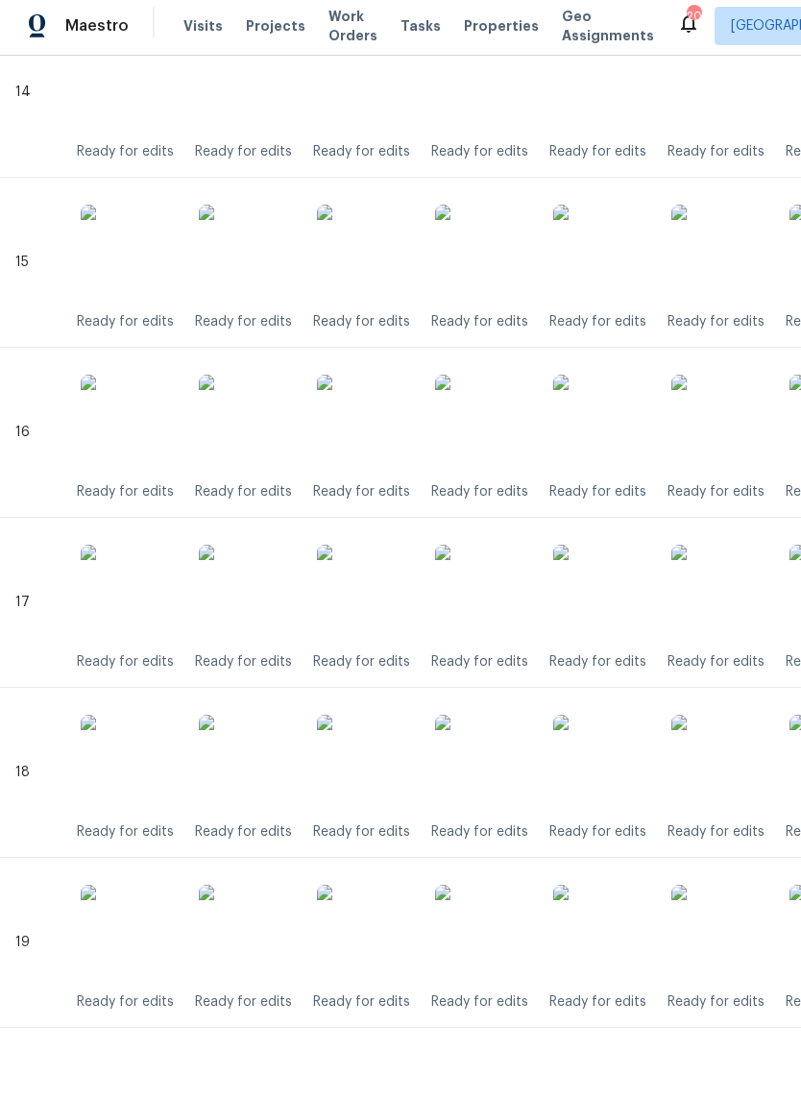
click at [462, 433] on img at bounding box center [483, 427] width 96 height 96
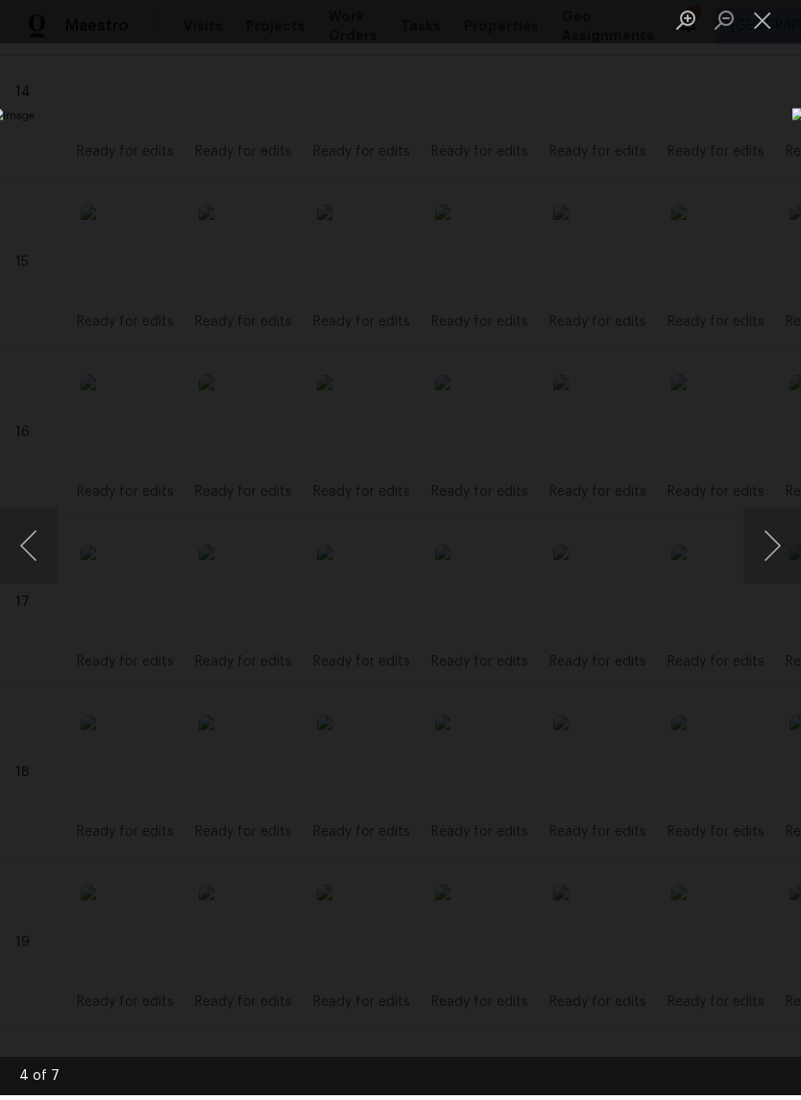
click at [746, 39] on li "Lightbox" at bounding box center [763, 24] width 38 height 48
click at [769, 19] on button "Close lightbox" at bounding box center [763, 25] width 38 height 34
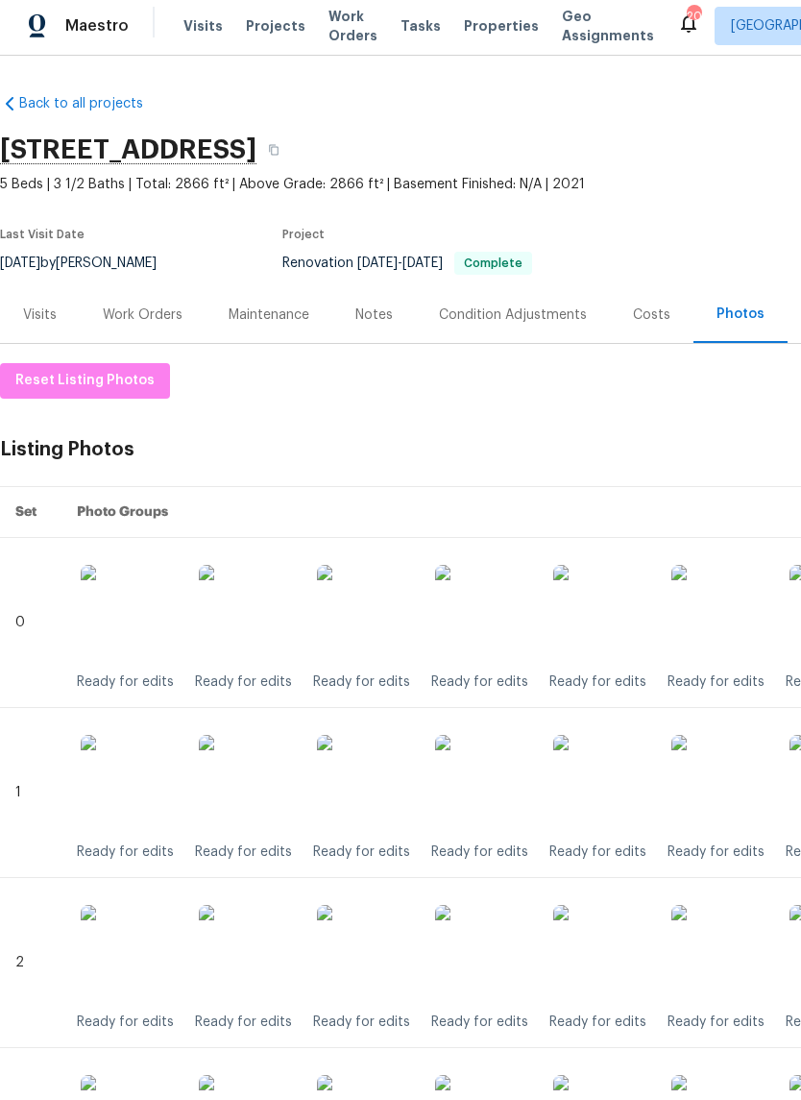
scroll to position [0, 0]
click at [471, 608] on img at bounding box center [483, 618] width 96 height 96
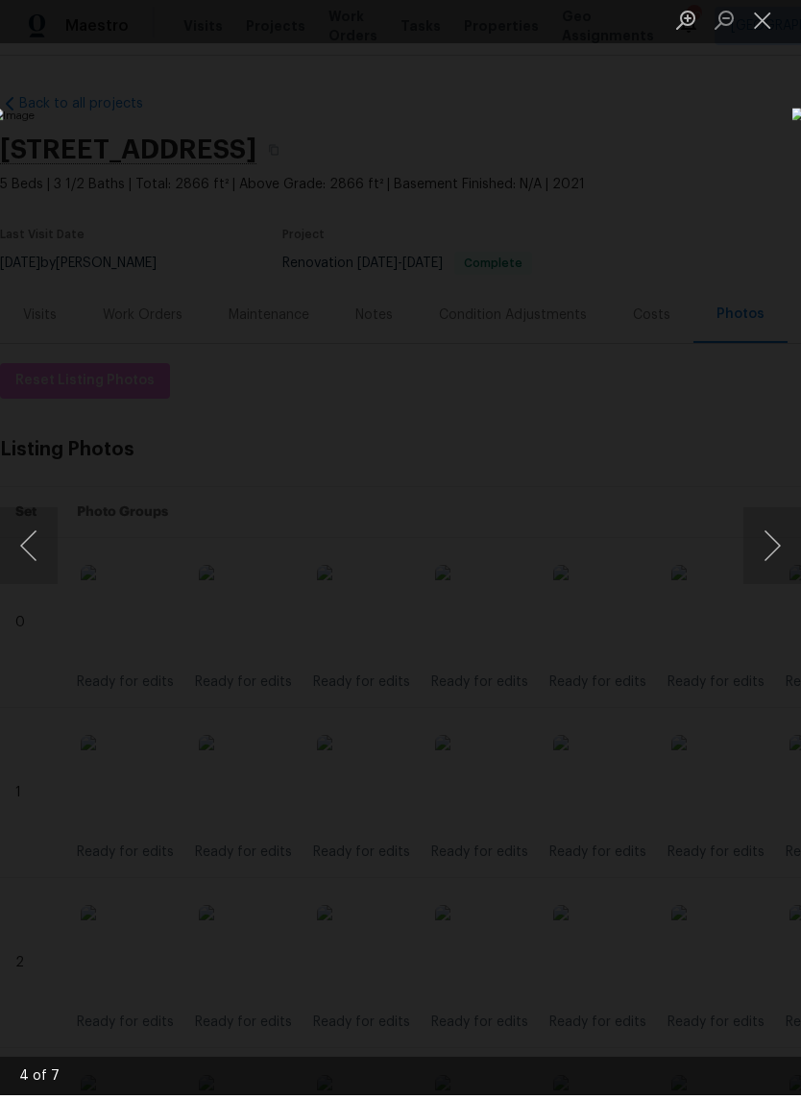
click at [757, 8] on button "Close lightbox" at bounding box center [763, 25] width 38 height 34
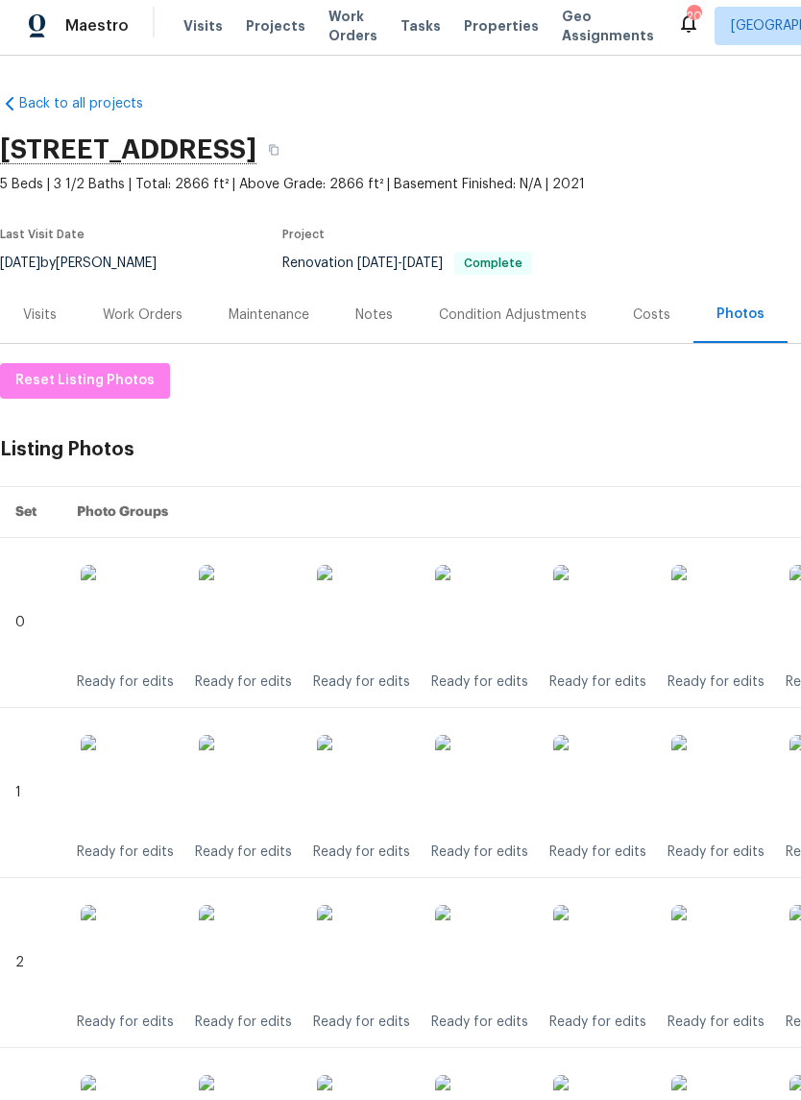
click at [483, 799] on img at bounding box center [483, 788] width 96 height 96
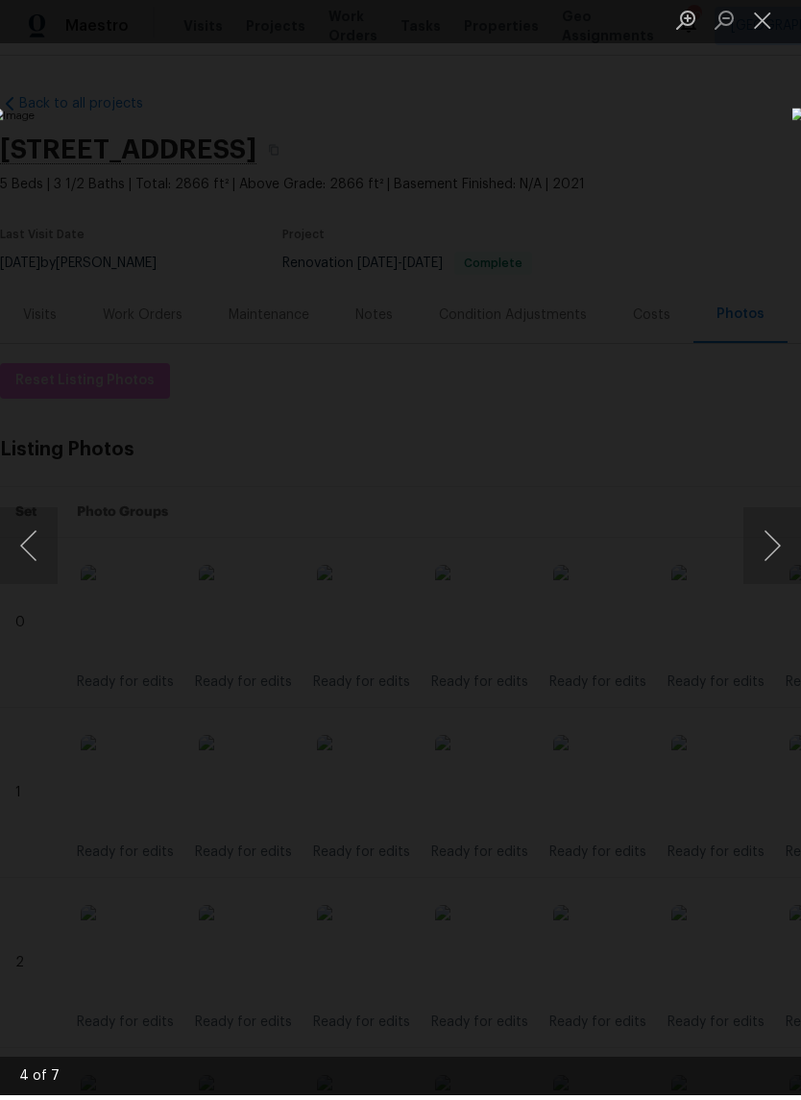
click at [767, 28] on button "Close lightbox" at bounding box center [763, 25] width 38 height 34
